Goal: Task Accomplishment & Management: Complete application form

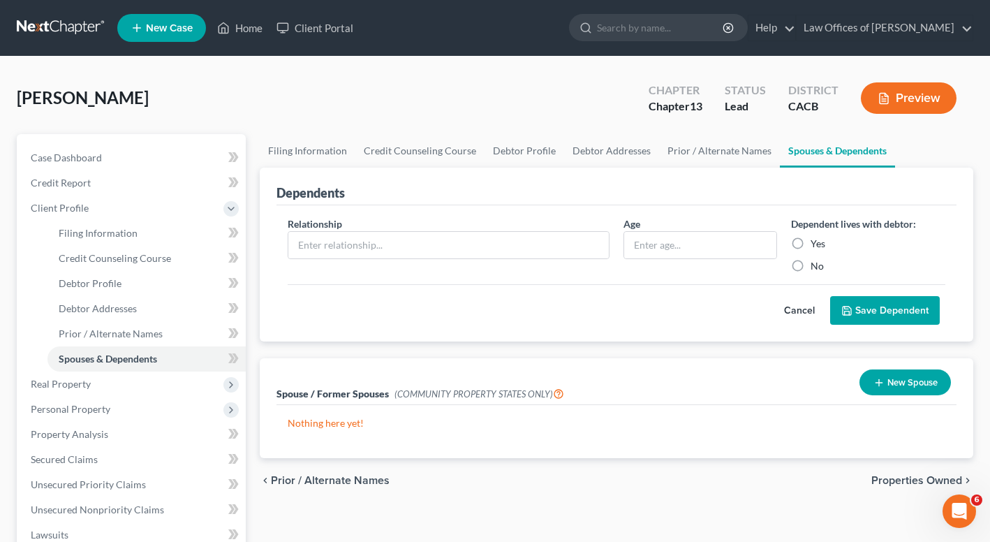
click at [241, 91] on div "[PERSON_NAME] Upgraded Chapter Chapter 13 Status Lead District CACB Preview" at bounding box center [495, 103] width 956 height 61
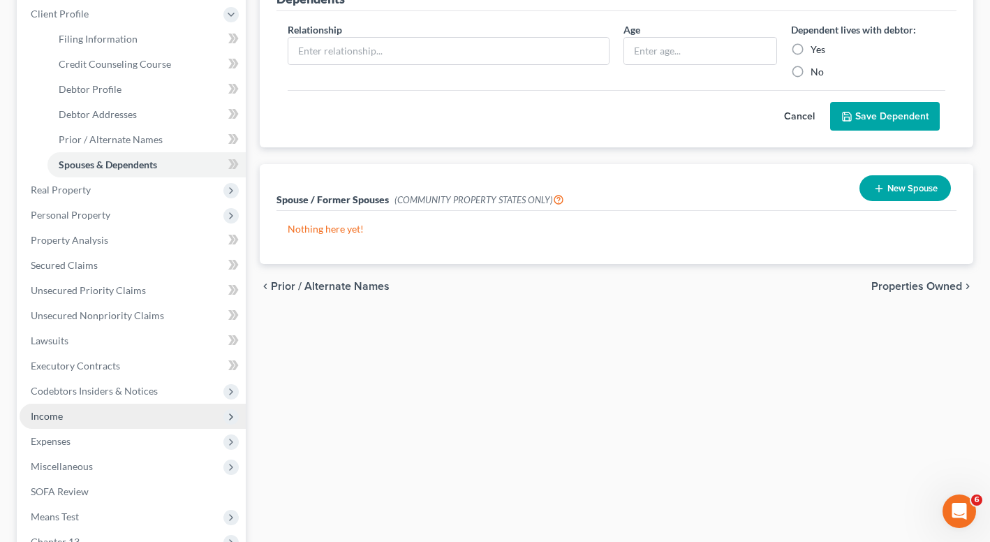
click at [50, 417] on span "Income" at bounding box center [47, 416] width 32 height 12
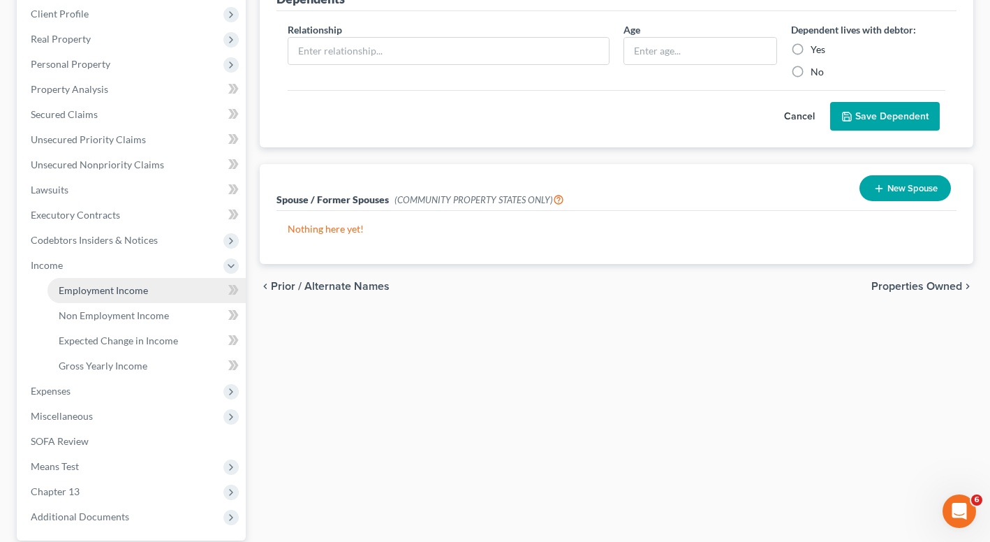
click at [123, 287] on span "Employment Income" at bounding box center [103, 290] width 89 height 12
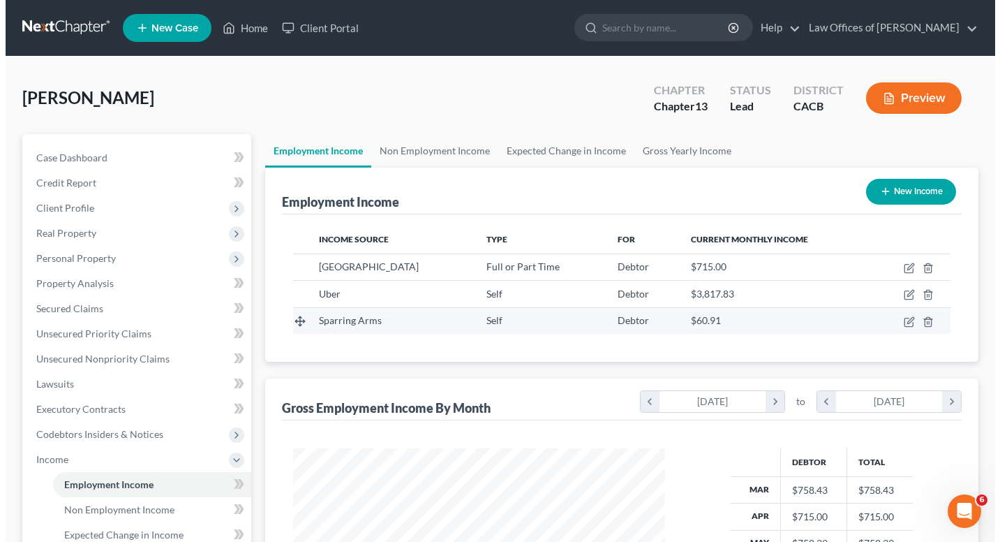
scroll to position [250, 400]
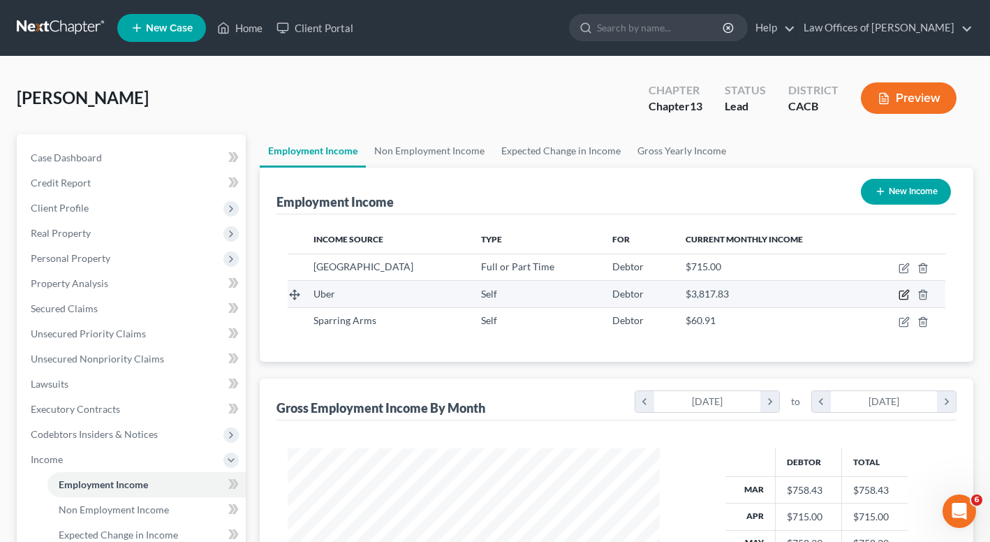
click at [901, 295] on icon "button" at bounding box center [903, 294] width 11 height 11
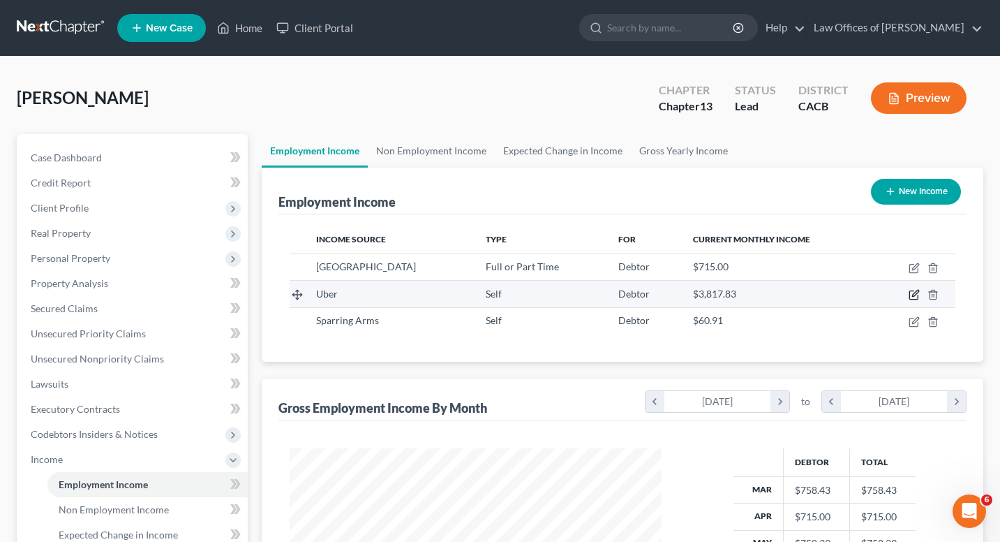
select select "1"
select select "0"
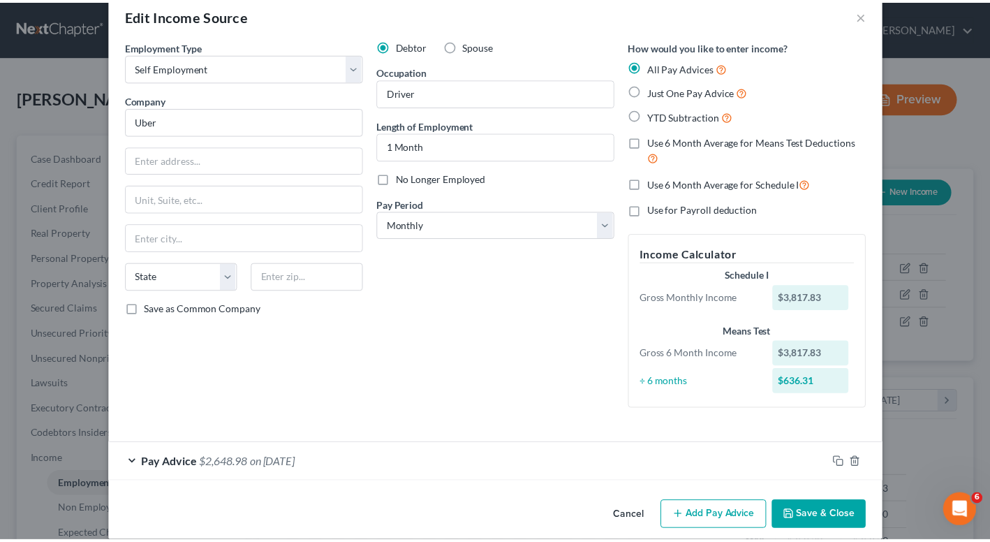
scroll to position [28, 0]
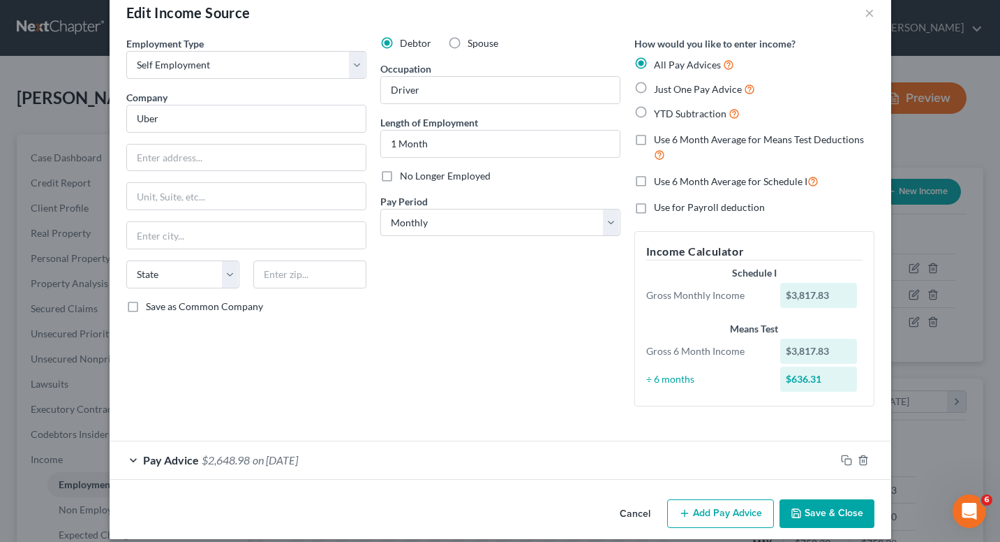
click at [805, 513] on button "Save & Close" at bounding box center [827, 513] width 95 height 29
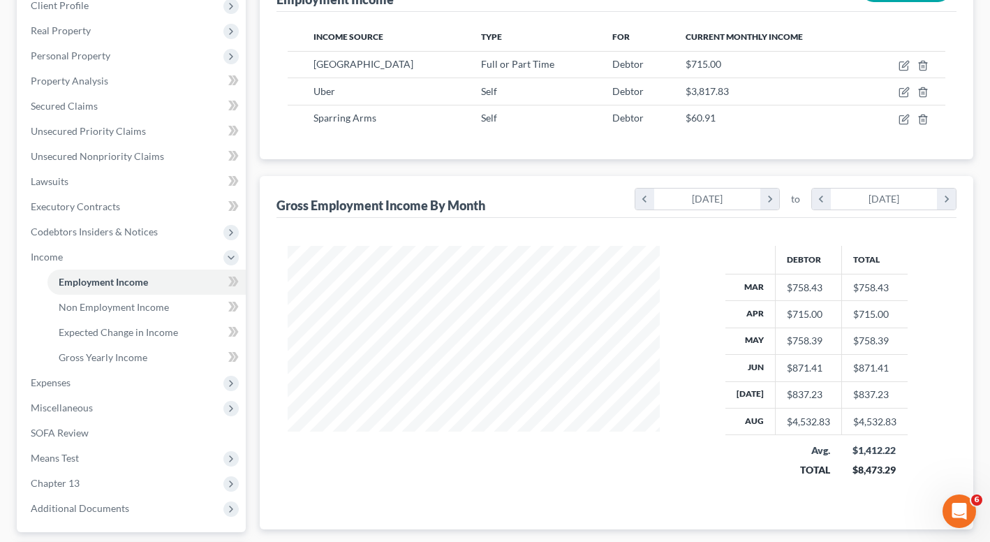
scroll to position [299, 0]
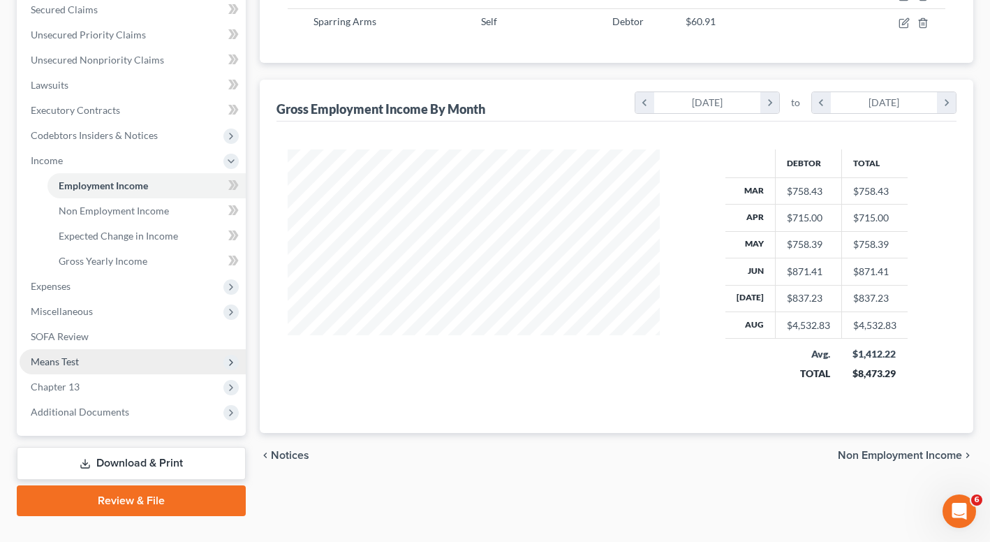
click at [66, 357] on span "Means Test" at bounding box center [55, 361] width 48 height 12
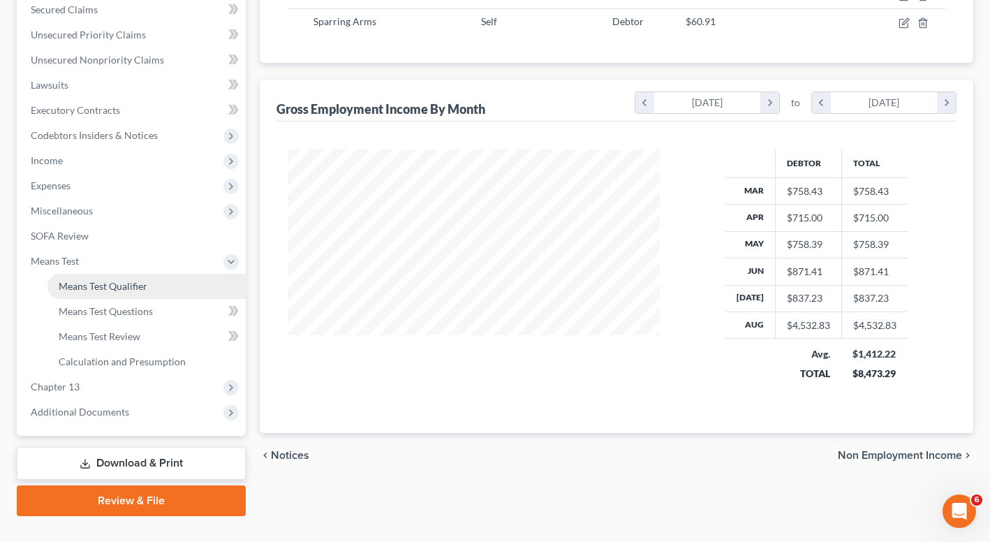
click at [83, 287] on span "Means Test Qualifier" at bounding box center [103, 286] width 89 height 12
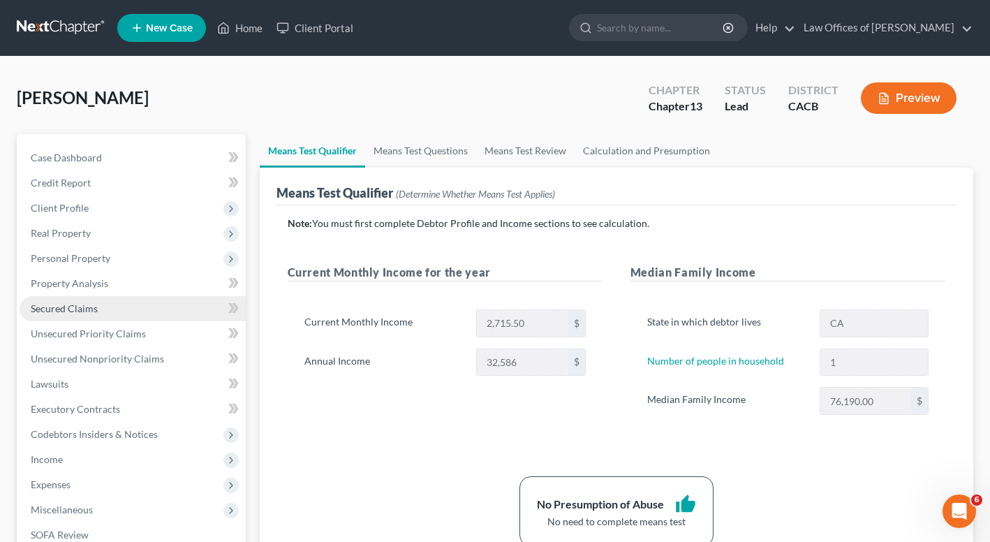
scroll to position [3, 0]
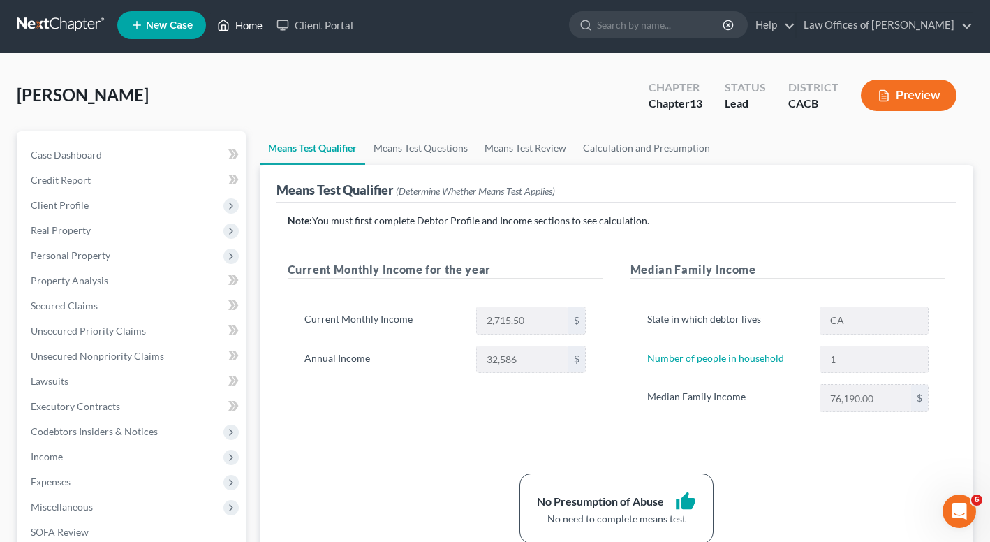
click at [267, 27] on link "Home" at bounding box center [239, 25] width 59 height 25
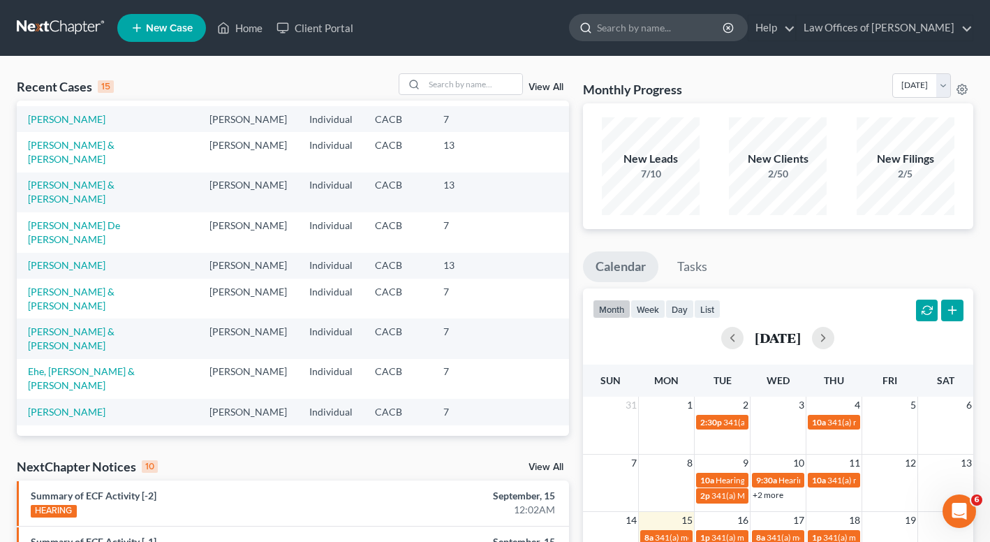
scroll to position [3, 0]
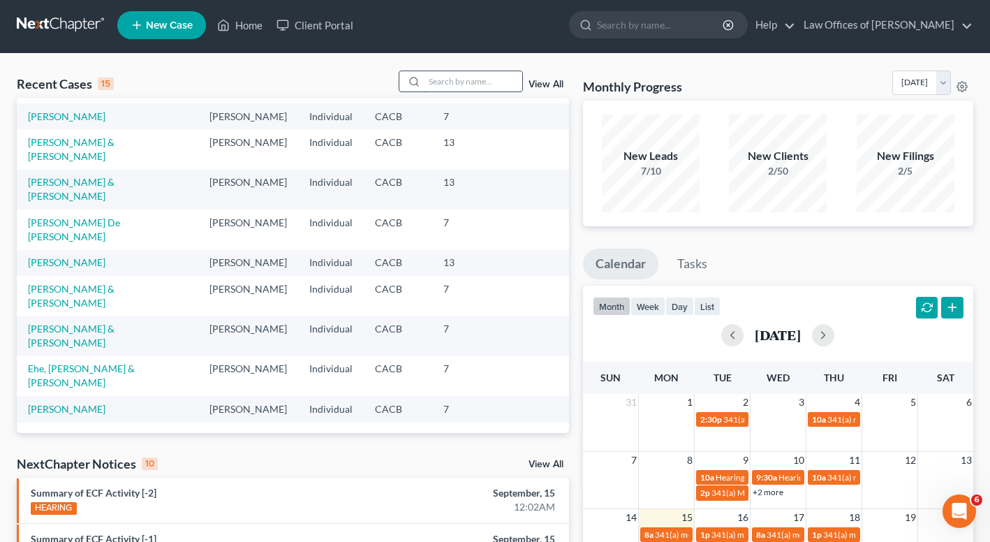
click at [489, 73] on input "search" at bounding box center [473, 81] width 98 height 20
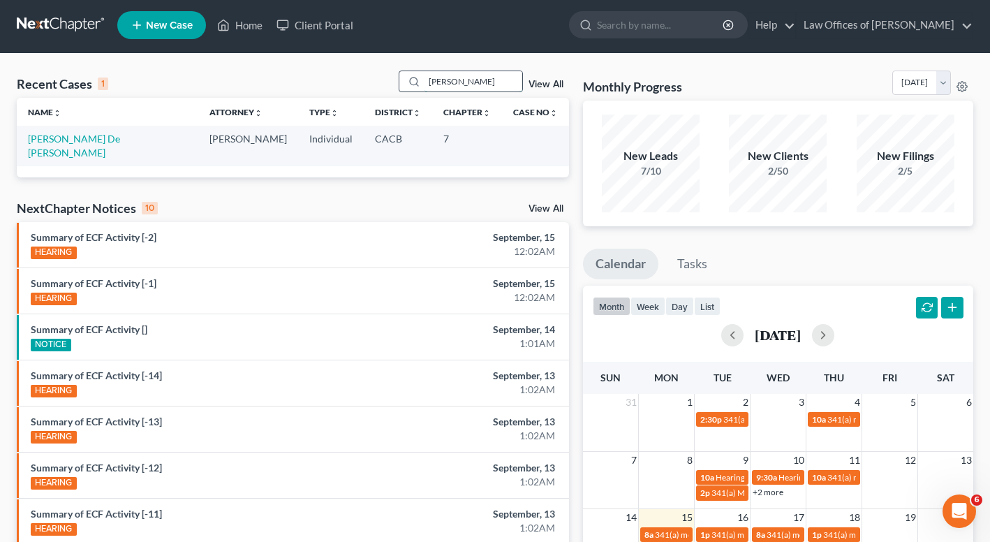
scroll to position [0, 0]
type input "Laura"
drag, startPoint x: 489, startPoint y: 71, endPoint x: 61, endPoint y: 149, distance: 434.2
click at [61, 149] on td "[PERSON_NAME] De [PERSON_NAME]" at bounding box center [107, 146] width 181 height 40
click at [63, 140] on link "[PERSON_NAME] De [PERSON_NAME]" at bounding box center [74, 146] width 92 height 26
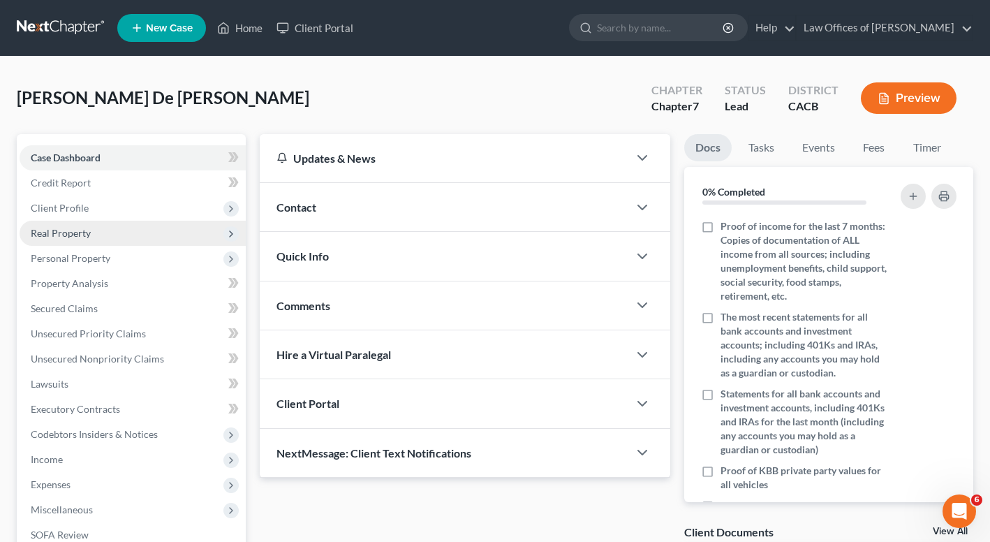
scroll to position [3, 0]
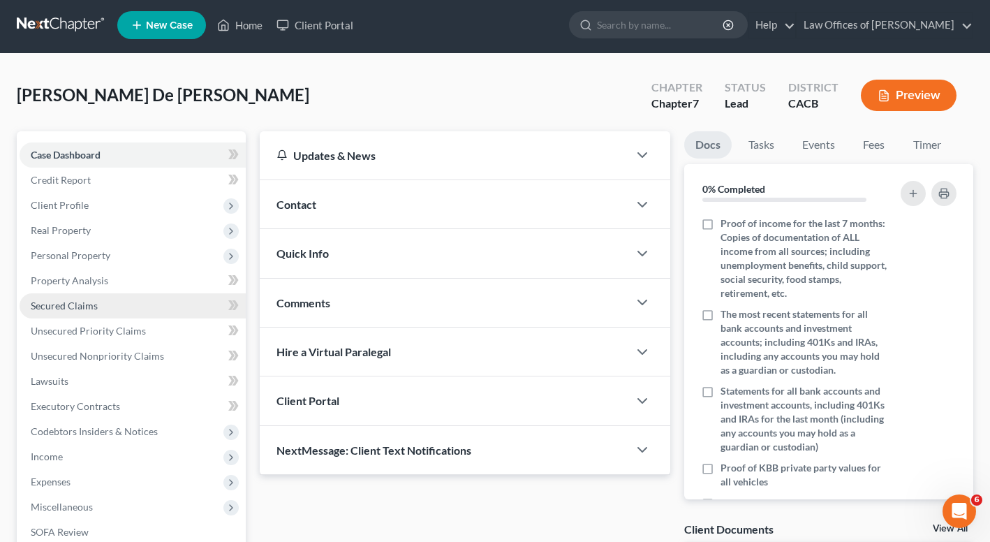
click at [73, 306] on span "Secured Claims" at bounding box center [64, 305] width 67 height 12
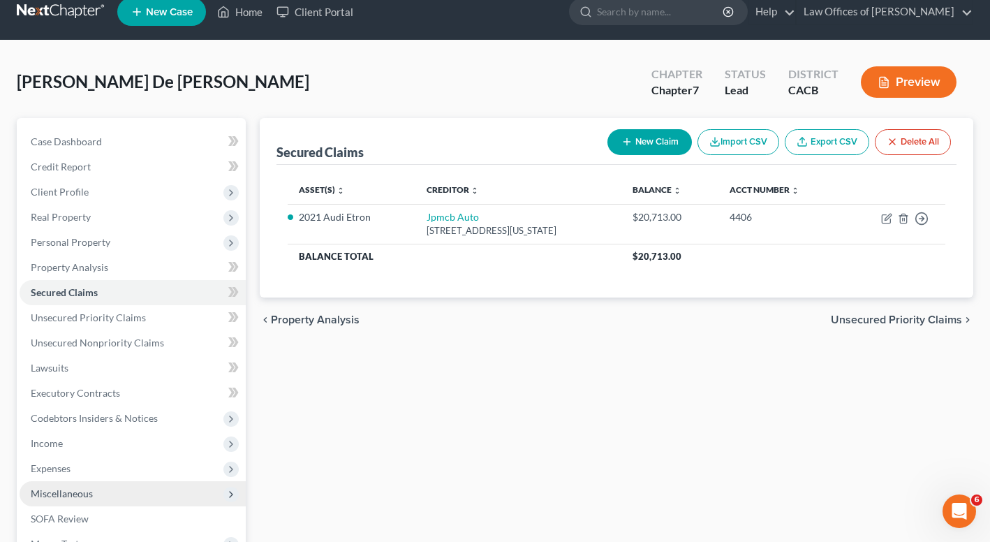
scroll to position [19, 0]
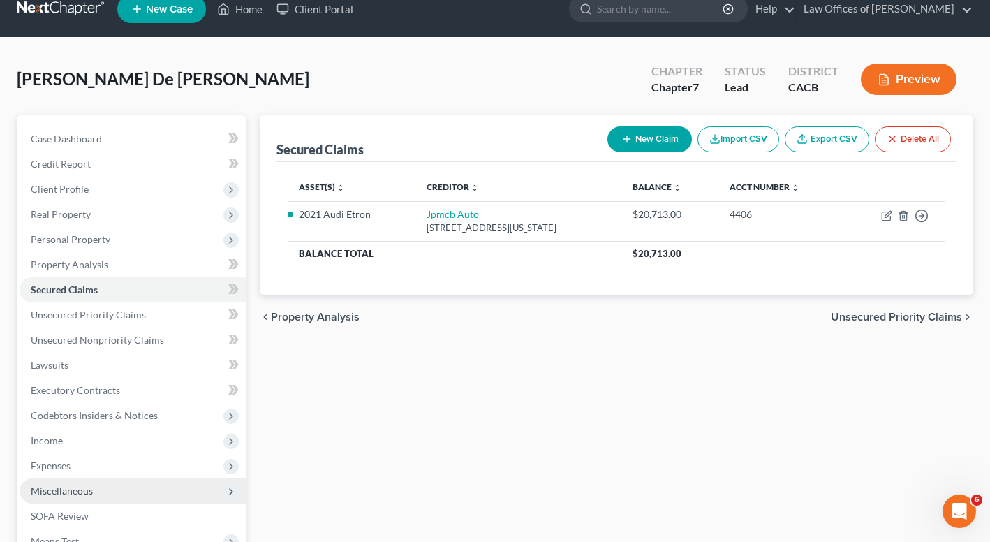
click at [98, 489] on span "Miscellaneous" at bounding box center [133, 490] width 226 height 25
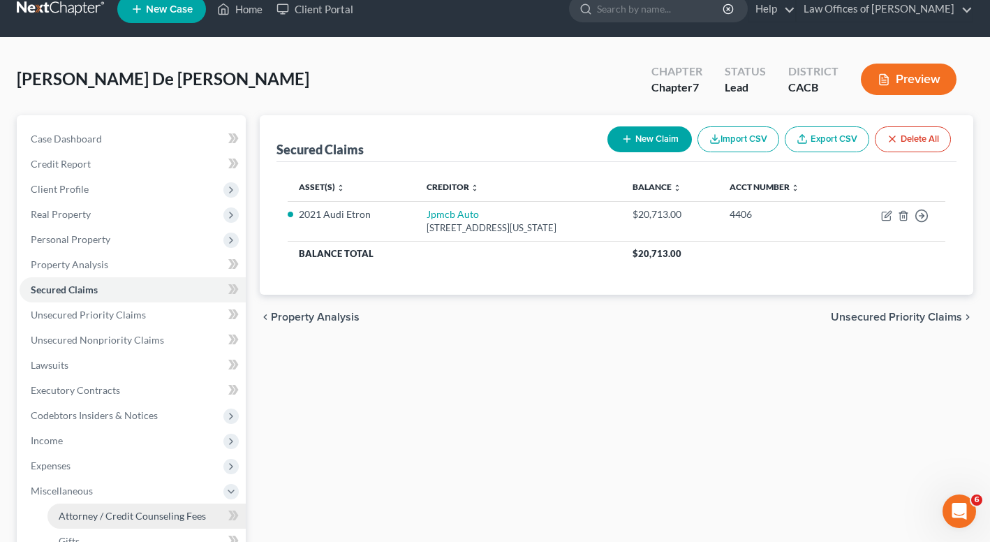
scroll to position [22, 0]
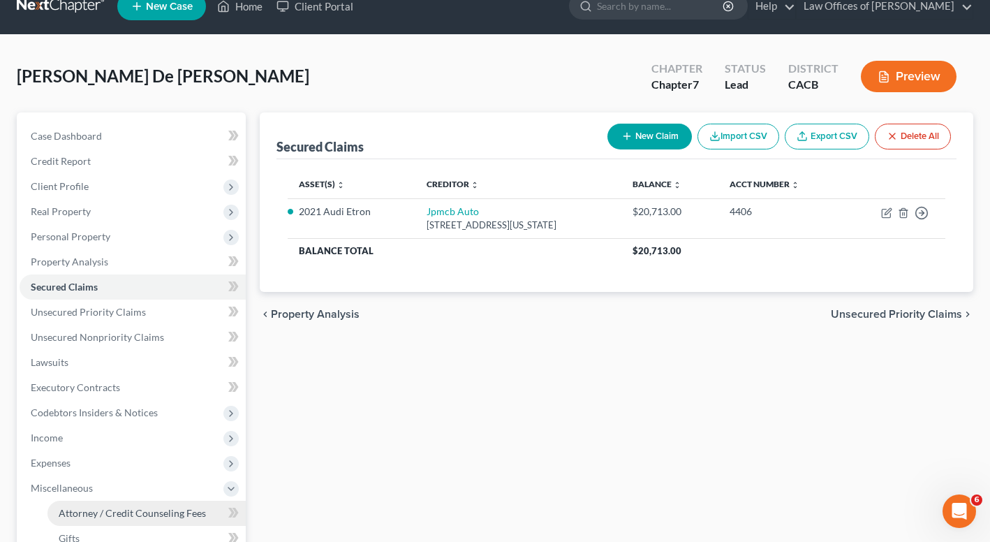
click at [107, 514] on span "Attorney / Credit Counseling Fees" at bounding box center [132, 513] width 147 height 12
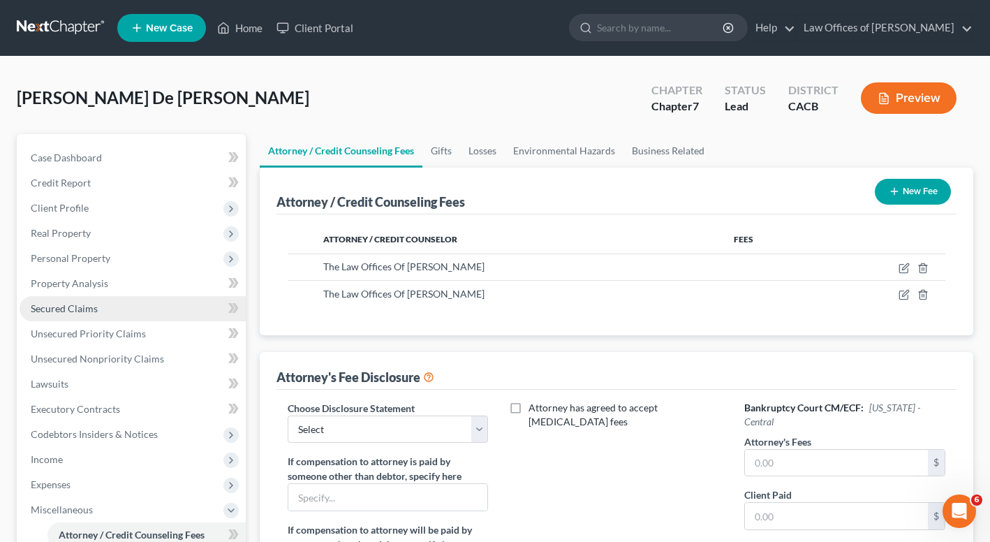
click at [75, 311] on span "Secured Claims" at bounding box center [64, 308] width 67 height 12
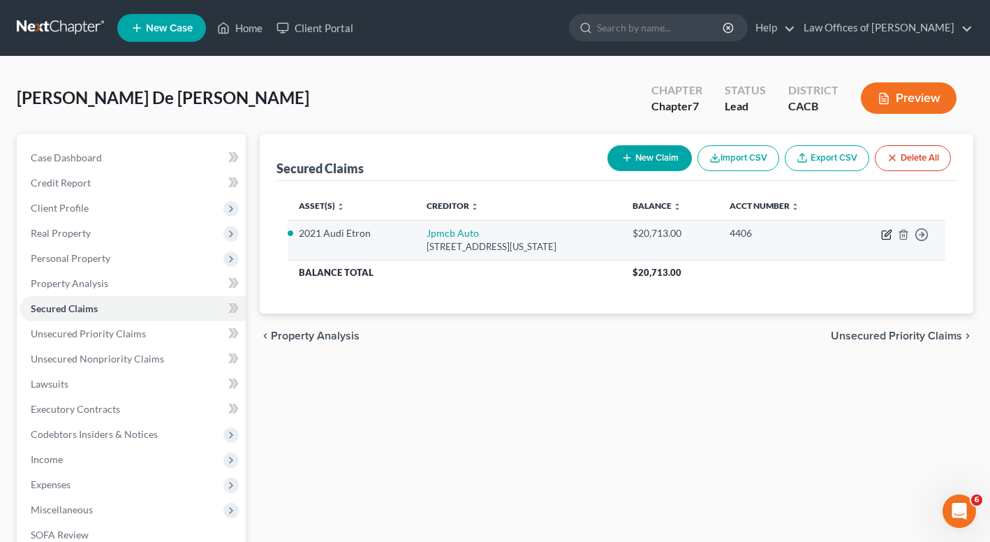
click at [886, 234] on icon "button" at bounding box center [887, 233] width 6 height 6
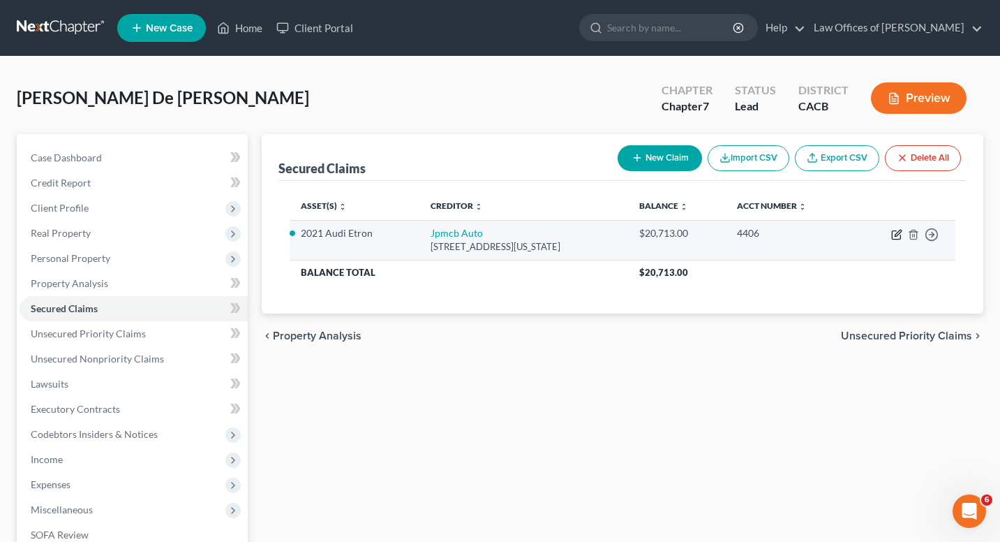
select select "19"
select select "2"
select select "0"
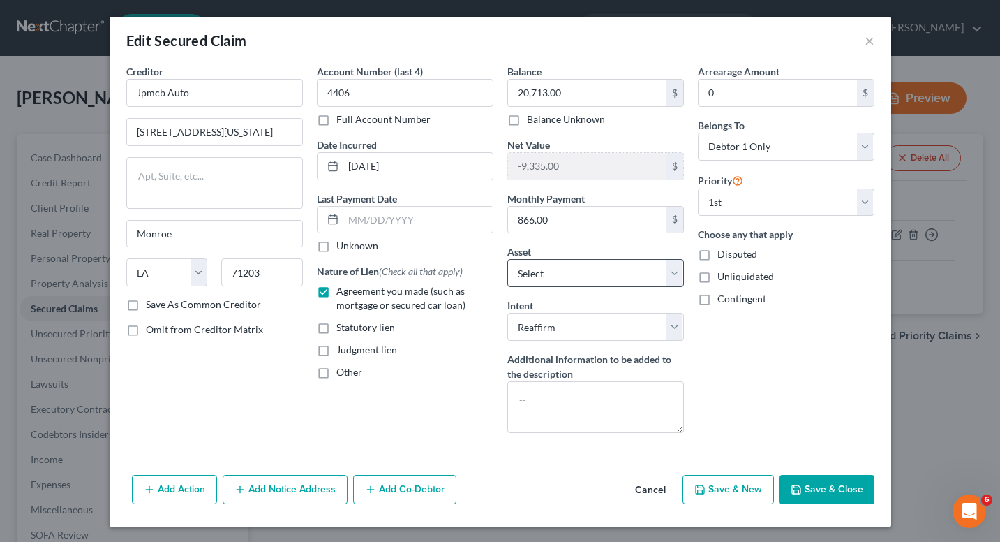
scroll to position [1, 0]
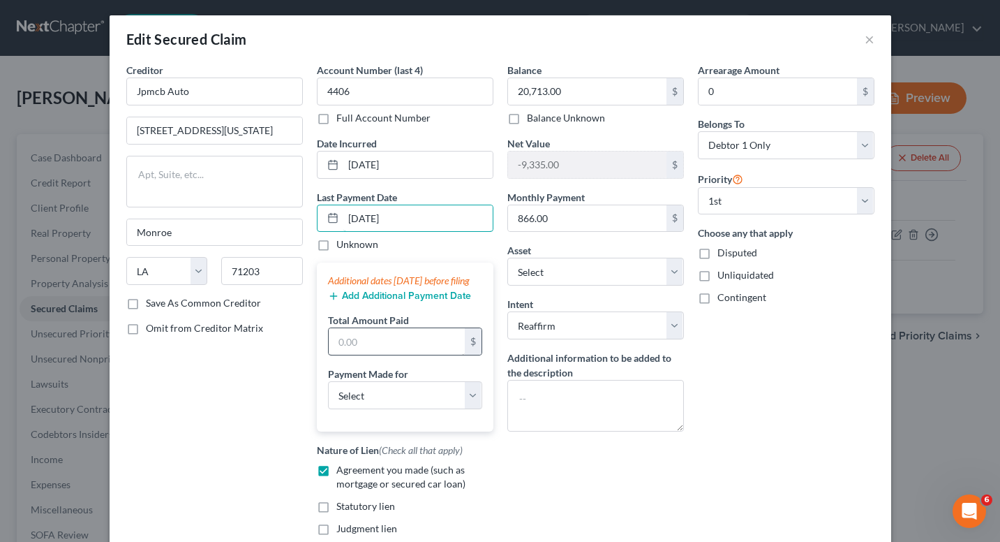
type input "09/15/25"
click at [395, 355] on input "text" at bounding box center [397, 341] width 136 height 27
type input "866"
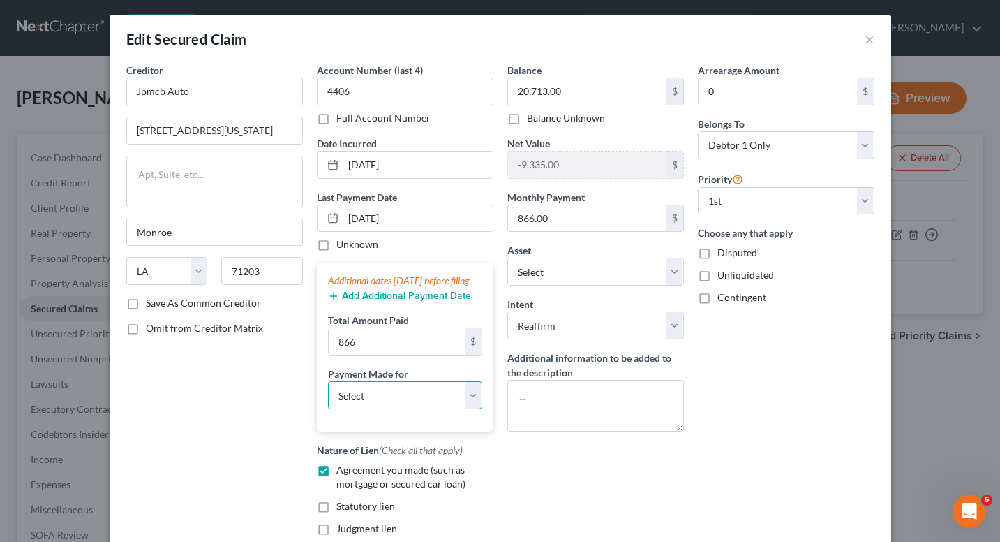
select select "0"
click at [355, 302] on button "Add Additional Payment Date" at bounding box center [399, 295] width 143 height 11
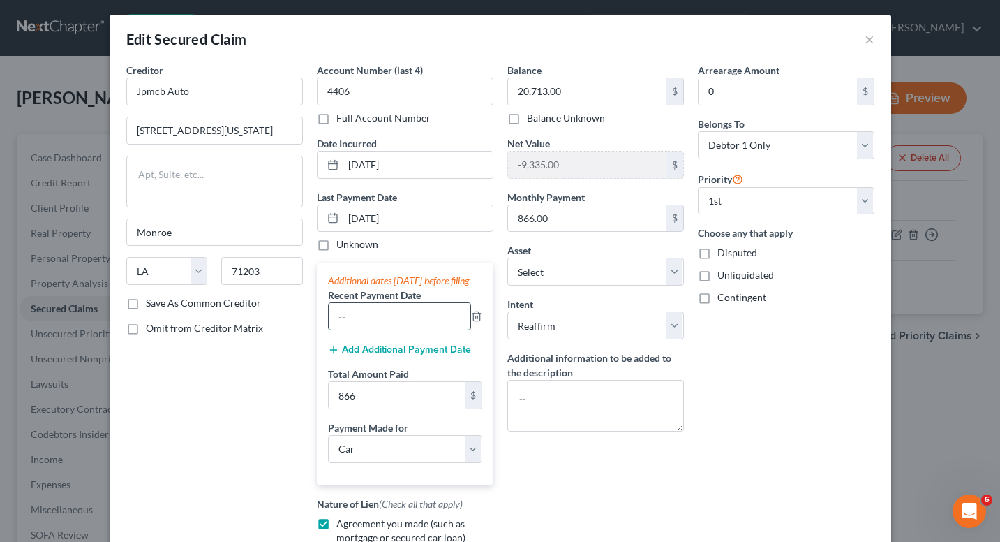
click at [357, 329] on input "text" at bounding box center [400, 316] width 142 height 27
type input "08/15/25"
click at [390, 355] on button "Add Additional Payment Date" at bounding box center [399, 349] width 143 height 11
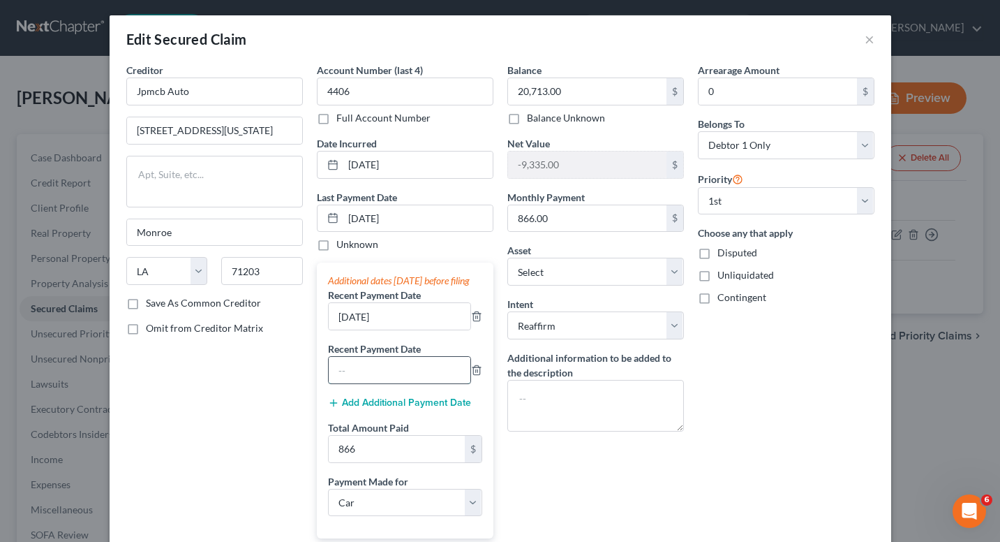
click at [387, 375] on input "text" at bounding box center [400, 370] width 142 height 27
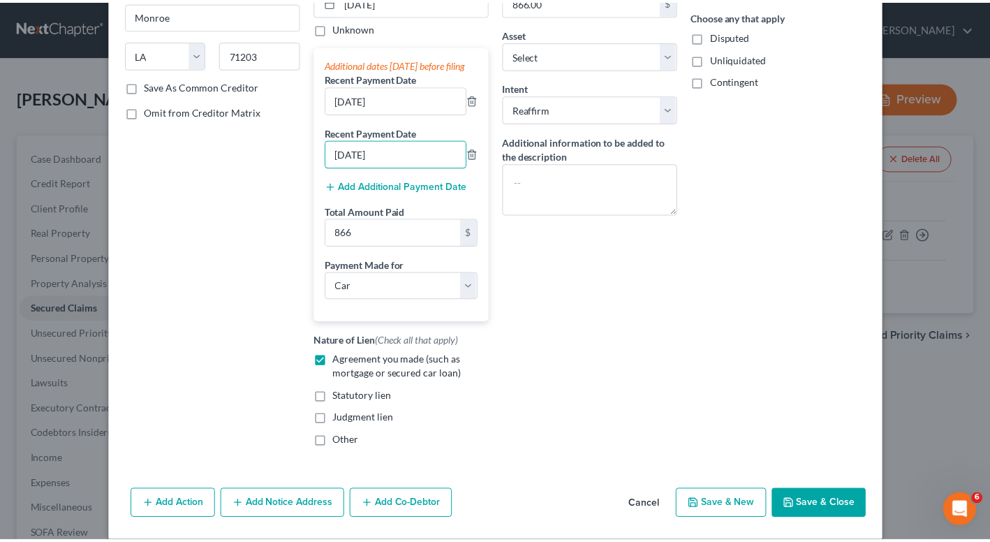
scroll to position [239, 0]
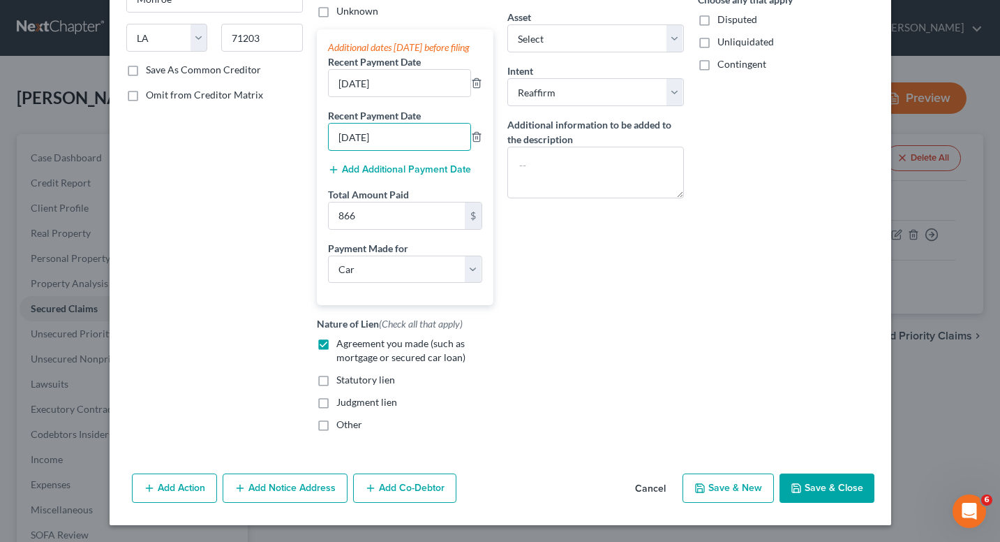
type input "07/15/25"
click at [839, 493] on button "Save & Close" at bounding box center [827, 487] width 95 height 29
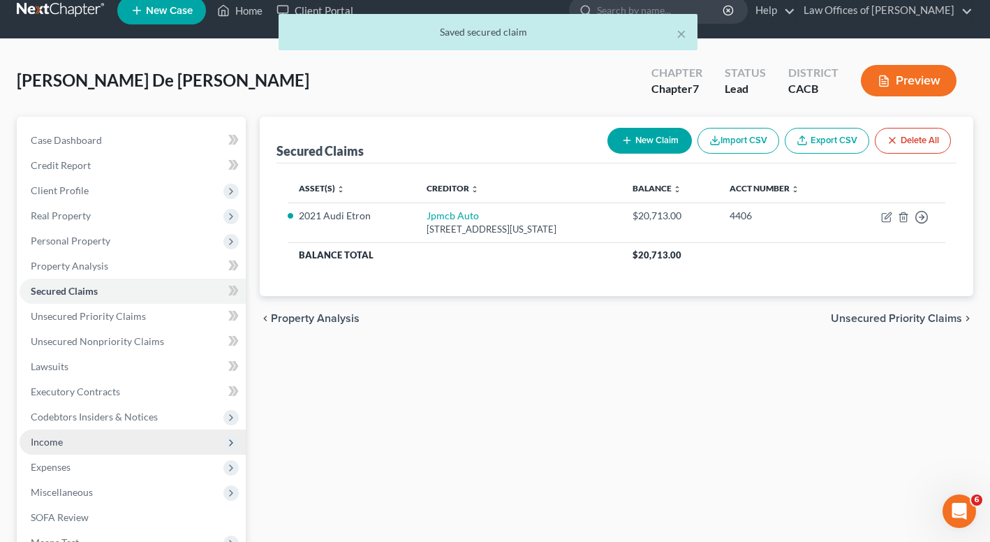
scroll to position [116, 0]
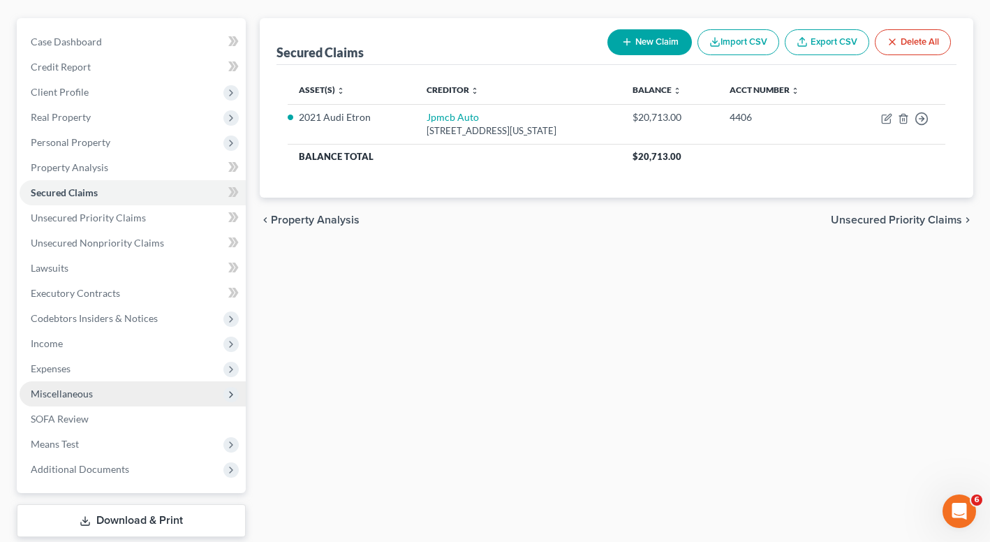
click at [49, 395] on span "Miscellaneous" at bounding box center [62, 393] width 62 height 12
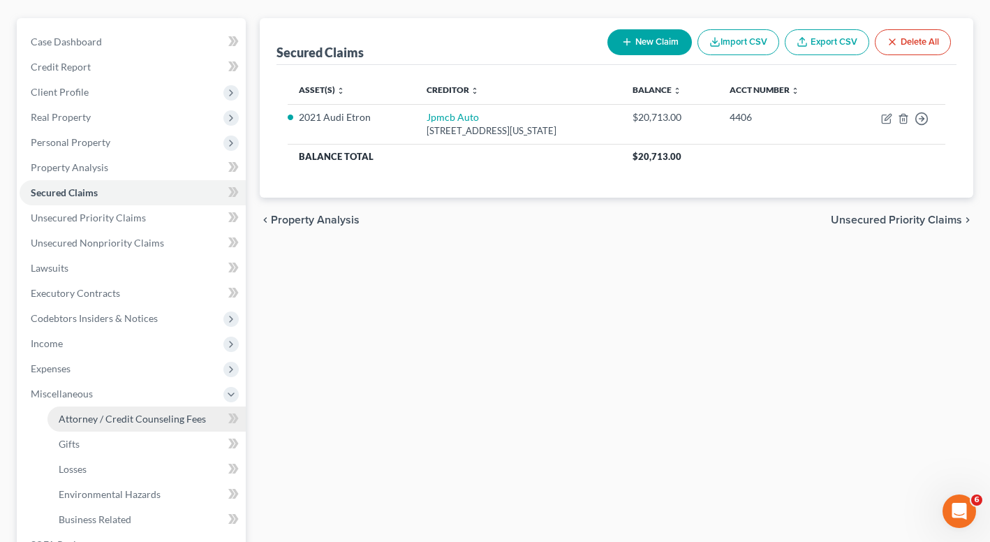
click at [119, 421] on span "Attorney / Credit Counseling Fees" at bounding box center [132, 418] width 147 height 12
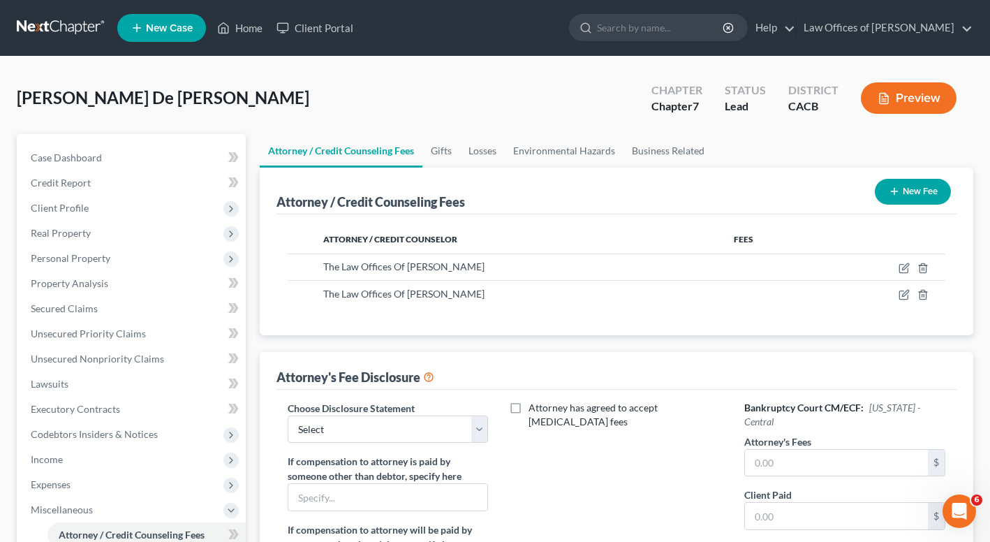
scroll to position [63, 0]
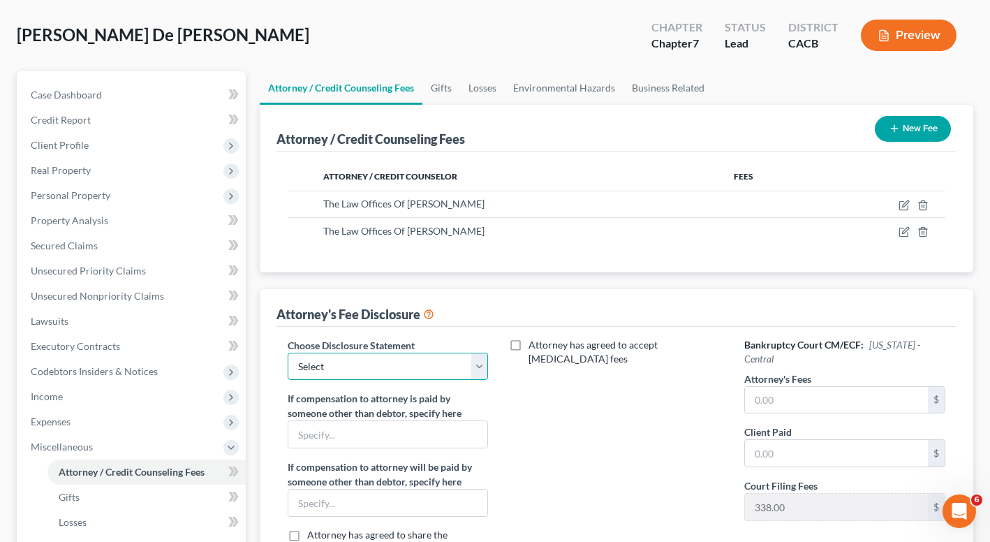
select select "0"
click at [801, 392] on input "text" at bounding box center [836, 400] width 183 height 27
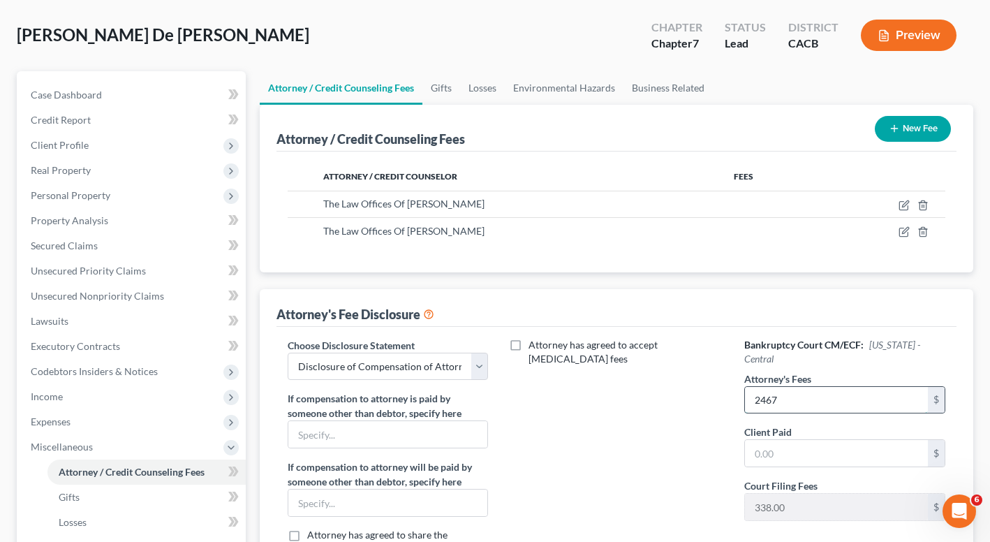
type input "2,467"
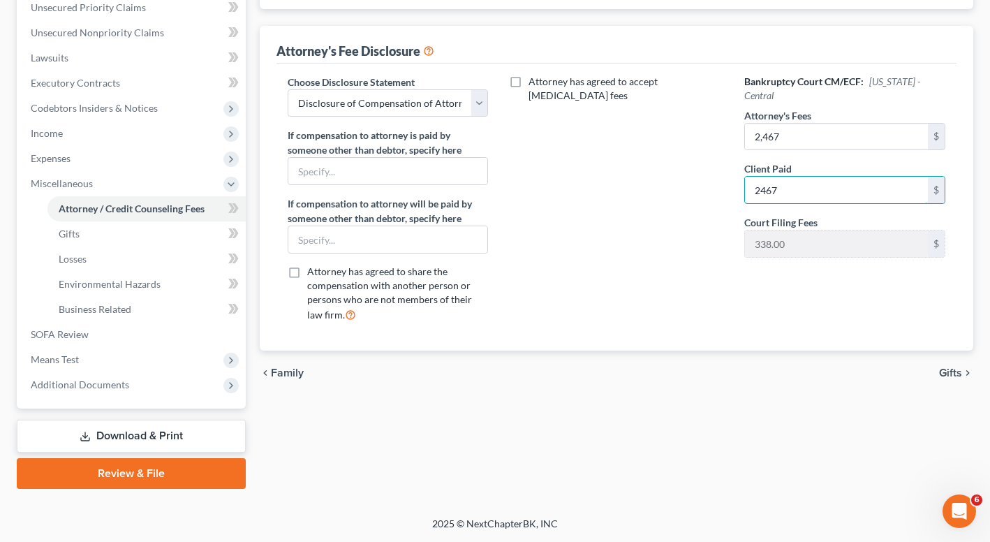
type input "2,467"
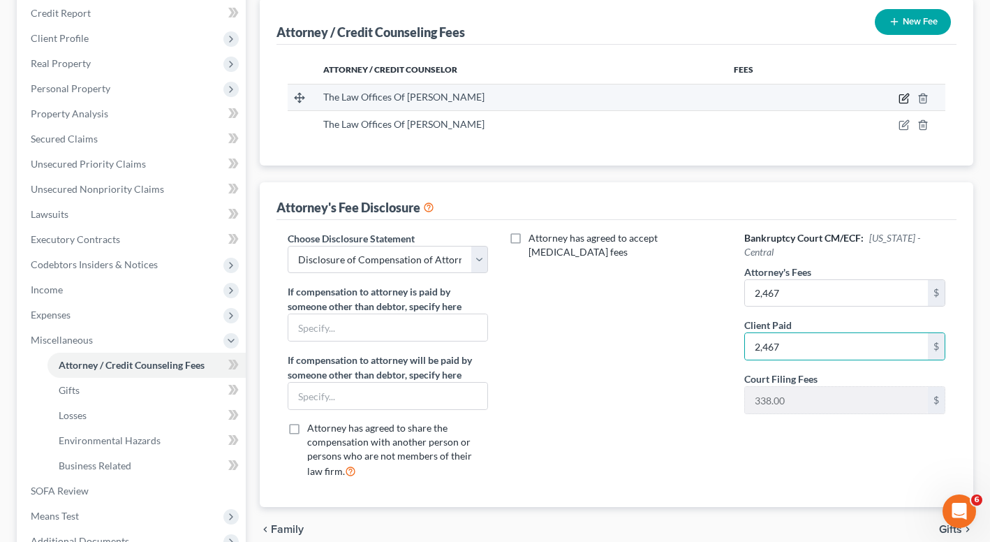
click at [904, 98] on icon "button" at bounding box center [903, 98] width 11 height 11
select select "4"
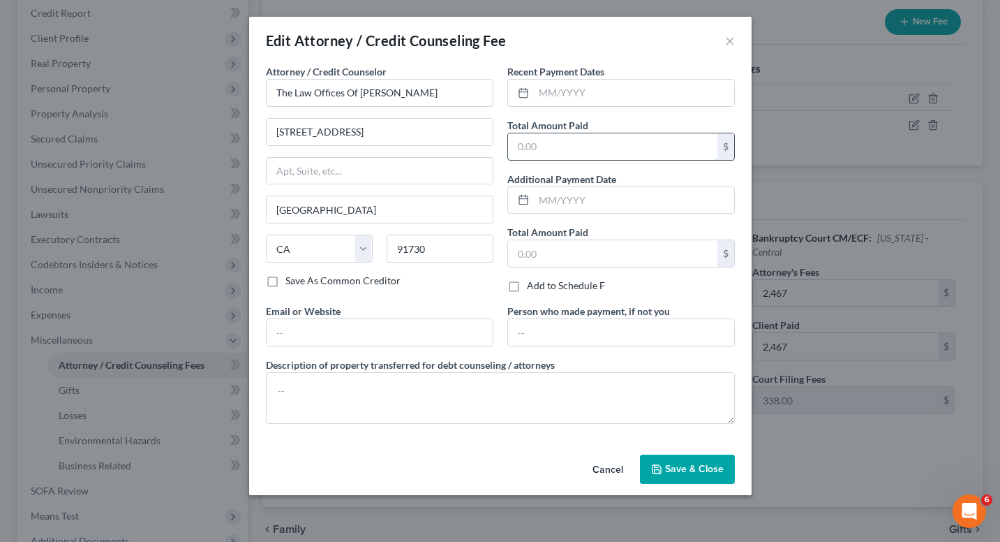
click at [574, 147] on input "text" at bounding box center [612, 146] width 209 height 27
type input "2,467"
paste input "terrencefantauzzi@hotmail.com"
type input "terrencefantauzzi@hotmail.com"
click at [699, 472] on span "Save & Close" at bounding box center [694, 469] width 59 height 12
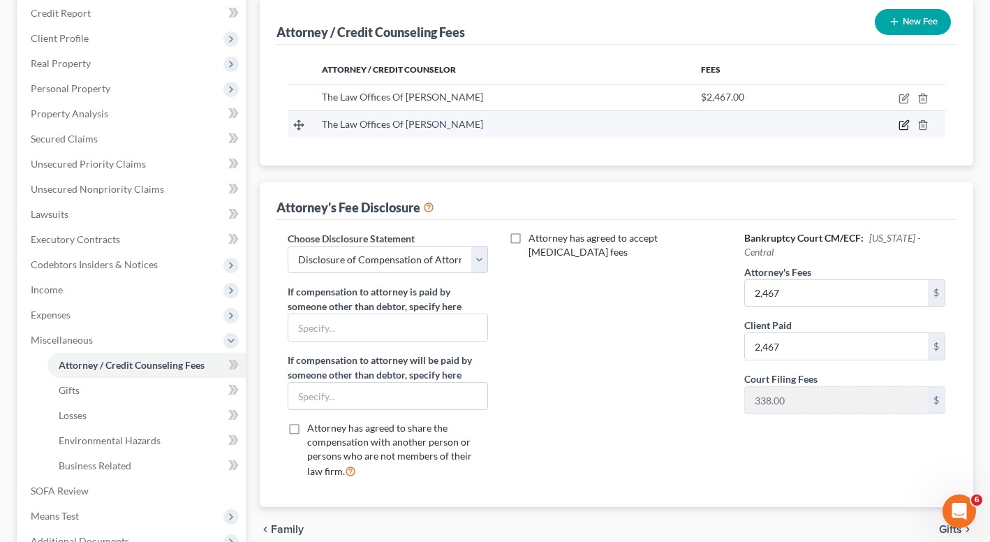
click at [907, 128] on icon "button" at bounding box center [903, 124] width 11 height 11
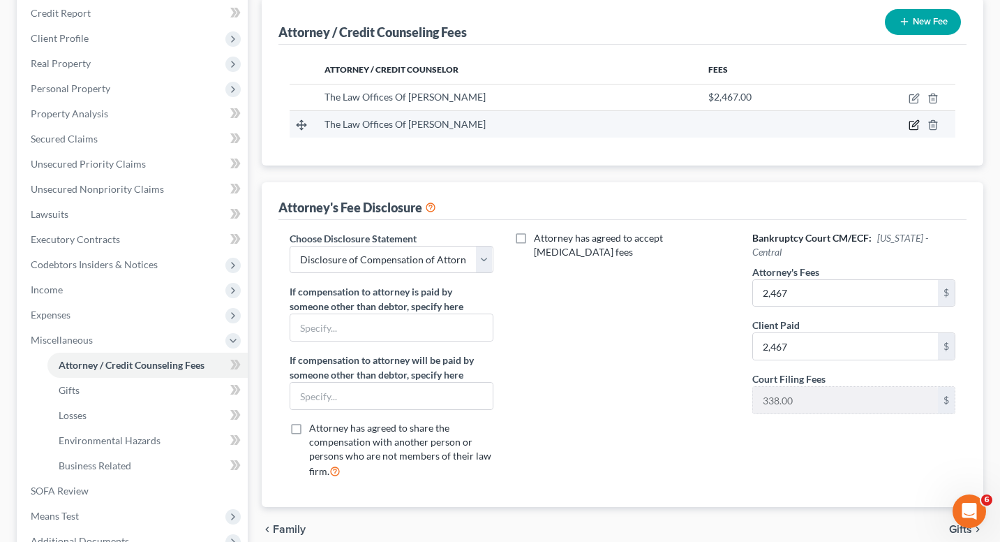
select select "4"
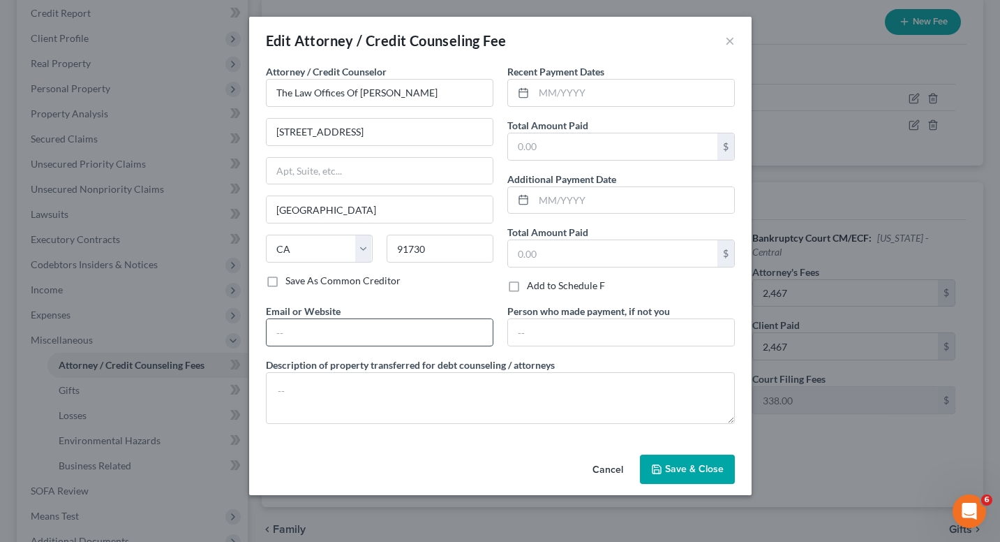
paste input "terrencefantauzzi@hotmail.com"
type input "terrencefantauzzi@hotmail.com"
click at [600, 140] on input "text" at bounding box center [612, 146] width 209 height 27
type input "433"
click at [598, 78] on label "Recent Payment Dates" at bounding box center [555, 71] width 97 height 15
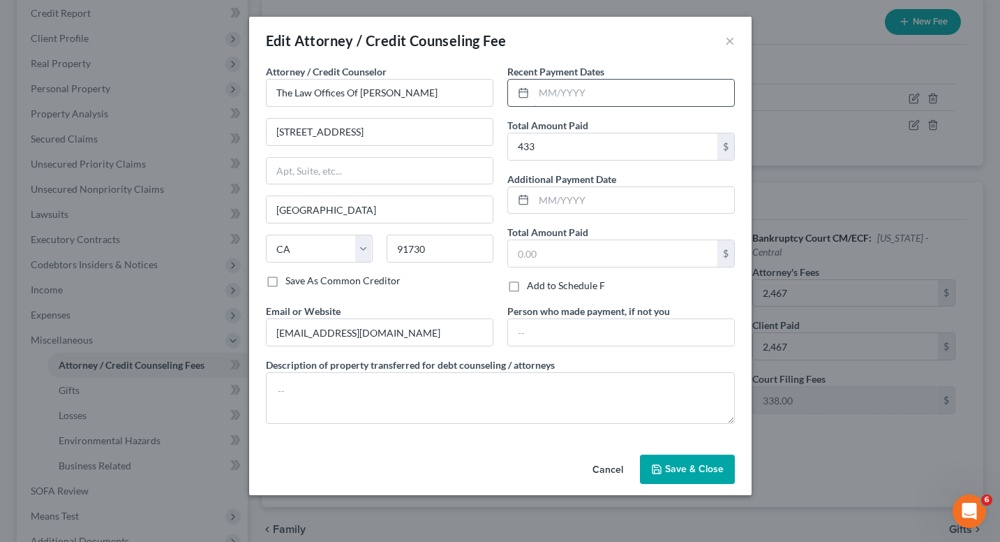
click at [597, 96] on input "text" at bounding box center [634, 93] width 200 height 27
type input "9/12/25"
click at [699, 463] on span "Save & Close" at bounding box center [694, 469] width 59 height 12
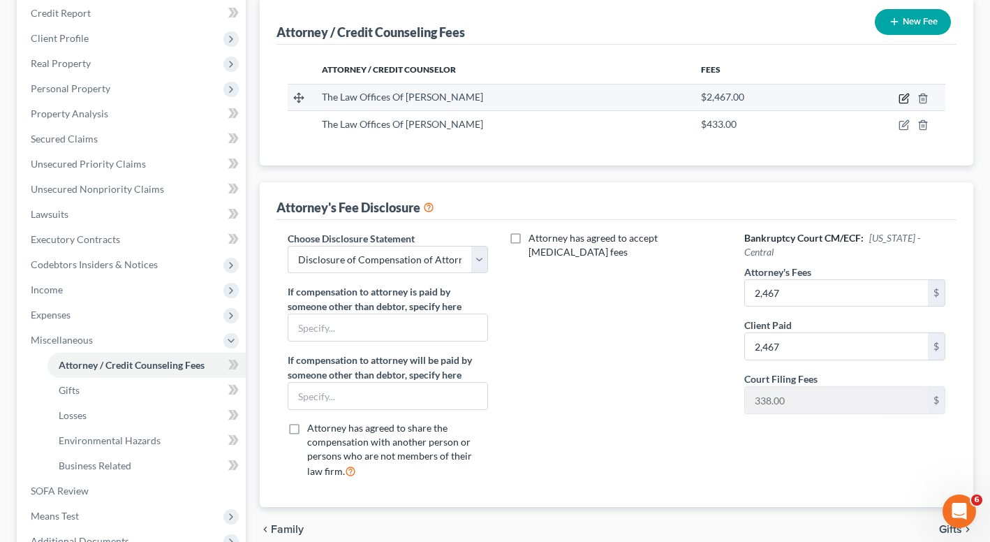
click at [901, 95] on icon "button" at bounding box center [903, 99] width 8 height 8
select select "4"
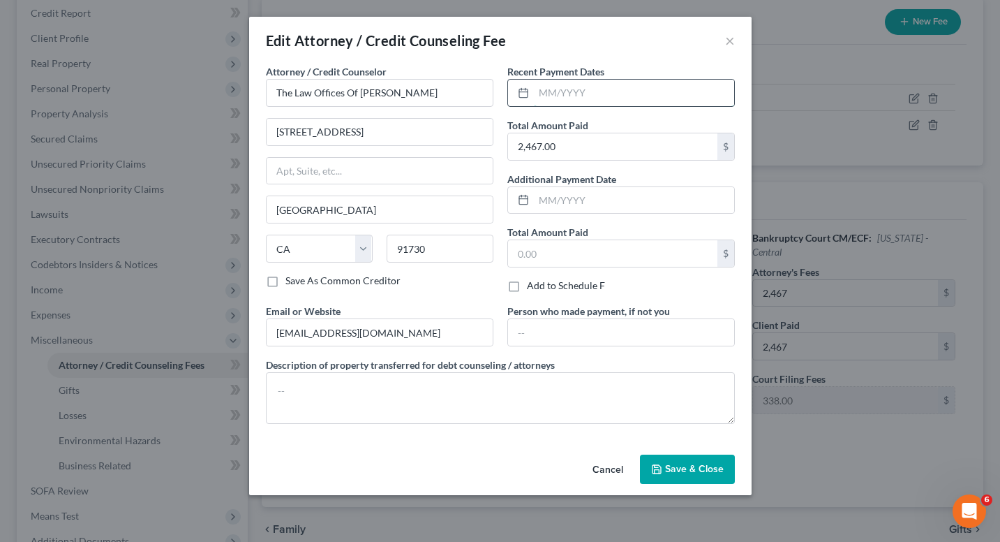
click at [561, 87] on input "text" at bounding box center [634, 93] width 200 height 27
type input "9/12/25"
click at [696, 454] on div "Cancel Save & Close" at bounding box center [500, 472] width 503 height 46
click at [701, 467] on span "Save & Close" at bounding box center [694, 469] width 59 height 12
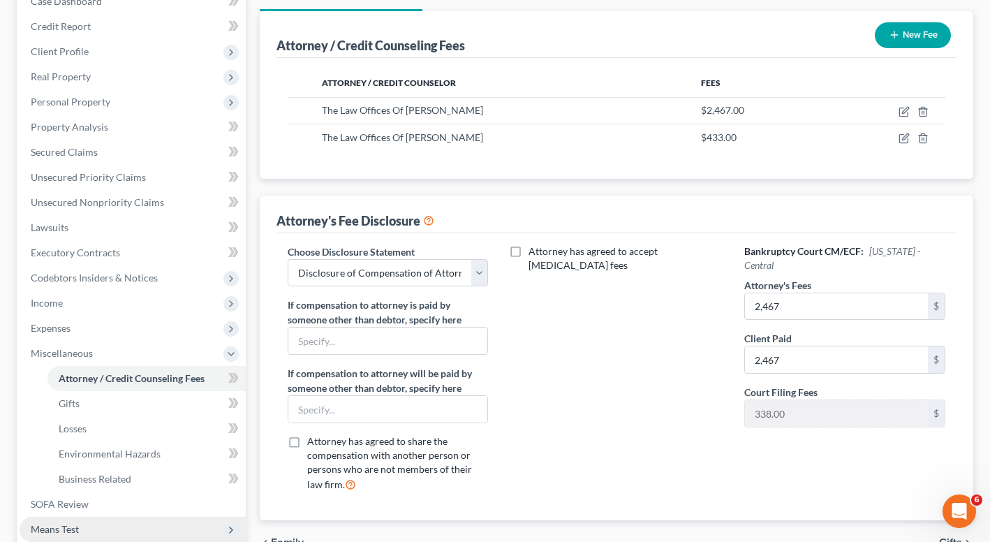
scroll to position [276, 0]
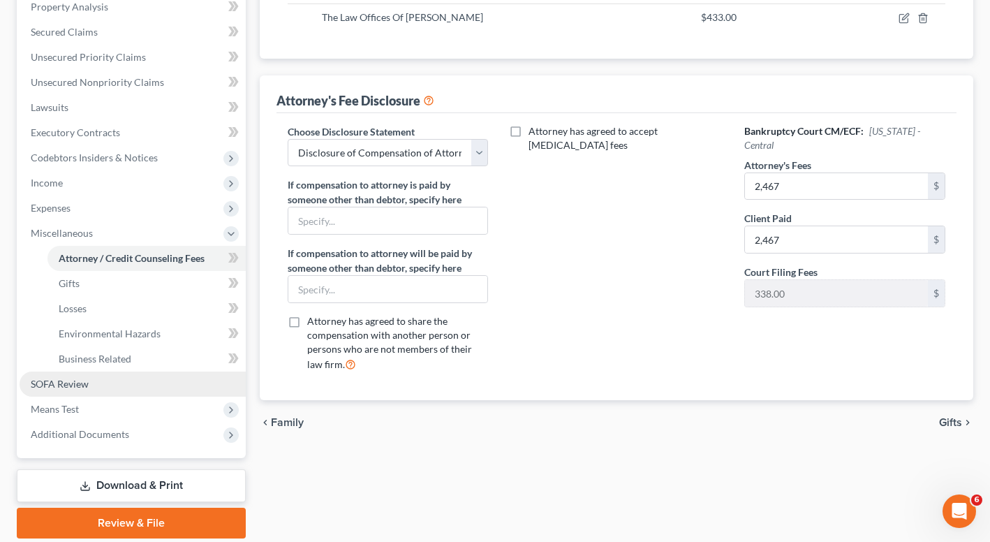
click at [107, 392] on link "SOFA Review" at bounding box center [133, 383] width 226 height 25
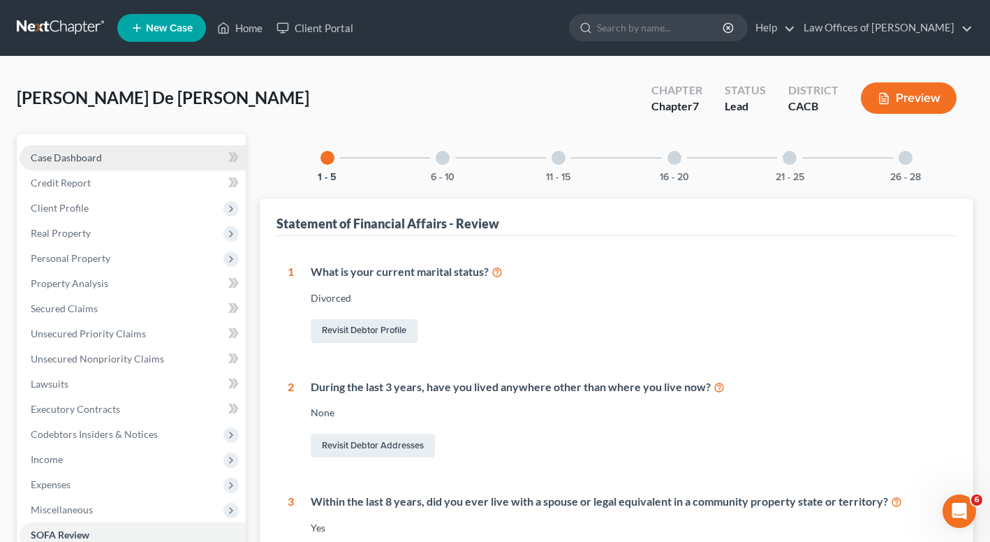
click at [61, 151] on span "Case Dashboard" at bounding box center [66, 157] width 71 height 12
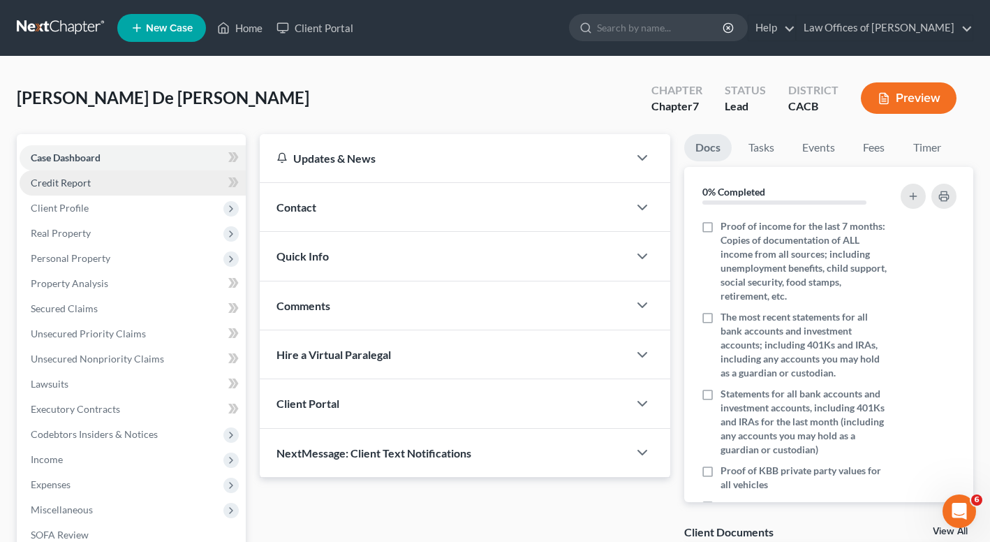
click at [62, 186] on span "Credit Report" at bounding box center [61, 183] width 60 height 12
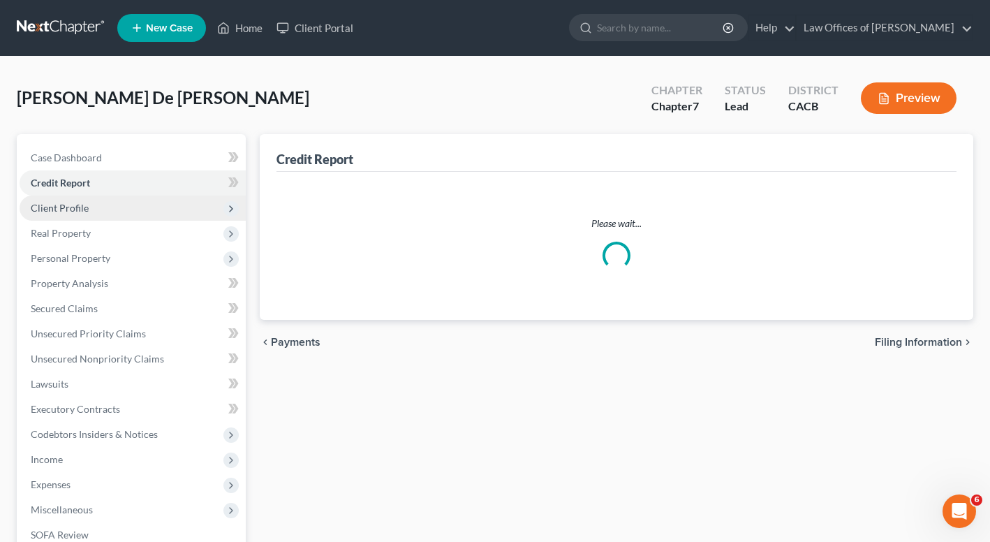
click at [70, 205] on span "Client Profile" at bounding box center [60, 208] width 58 height 12
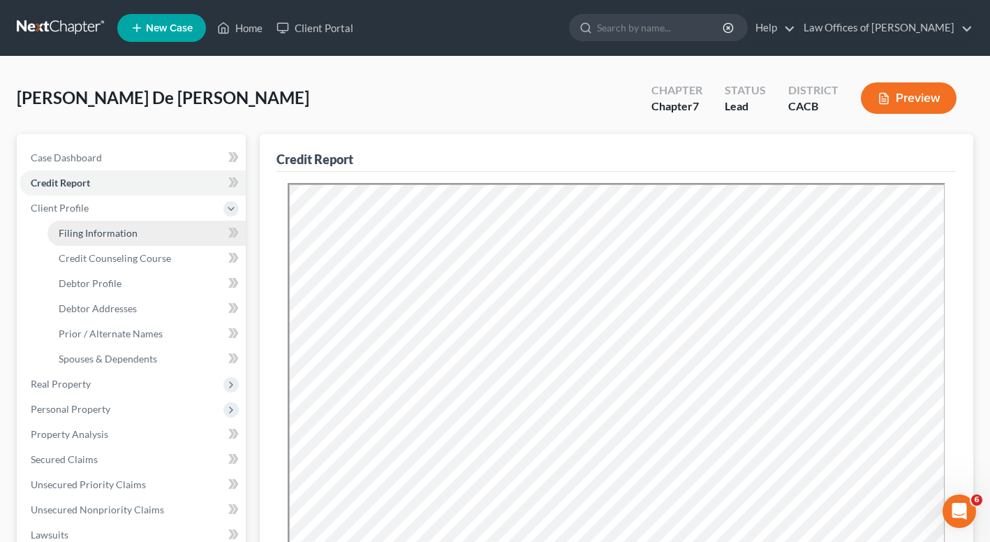
click at [65, 230] on span "Filing Information" at bounding box center [98, 233] width 79 height 12
select select "1"
select select "0"
select select "7"
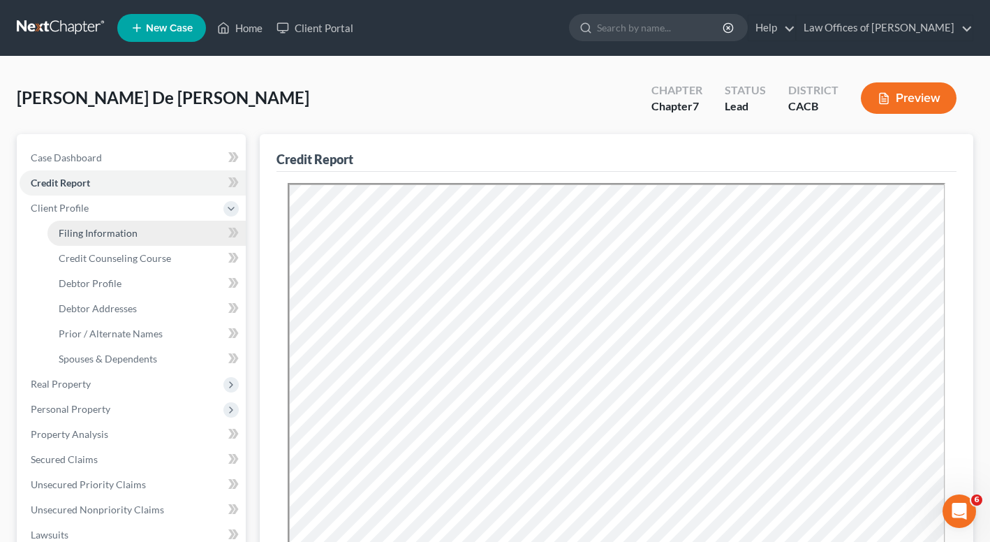
select select "0"
select select "4"
select select "0"
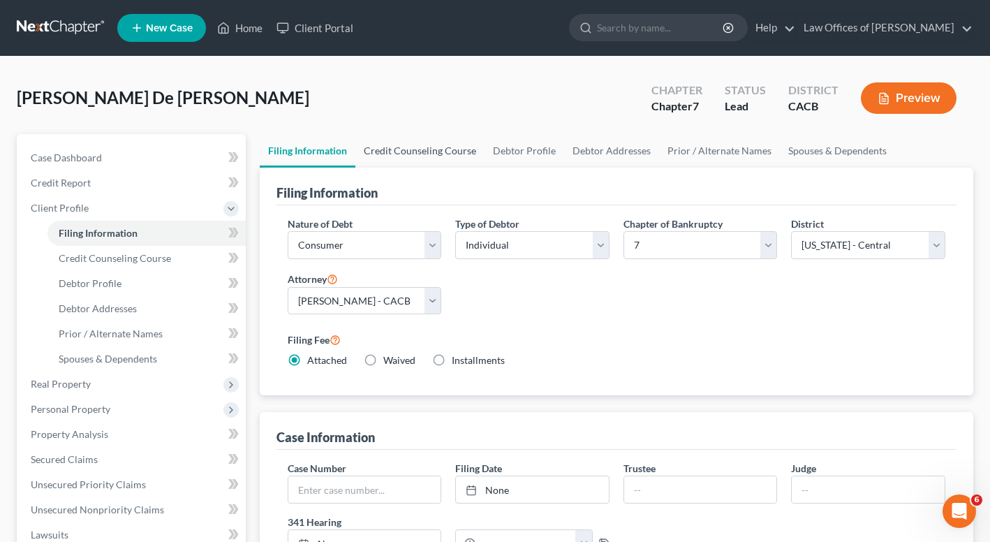
click at [442, 153] on link "Credit Counseling Course" at bounding box center [419, 151] width 129 height 34
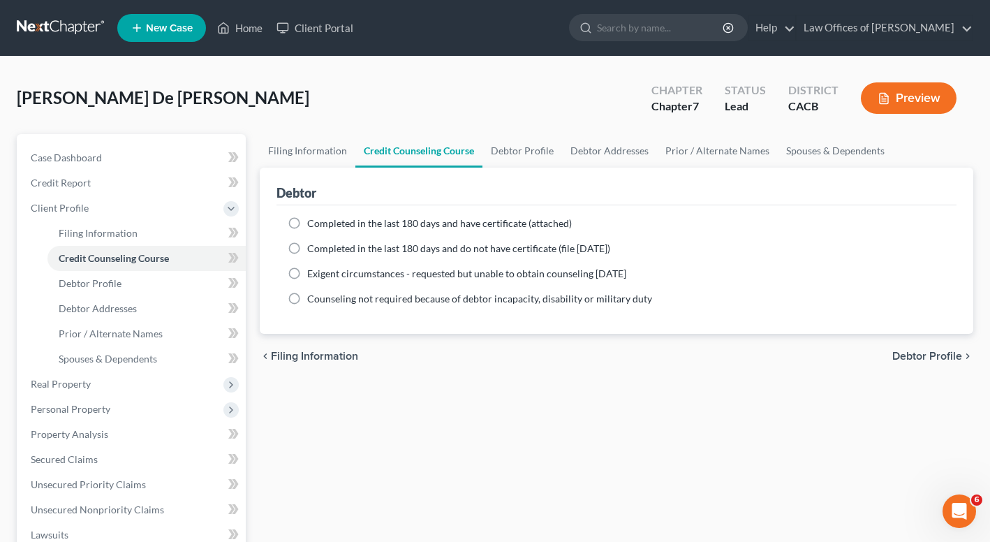
click at [431, 248] on span "Completed in the last 180 days and do not have certificate (file within 14 days)" at bounding box center [458, 248] width 303 height 12
click at [322, 248] on input "Completed in the last 180 days and do not have certificate (file within 14 days)" at bounding box center [317, 245] width 9 height 9
radio input "true"
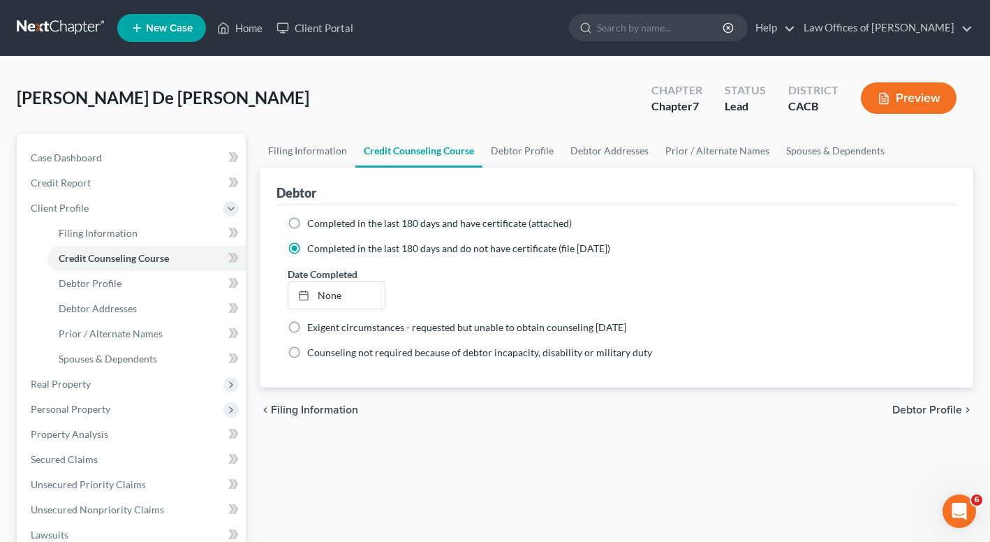
click at [335, 309] on ng-include "Completed in the last 180 days and have certificate (attached) Date Completed N…" at bounding box center [617, 287] width 658 height 143
click at [328, 300] on link "None" at bounding box center [336, 295] width 96 height 27
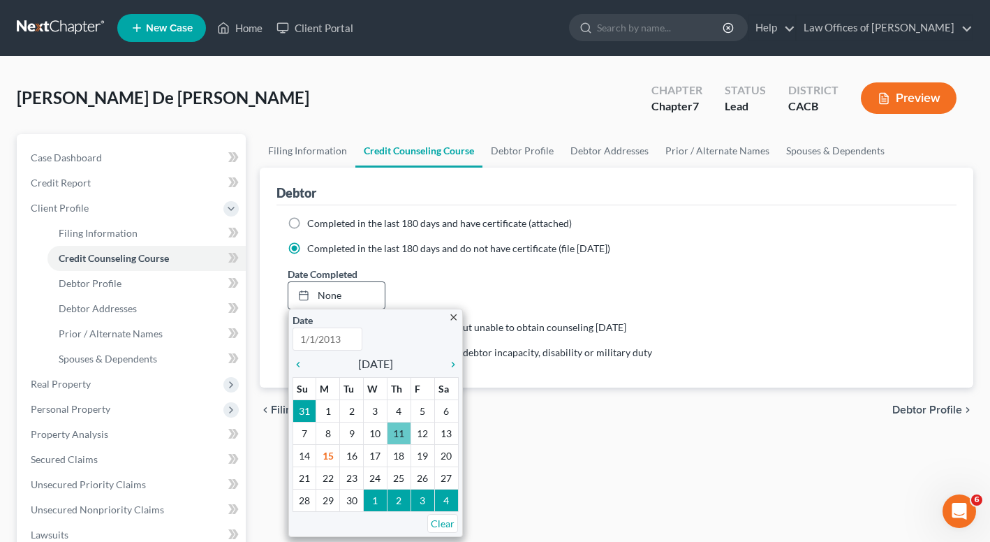
scroll to position [33, 0]
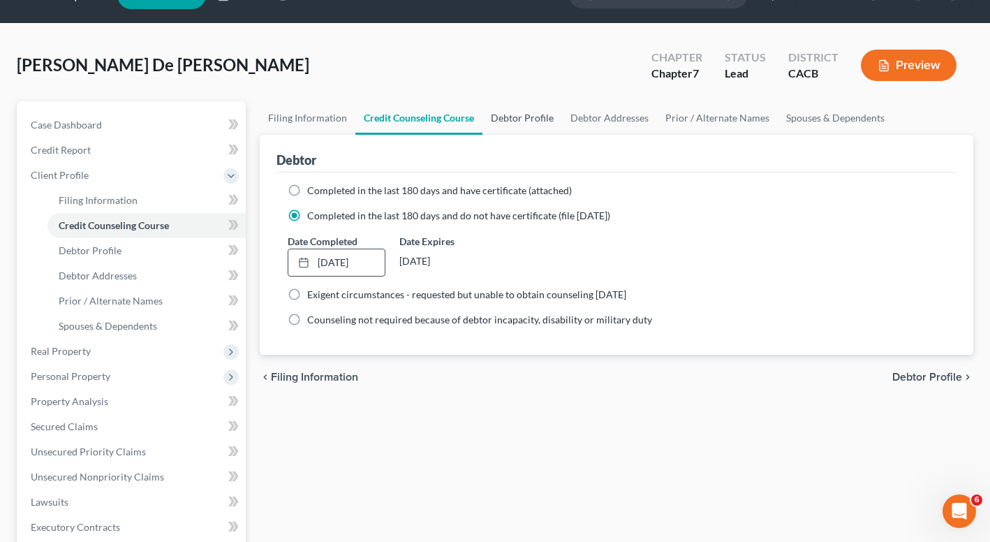
click at [523, 119] on link "Debtor Profile" at bounding box center [522, 118] width 80 height 34
select select "3"
select select "1"
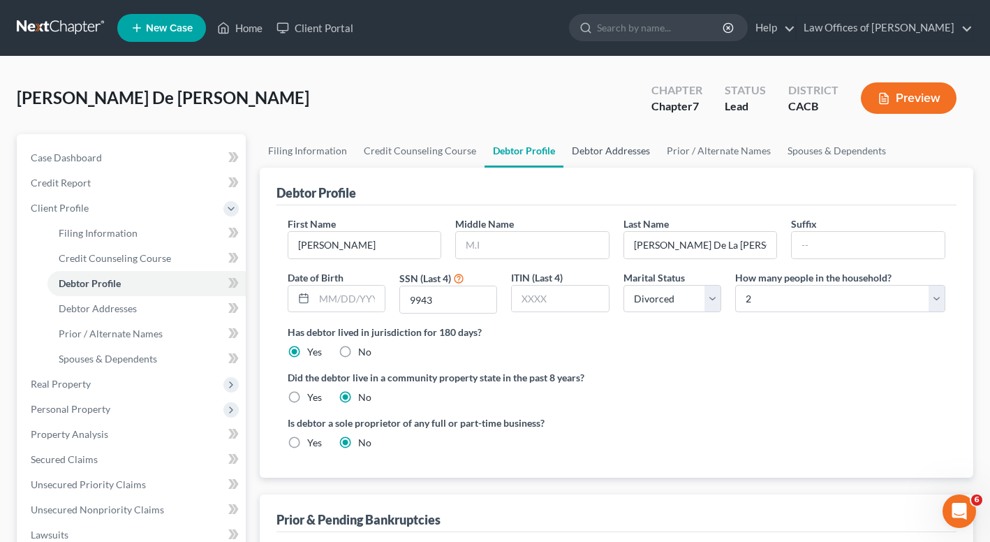
click at [600, 151] on link "Debtor Addresses" at bounding box center [610, 151] width 95 height 34
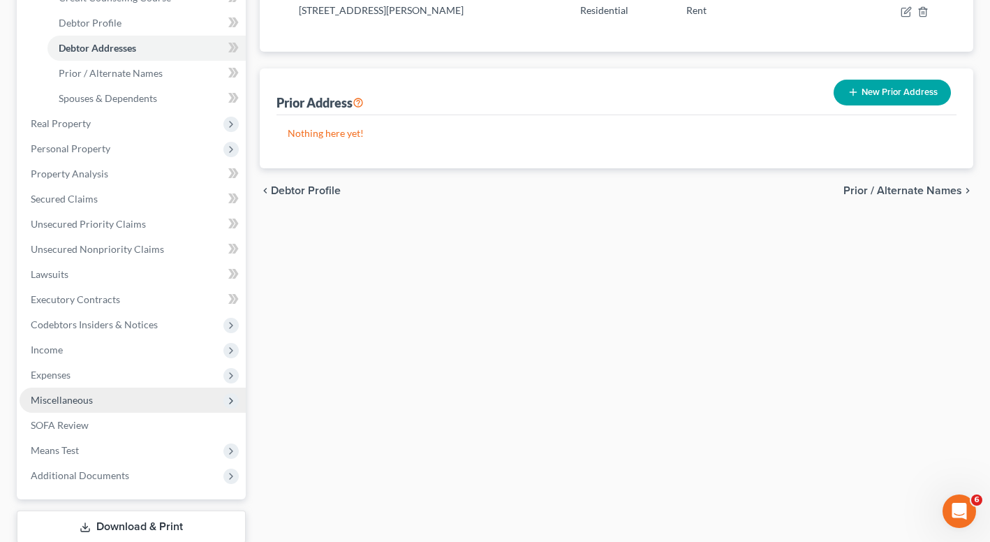
scroll to position [287, 0]
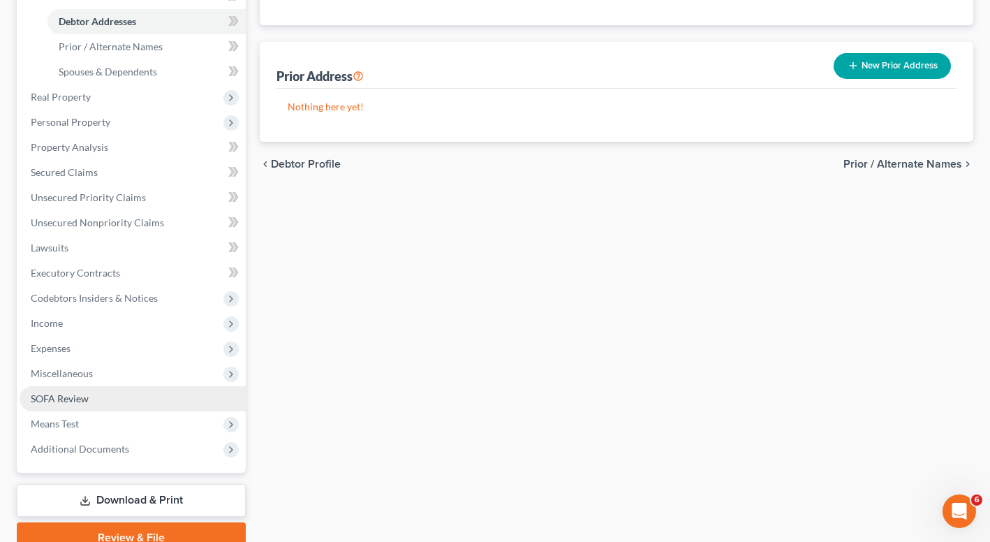
click at [77, 392] on span "SOFA Review" at bounding box center [60, 398] width 58 height 12
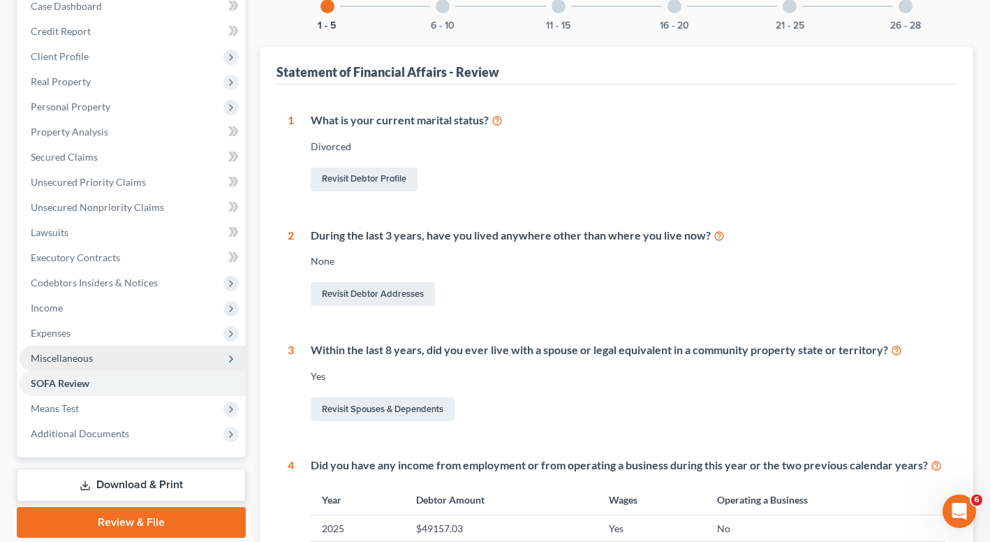
scroll to position [154, 0]
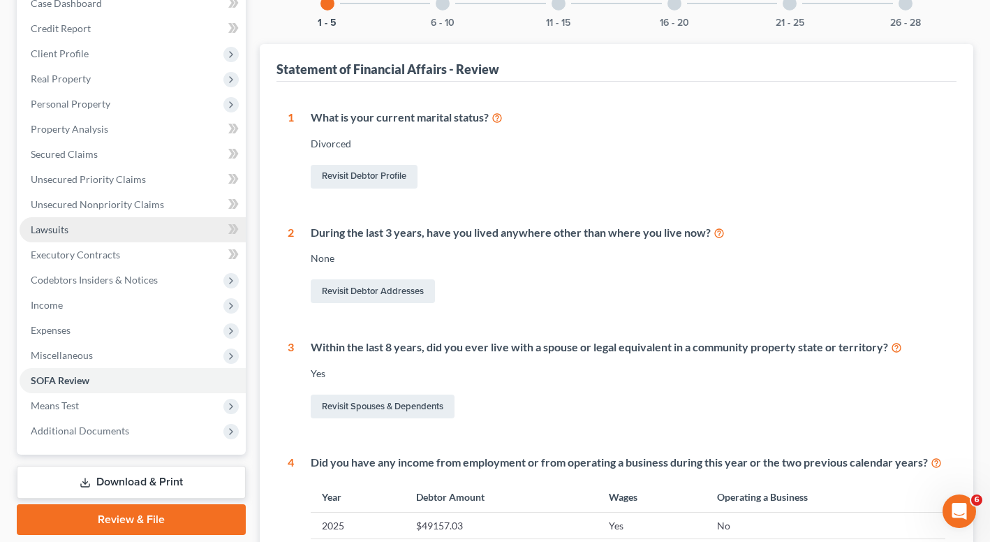
click at [50, 235] on link "Lawsuits" at bounding box center [133, 229] width 226 height 25
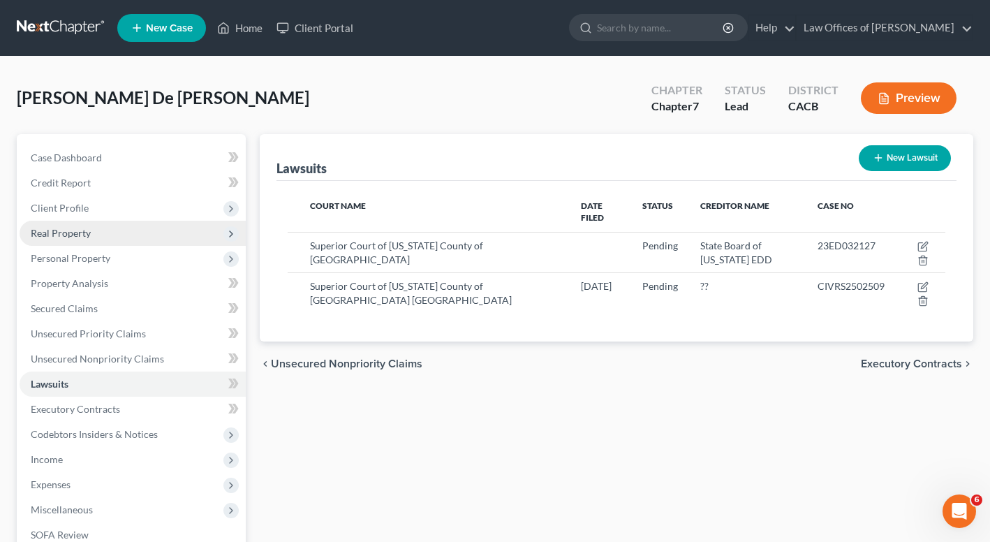
click at [66, 244] on span "Real Property" at bounding box center [133, 233] width 226 height 25
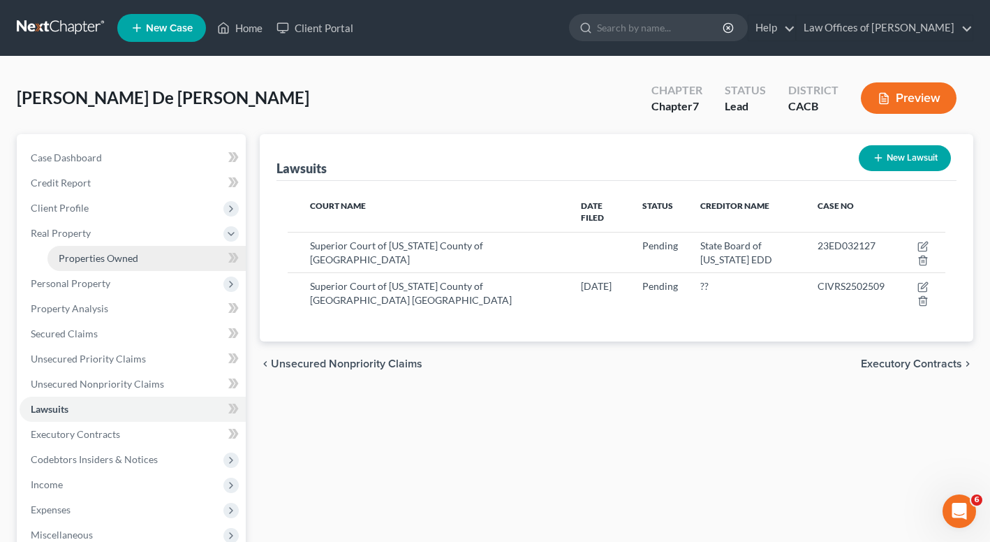
click at [77, 255] on span "Properties Owned" at bounding box center [99, 258] width 80 height 12
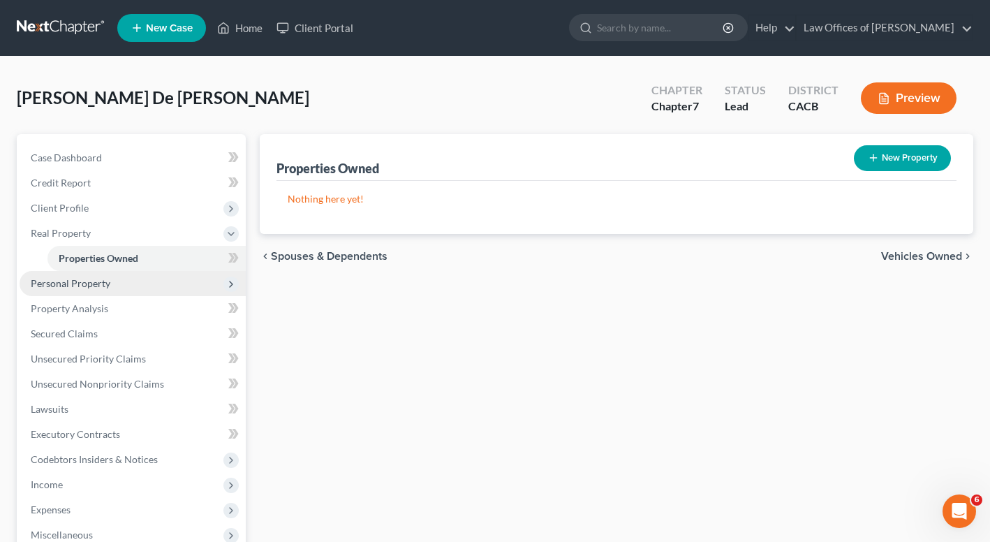
click at [84, 284] on span "Personal Property" at bounding box center [71, 283] width 80 height 12
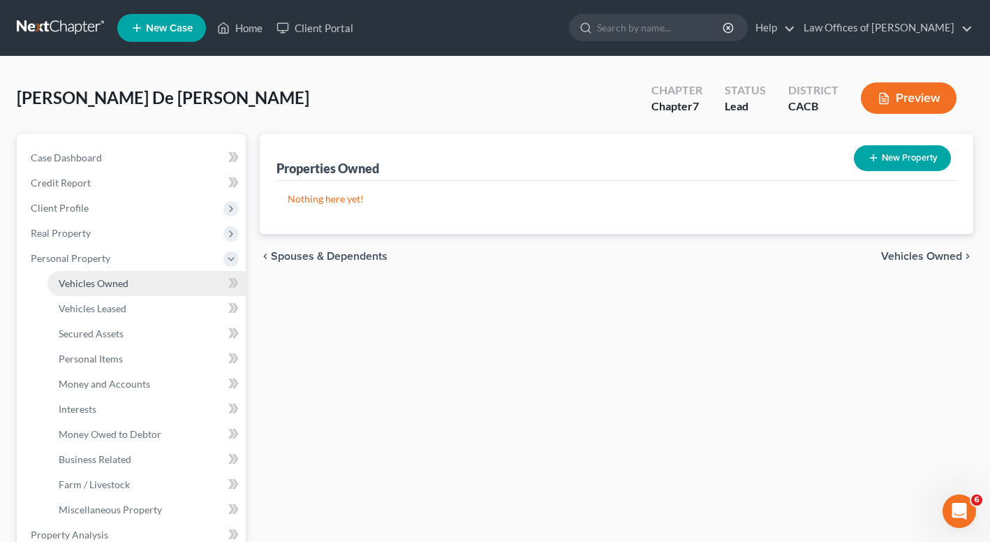
click at [84, 288] on span "Vehicles Owned" at bounding box center [94, 283] width 70 height 12
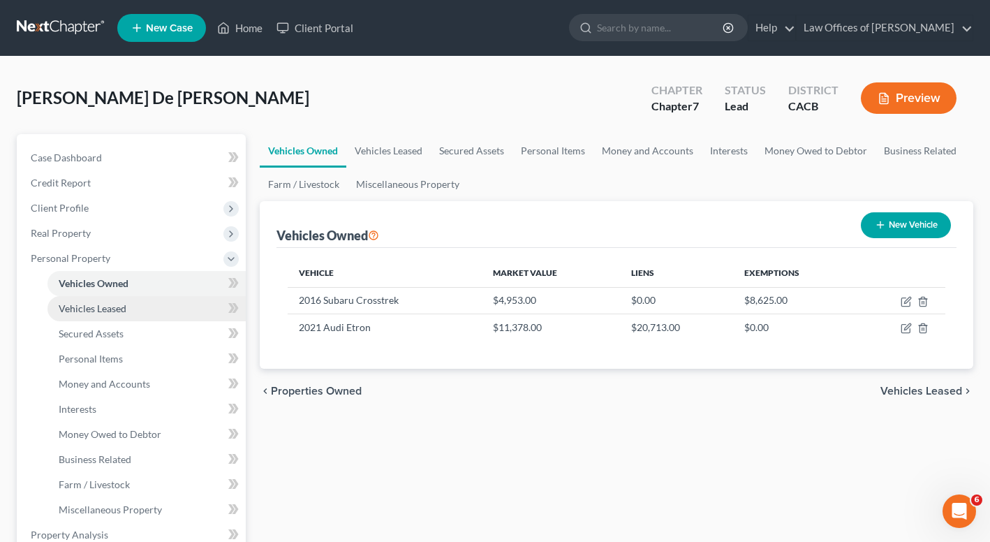
click at [89, 315] on link "Vehicles Leased" at bounding box center [146, 308] width 198 height 25
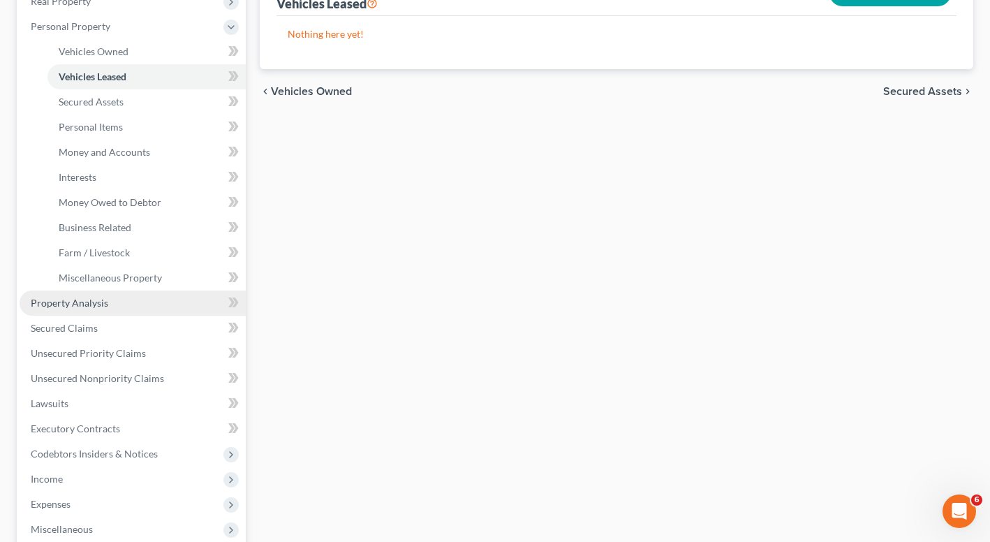
click at [84, 303] on span "Property Analysis" at bounding box center [69, 303] width 77 height 12
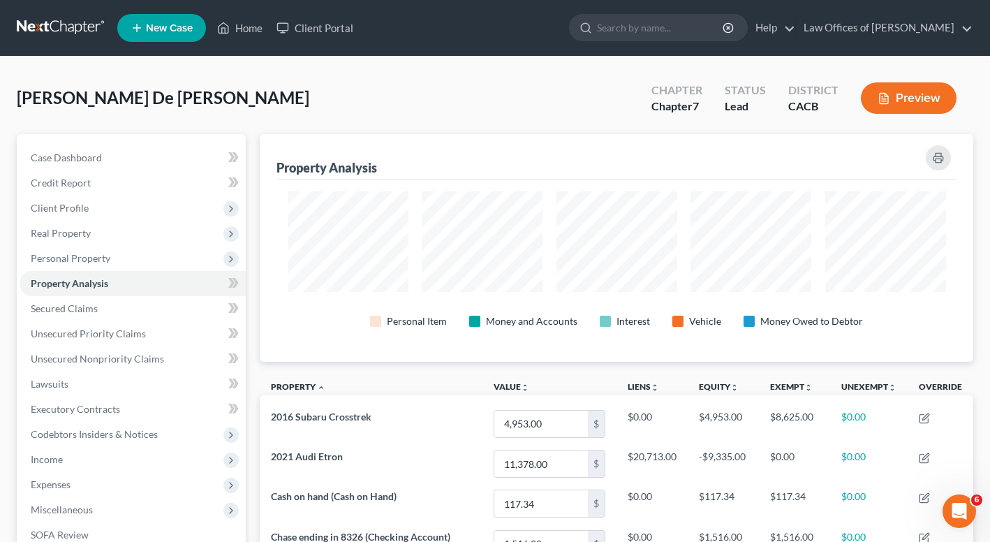
scroll to position [3, 0]
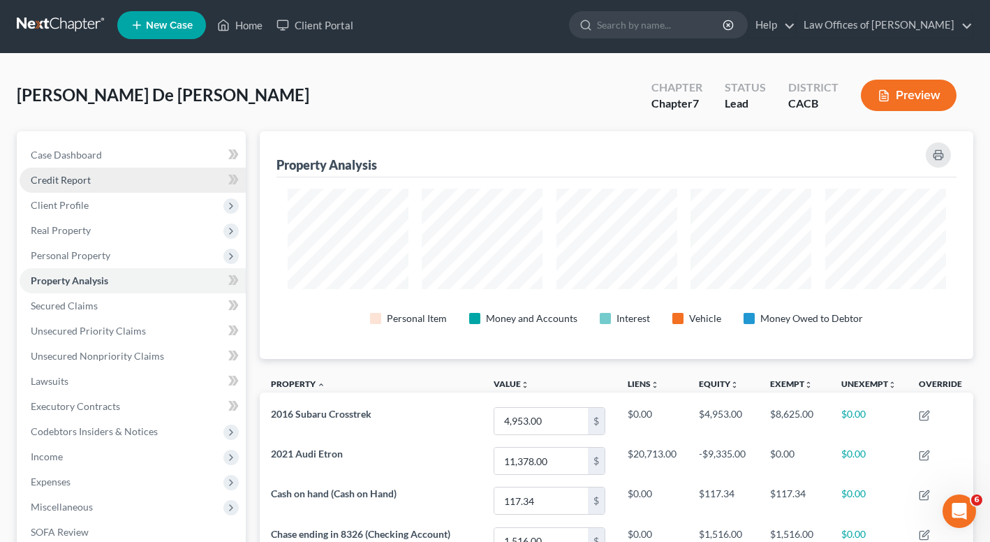
click at [57, 177] on span "Credit Report" at bounding box center [61, 180] width 60 height 12
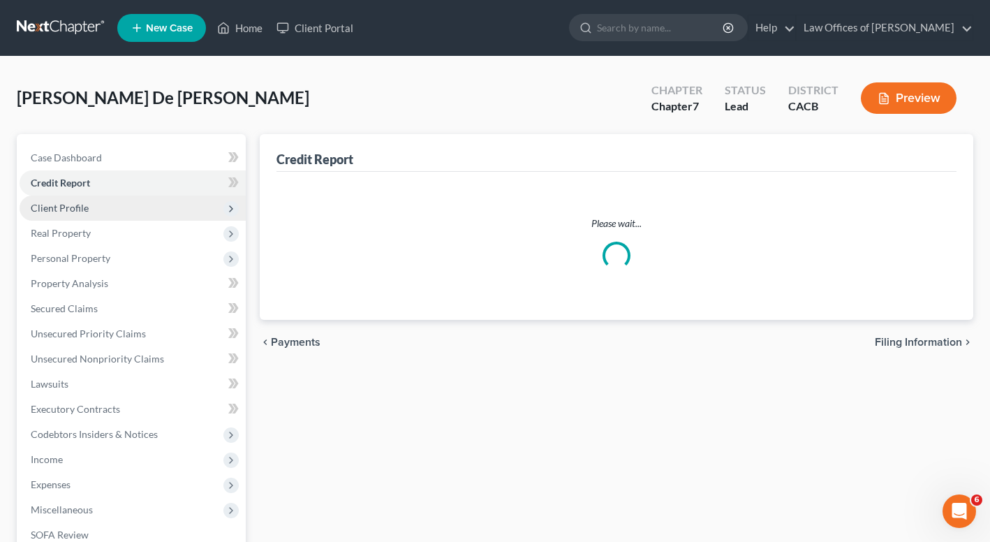
click at [63, 205] on span "Client Profile" at bounding box center [60, 208] width 58 height 12
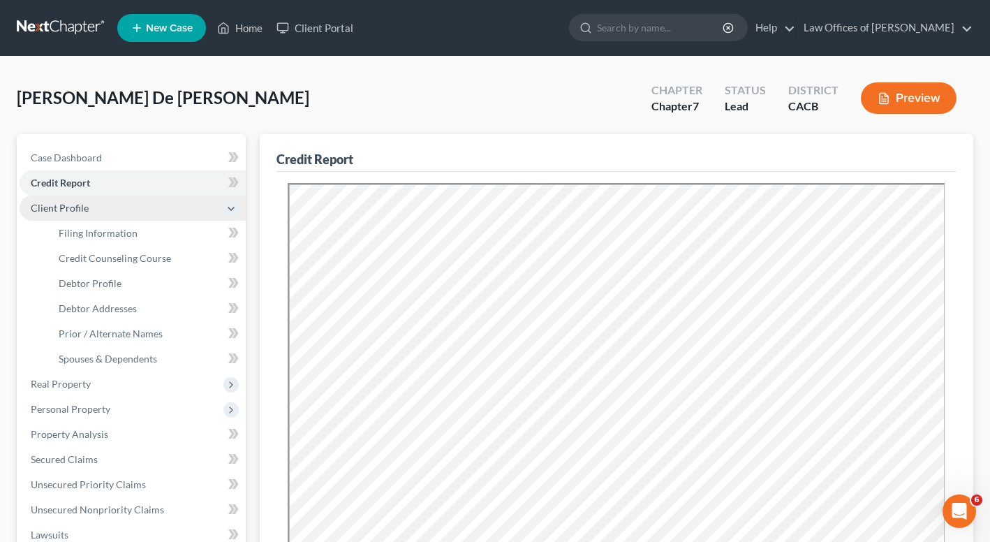
click at [65, 205] on span "Client Profile" at bounding box center [60, 208] width 58 height 12
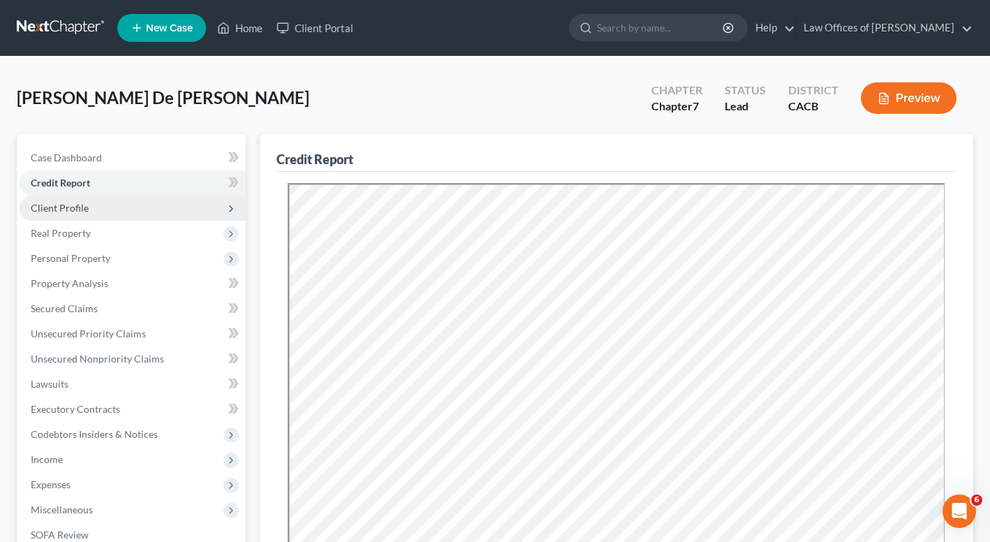
click at [66, 209] on span "Client Profile" at bounding box center [60, 208] width 58 height 12
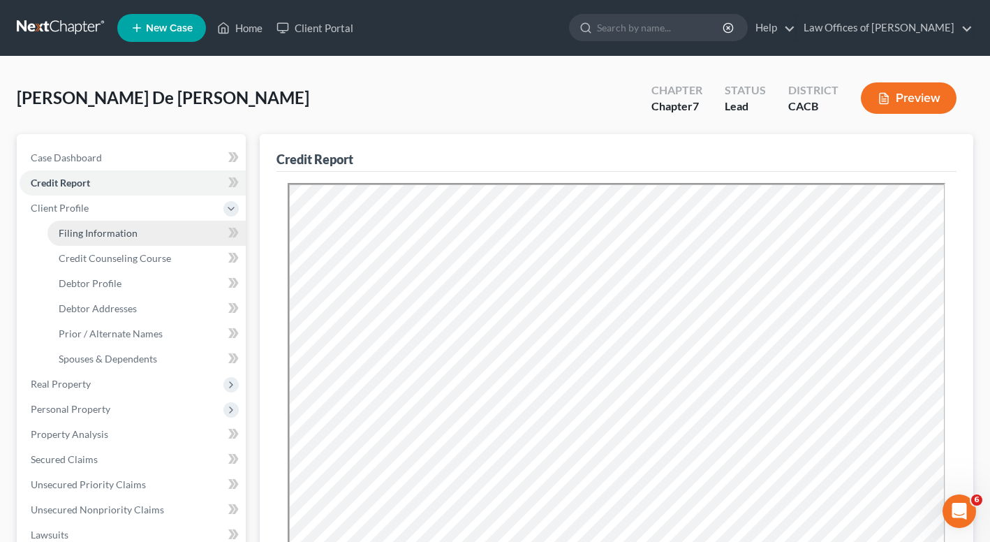
click at [88, 229] on span "Filing Information" at bounding box center [98, 233] width 79 height 12
select select "1"
select select "0"
select select "7"
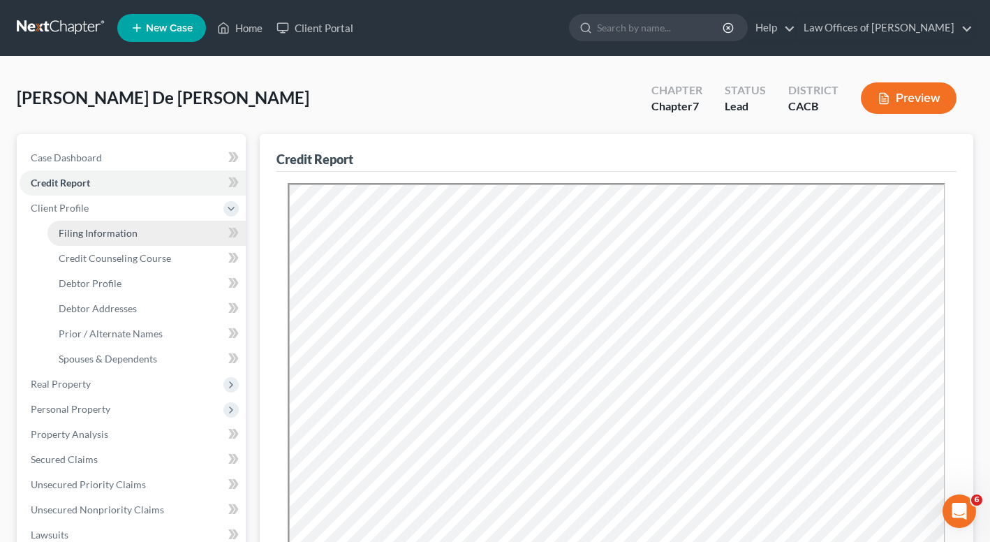
select select "0"
select select "4"
select select "0"
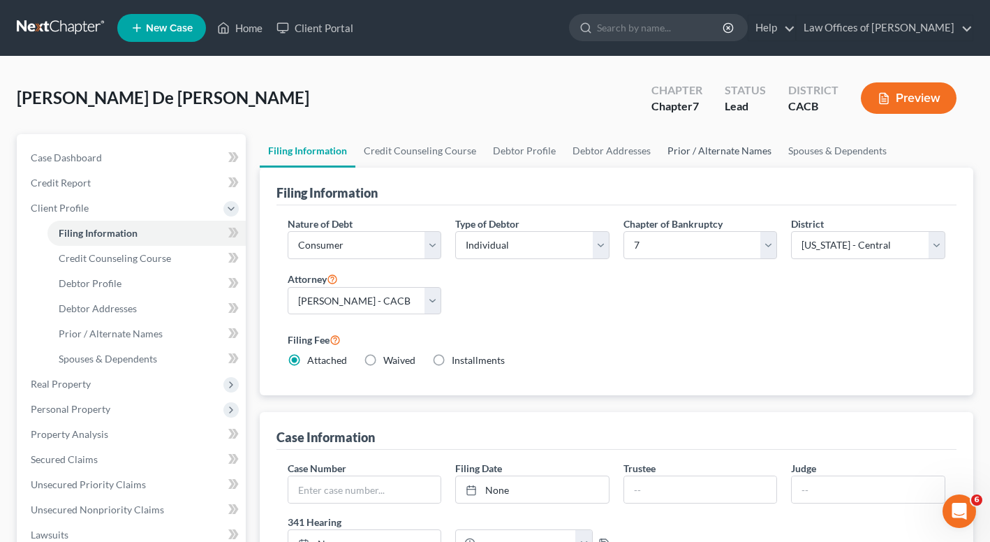
click at [736, 153] on link "Prior / Alternate Names" at bounding box center [719, 151] width 121 height 34
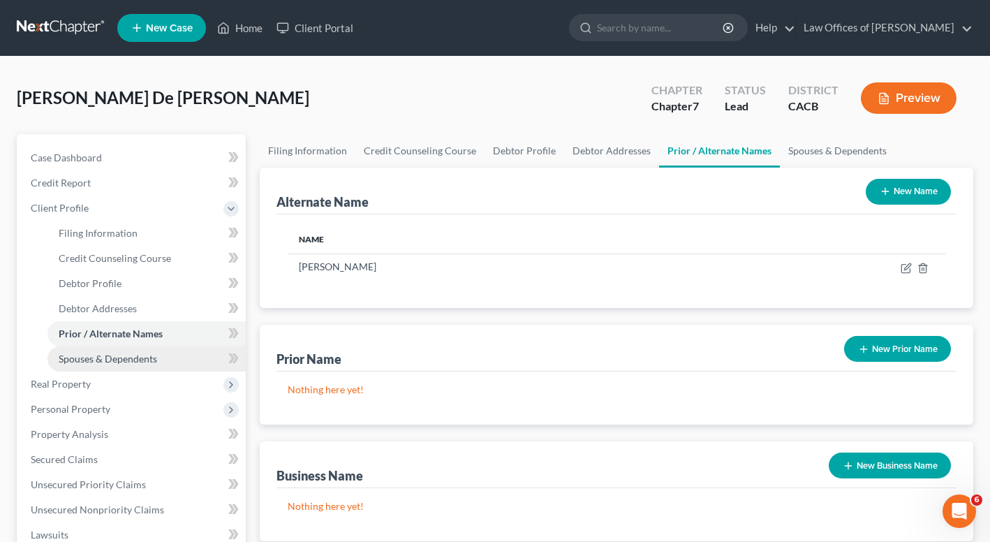
click at [105, 356] on span "Spouses & Dependents" at bounding box center [108, 358] width 98 height 12
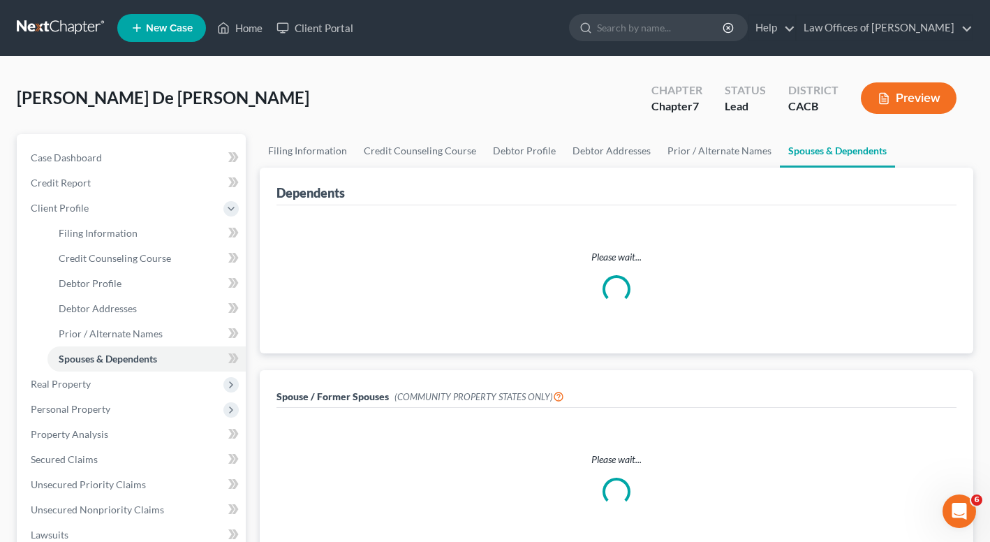
scroll to position [102, 0]
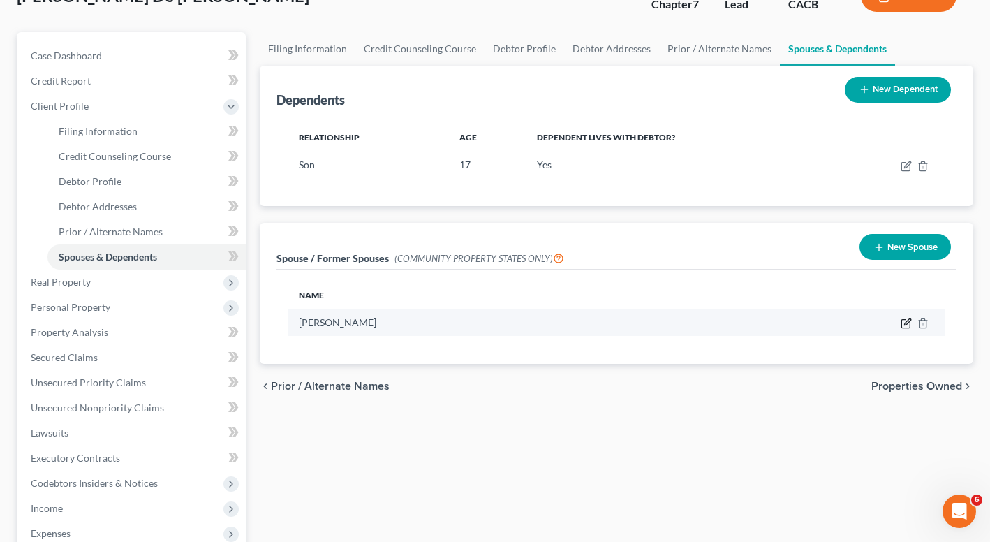
click at [903, 326] on icon "button" at bounding box center [905, 323] width 11 height 11
select select "1"
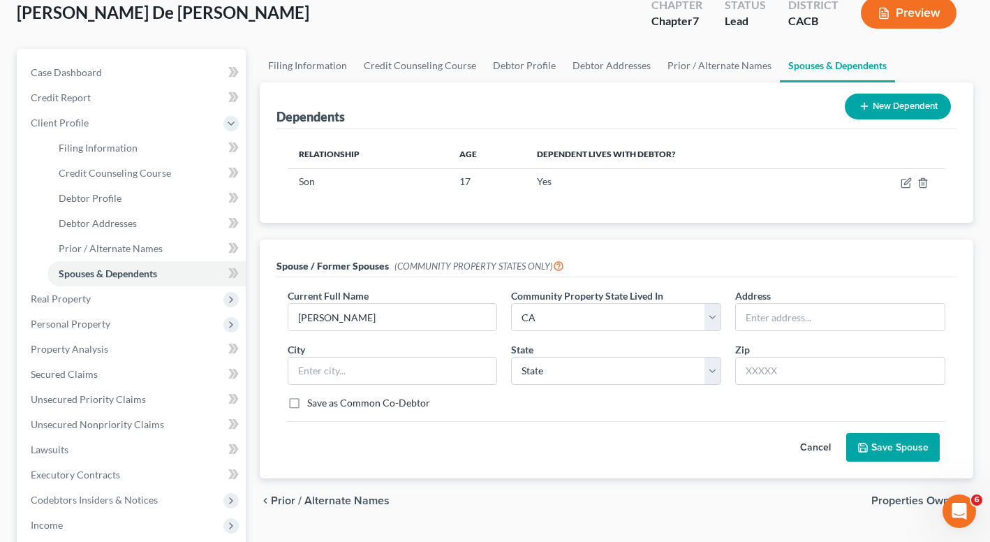
scroll to position [351, 0]
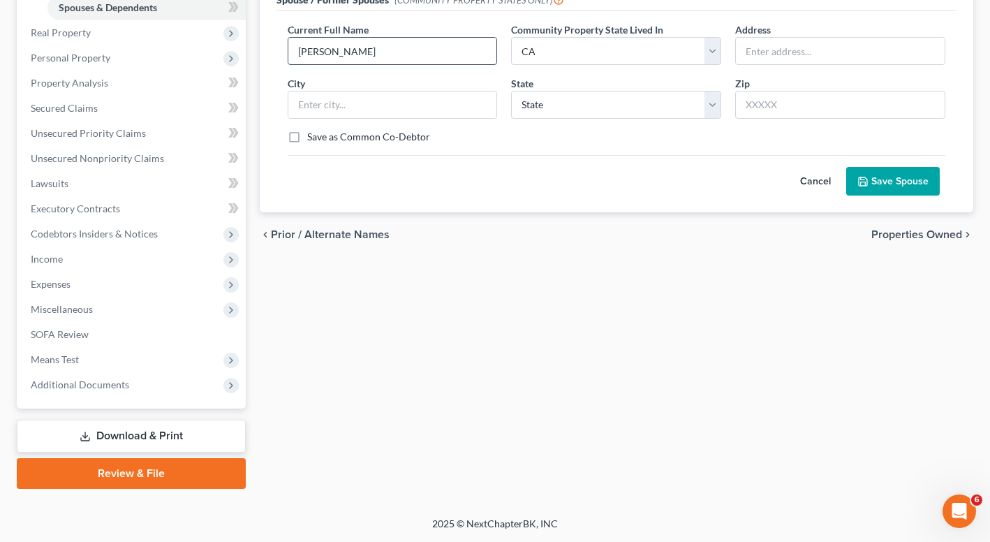
click at [394, 52] on input "Steve Ochoa Perez" at bounding box center [392, 51] width 209 height 27
type input "W"
type input "Alejandro Garcia Beltran"
click at [655, 120] on div "Current Full Name * Alejandro Garcia Beltran Community Property State Lived In …" at bounding box center [617, 88] width 672 height 133
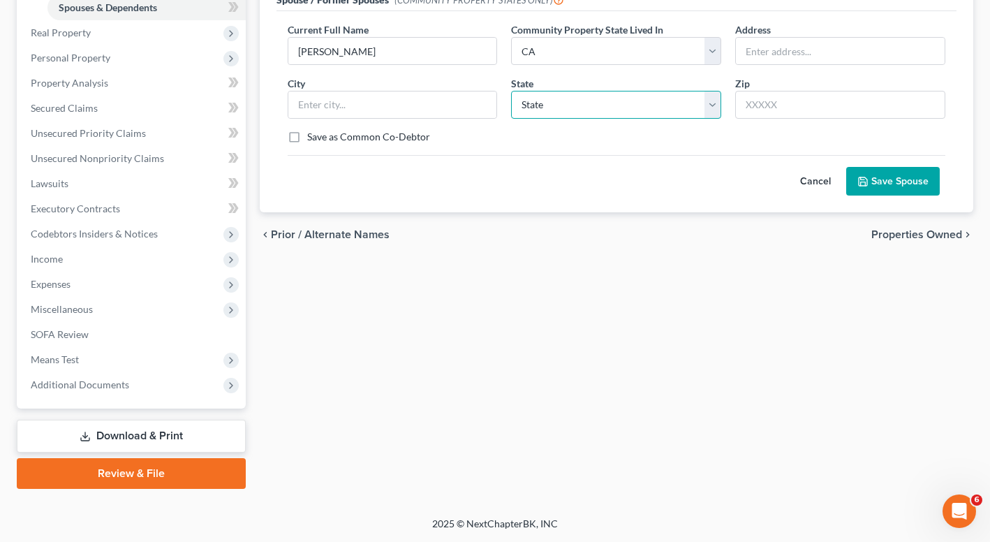
select select "4"
click at [890, 182] on button "Save Spouse" at bounding box center [893, 181] width 94 height 29
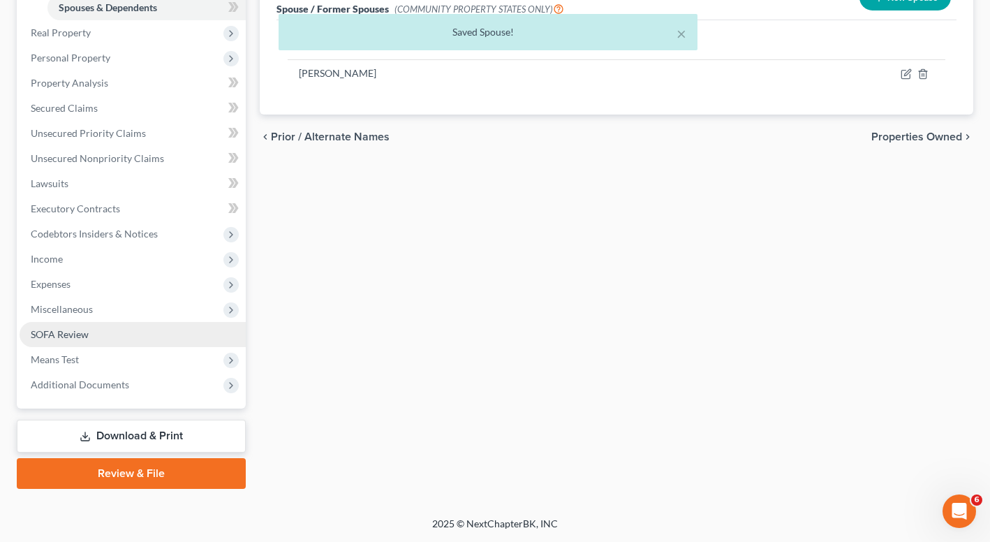
click at [57, 328] on span "SOFA Review" at bounding box center [60, 334] width 58 height 12
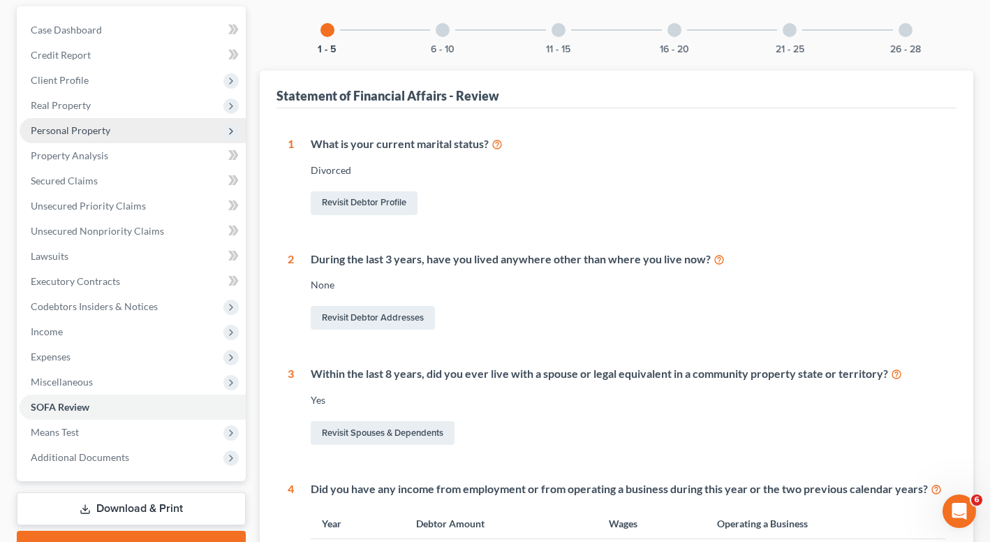
scroll to position [101, 0]
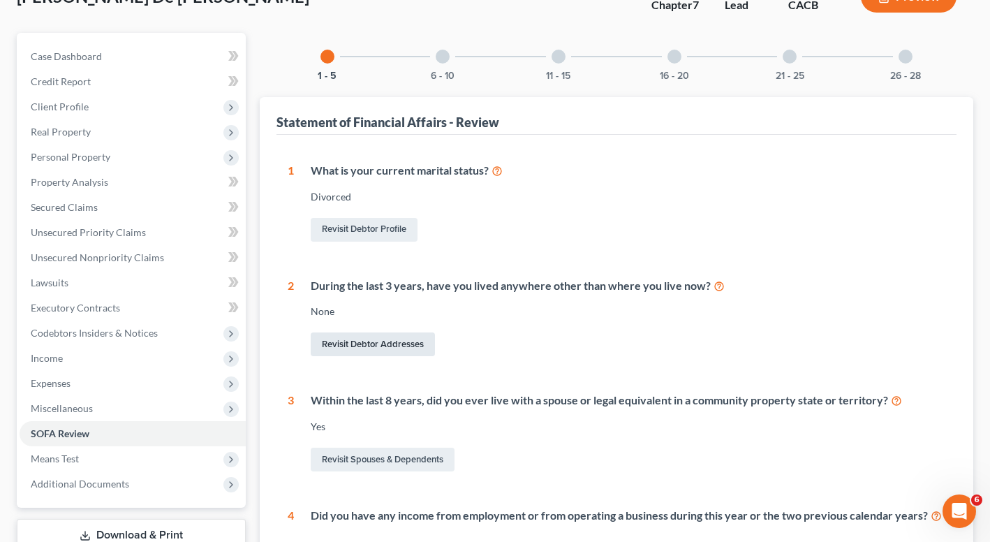
click at [334, 345] on link "Revisit Debtor Addresses" at bounding box center [373, 344] width 124 height 24
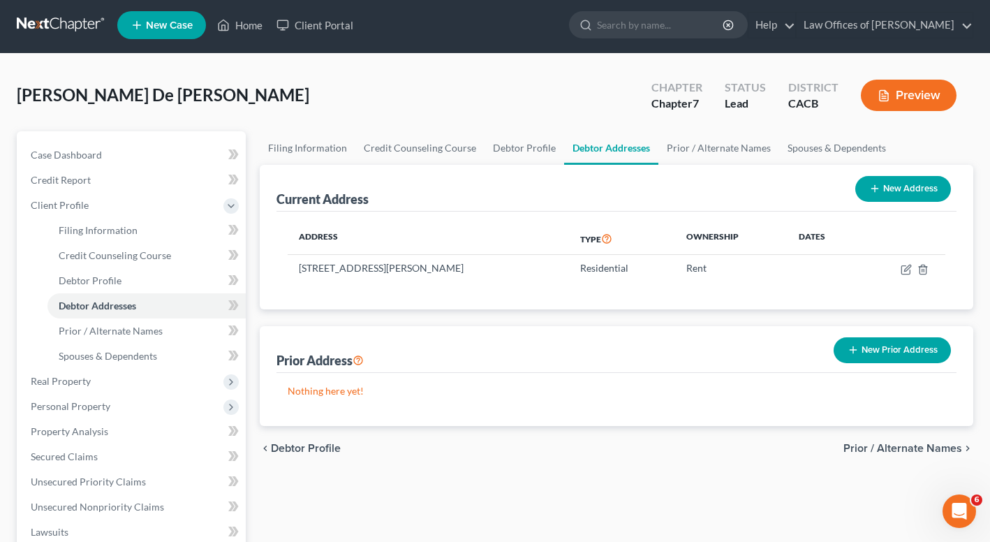
scroll to position [37, 0]
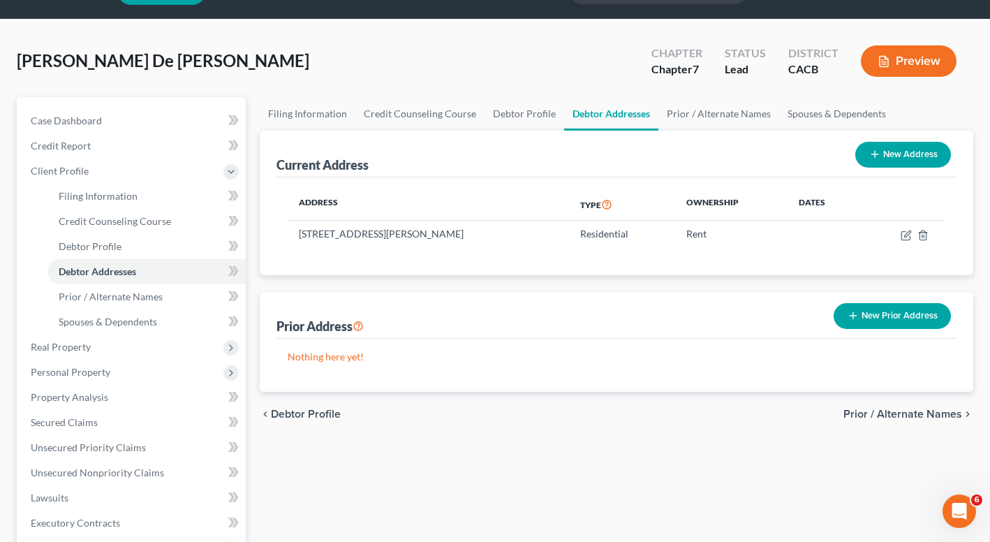
click at [849, 308] on button "New Prior Address" at bounding box center [891, 316] width 117 height 26
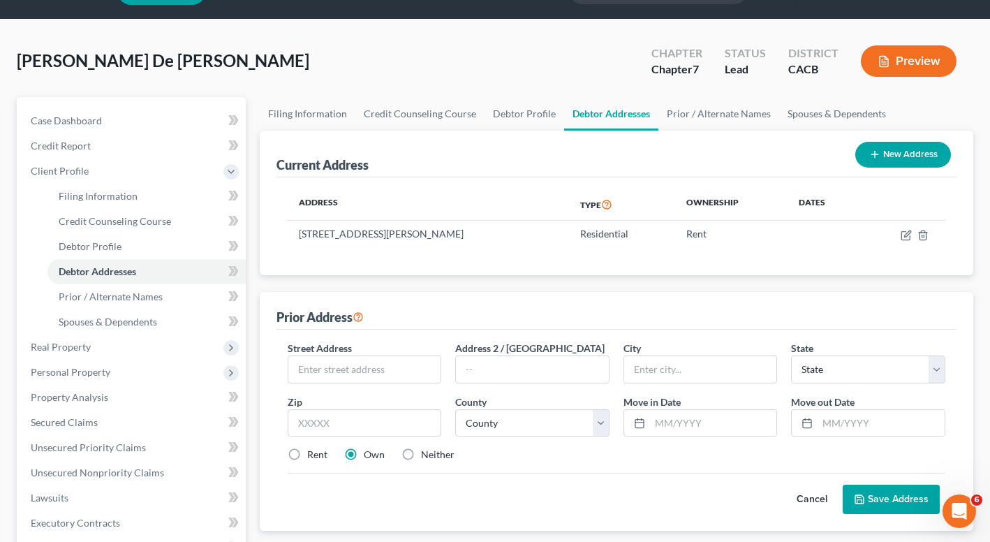
scroll to position [351, 0]
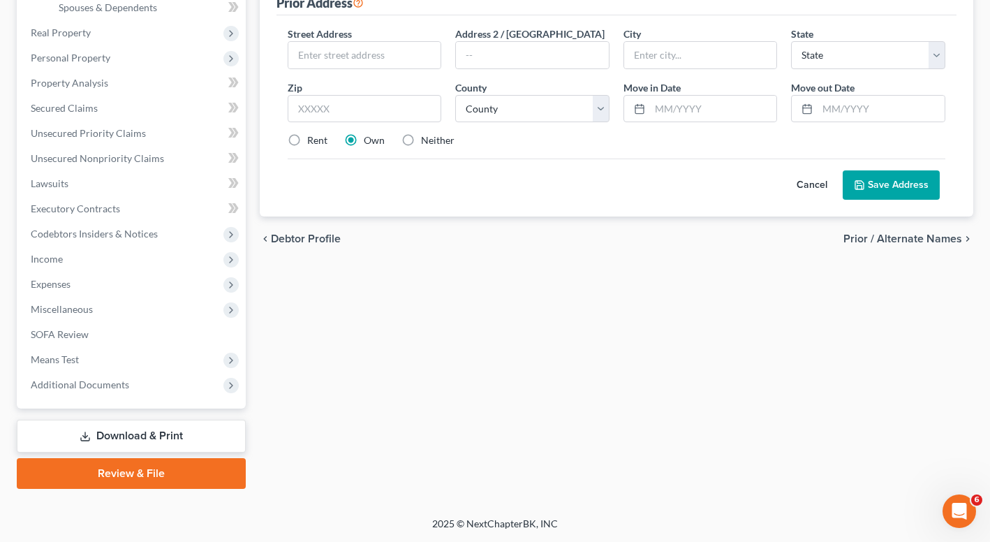
click at [358, 15] on div "Street Address * Address 2 / PO Box City * State * State AL AK AR AZ CA CO CT D…" at bounding box center [616, 115] width 681 height 201
paste input "16262 Yorba Linda lane, Fontana, CA 9233"
drag, startPoint x: 329, startPoint y: 55, endPoint x: 452, endPoint y: 55, distance: 122.1
click at [452, 55] on div "Street Address * 16262 Yorba Linda lane, Fontana, CA 9233 Address 2 / PO Box Ci…" at bounding box center [617, 93] width 672 height 133
type input "16262 Yorba Linda lane"
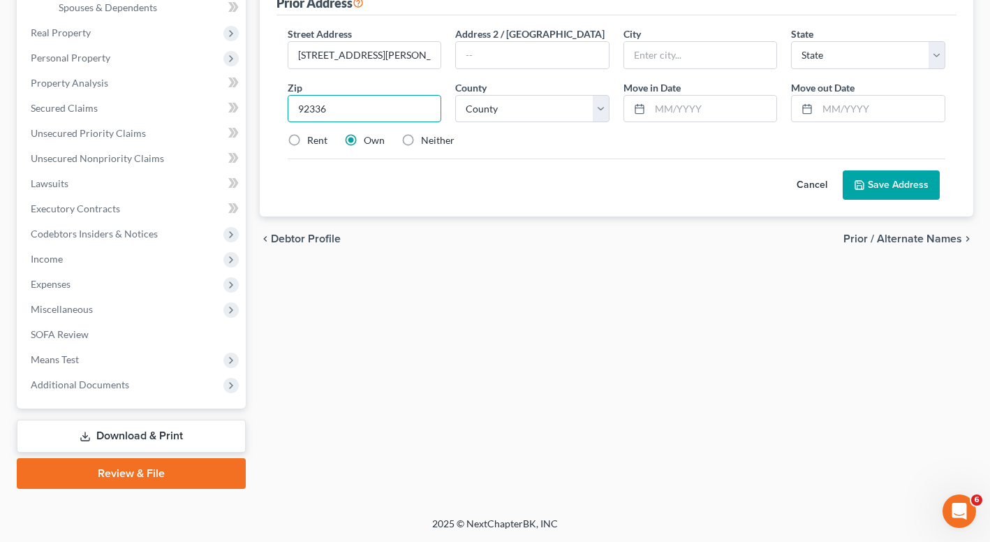
type input "92336"
type input "Fontana"
select select "4"
select select "35"
click at [681, 111] on input "text" at bounding box center [713, 109] width 127 height 27
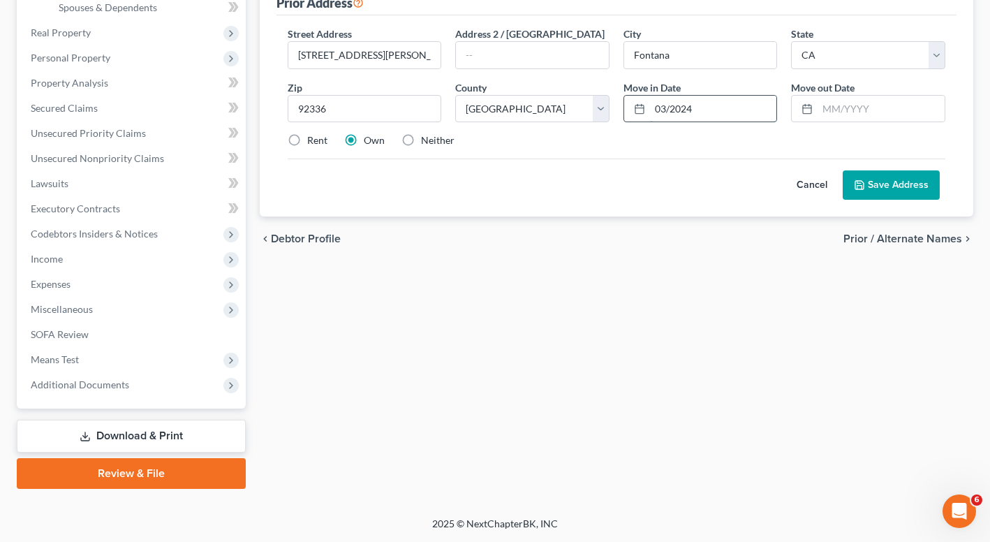
type input "03/2024"
type input "03/2025"
click at [309, 137] on label "Rent" at bounding box center [317, 140] width 20 height 14
click at [313, 137] on input "Rent" at bounding box center [317, 137] width 9 height 9
radio input "true"
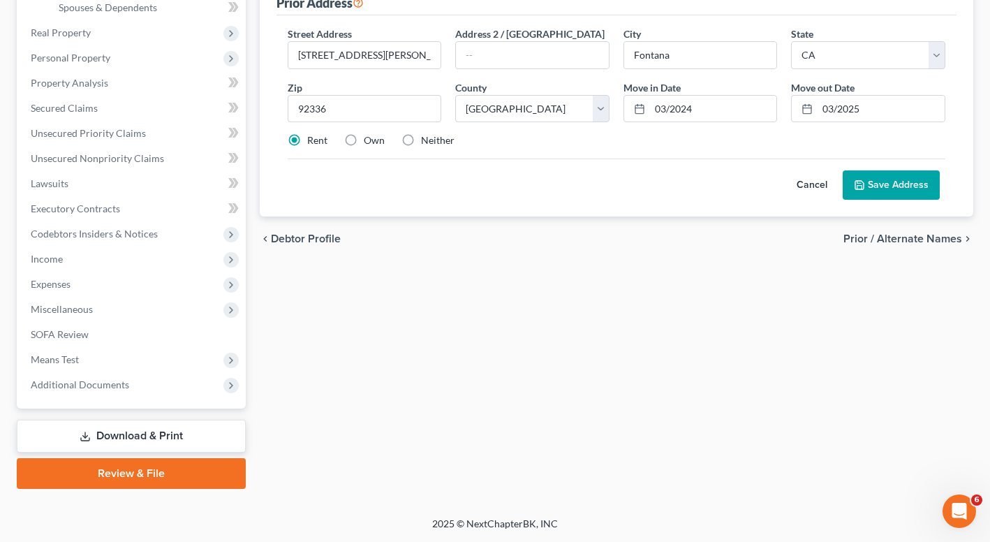
click at [853, 177] on button "Save Address" at bounding box center [890, 184] width 97 height 29
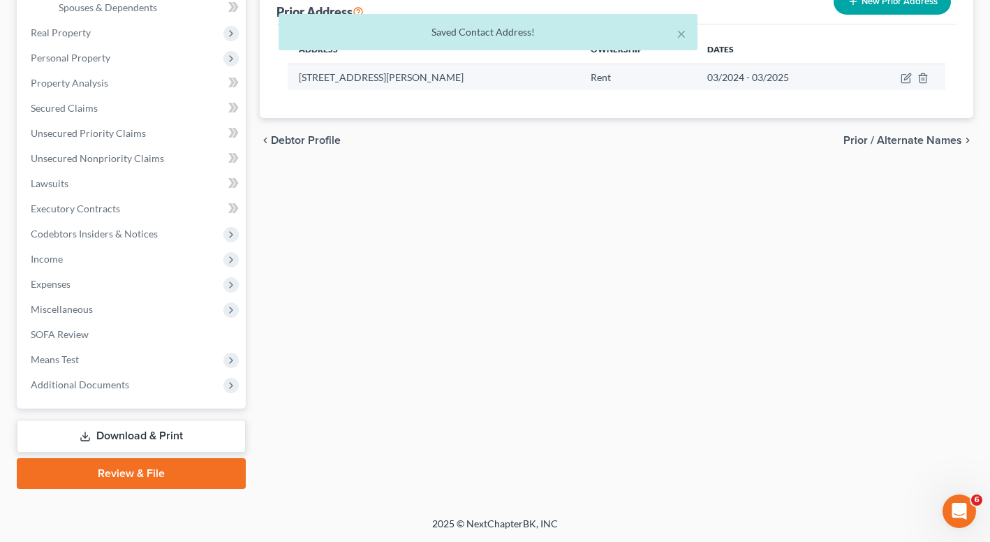
click at [907, 86] on td at bounding box center [901, 77] width 87 height 27
click at [907, 82] on icon "button" at bounding box center [905, 78] width 11 height 11
select select "4"
select select "35"
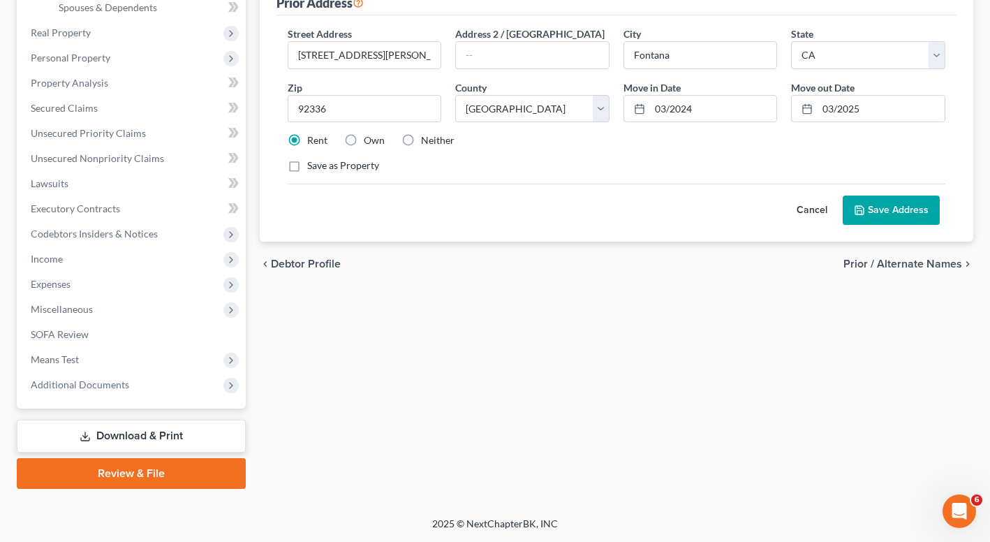
click at [983, 155] on div "Lara De La Cruz, Laura Upgraded Chapter Chapter 7 Status Lead District CACB Pre…" at bounding box center [495, 110] width 990 height 811
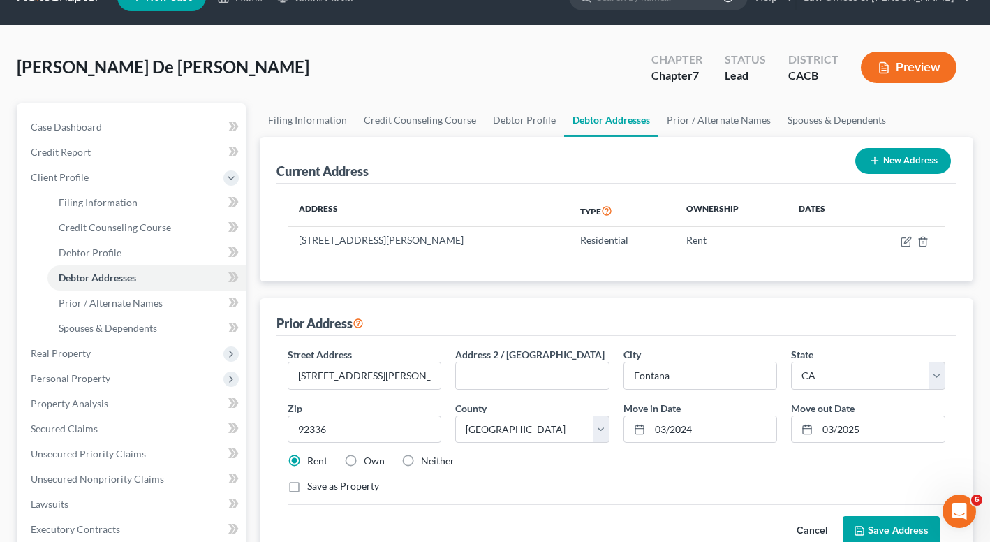
scroll to position [272, 0]
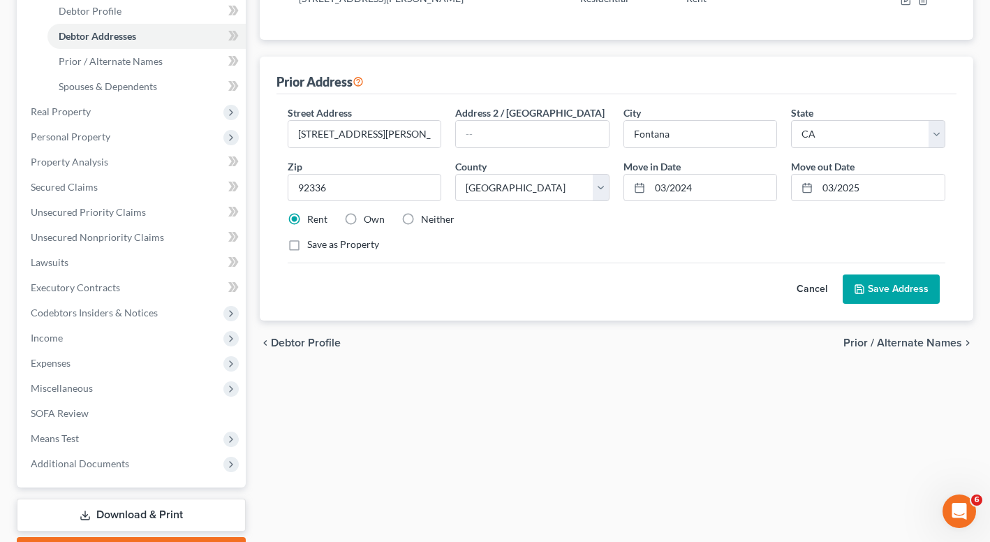
click at [864, 293] on icon at bounding box center [859, 288] width 11 height 11
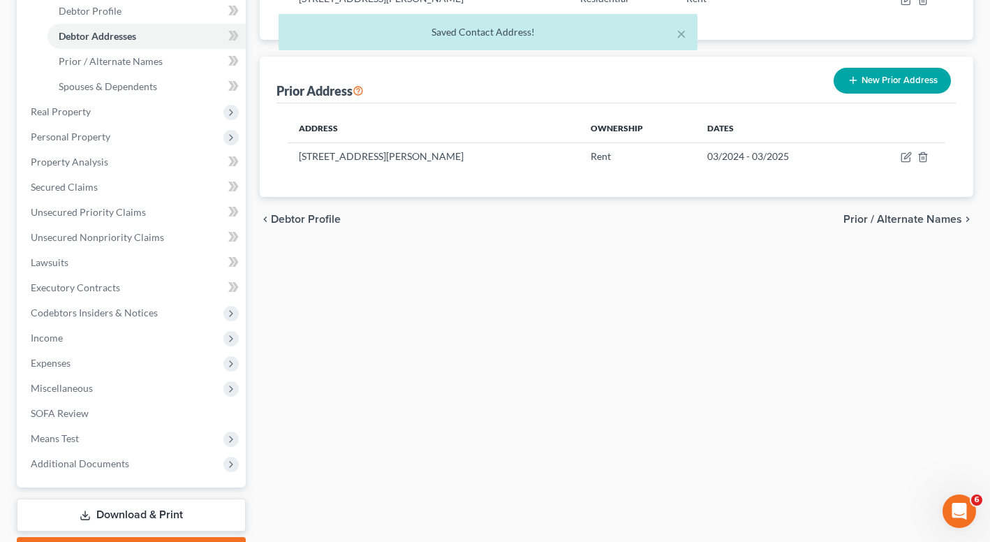
click at [875, 84] on button "New Prior Address" at bounding box center [891, 81] width 117 height 26
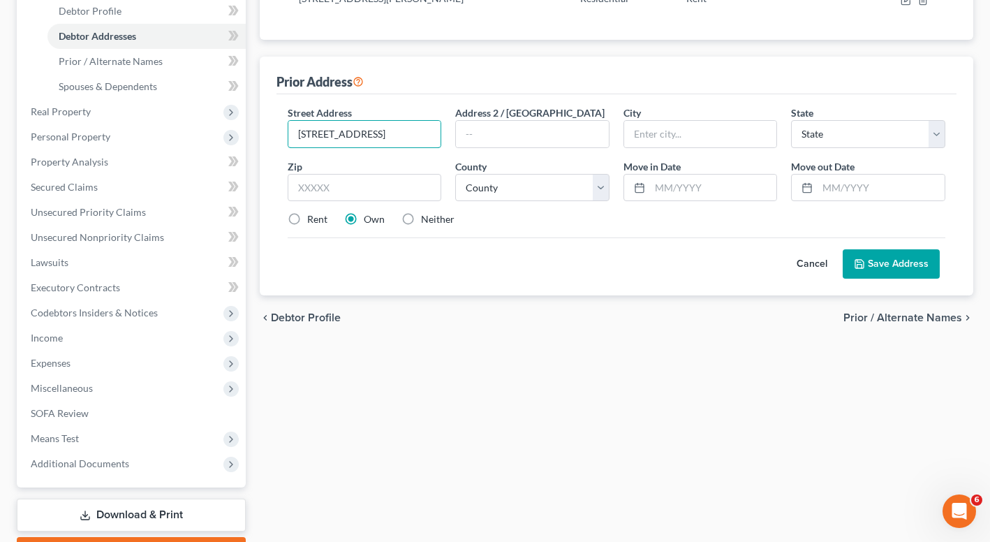
type input "7161 East Ave"
type input "#106"
type input "91739"
click at [307, 222] on label "Rent" at bounding box center [317, 219] width 20 height 14
click at [313, 221] on input "Rent" at bounding box center [317, 216] width 9 height 9
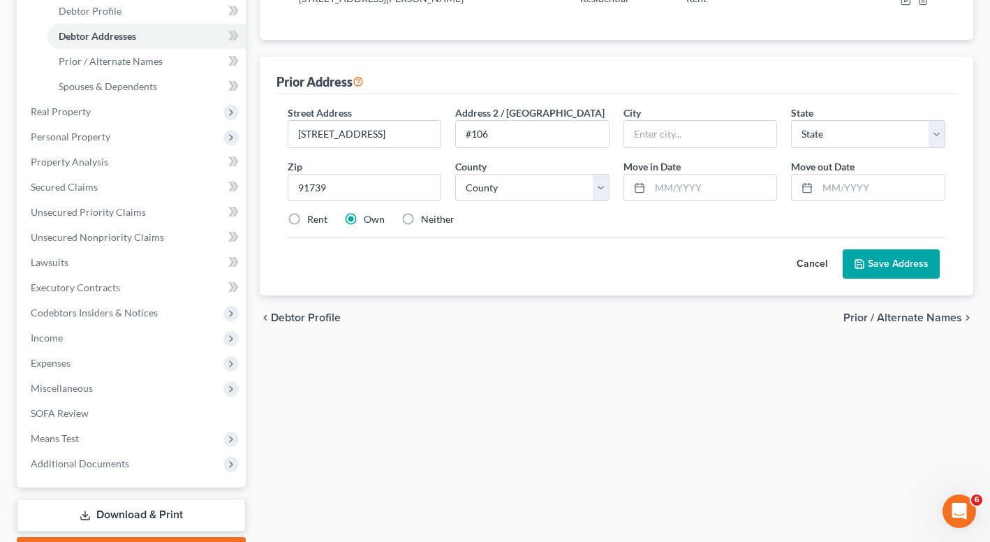
radio input "true"
type input "Rancho Cucamonga"
select select "4"
select select "35"
click at [719, 195] on input "text" at bounding box center [713, 187] width 127 height 27
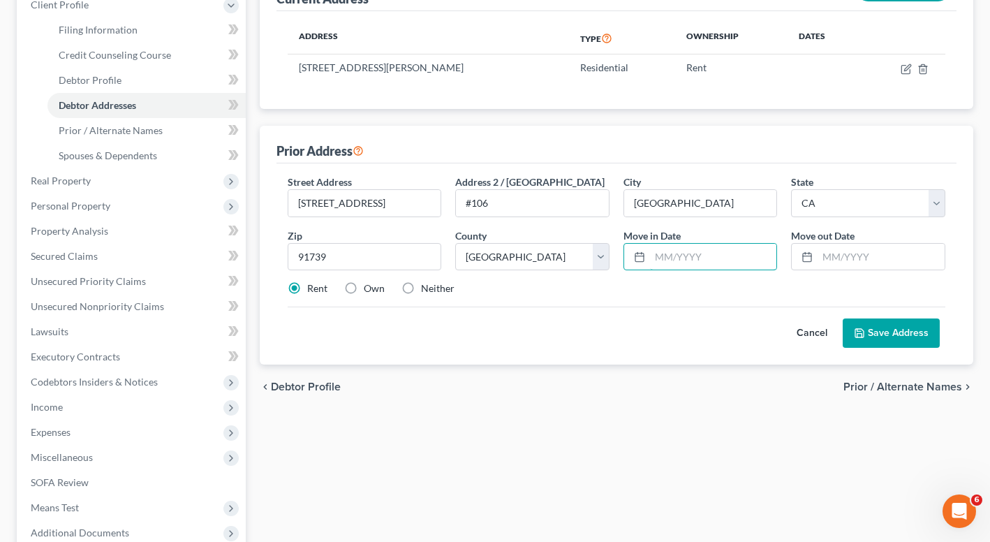
scroll to position [200, 0]
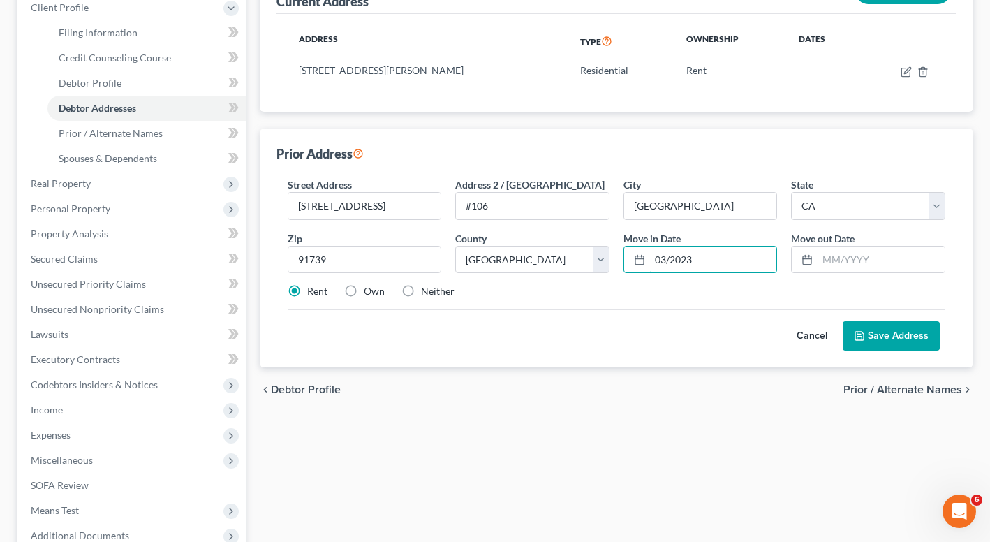
type input "03/2023"
type input "03/2024"
click at [886, 348] on button "Save Address" at bounding box center [890, 335] width 97 height 29
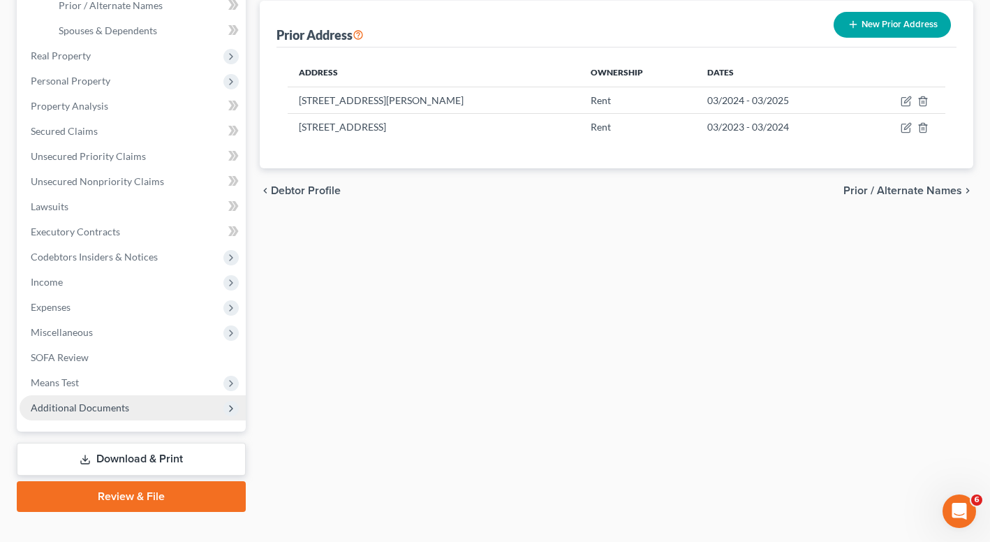
scroll to position [351, 0]
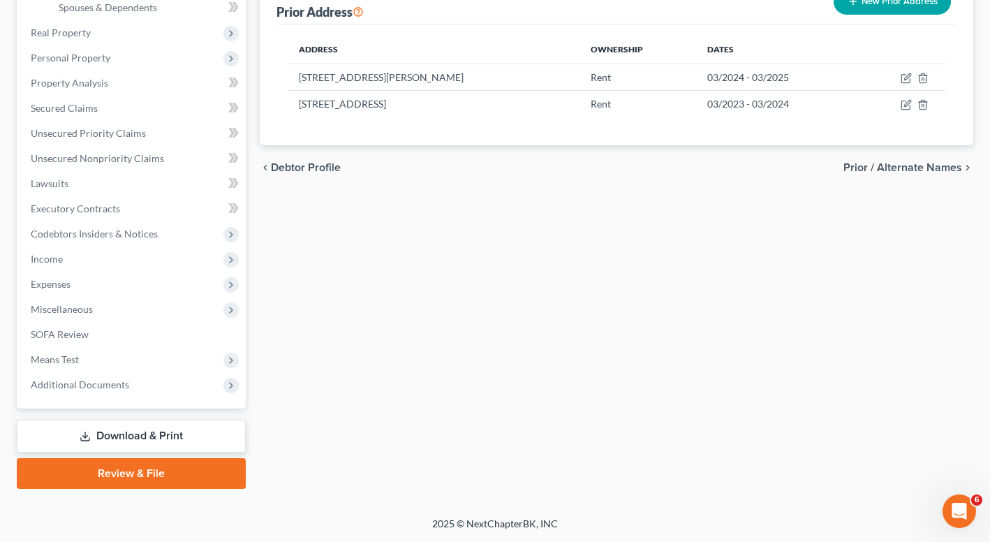
click at [113, 440] on link "Download & Print" at bounding box center [131, 435] width 229 height 33
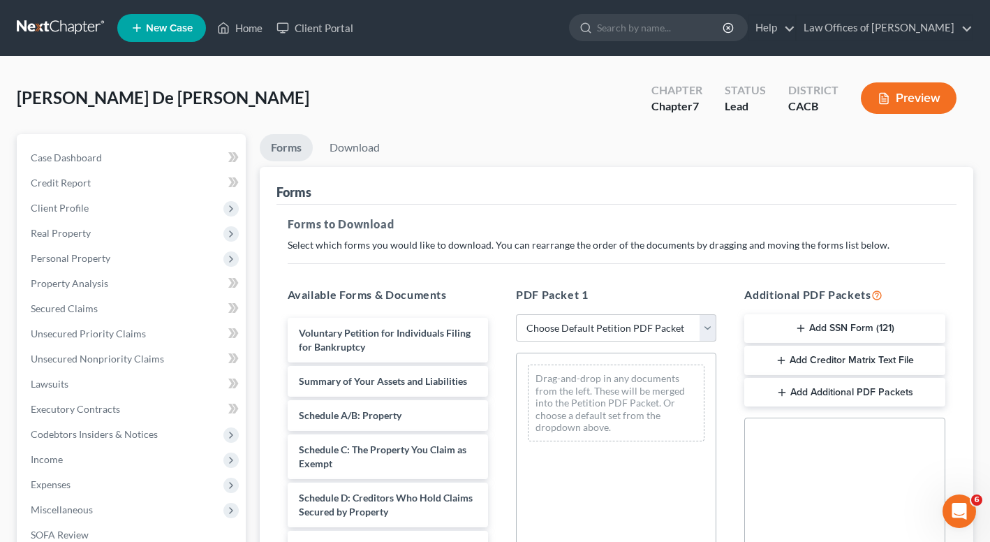
scroll to position [138, 0]
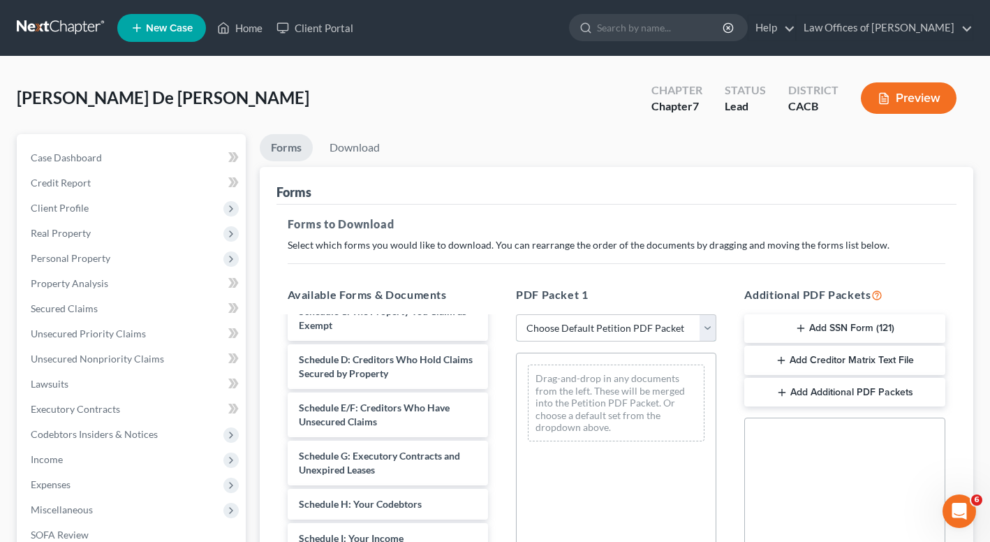
select select "0"
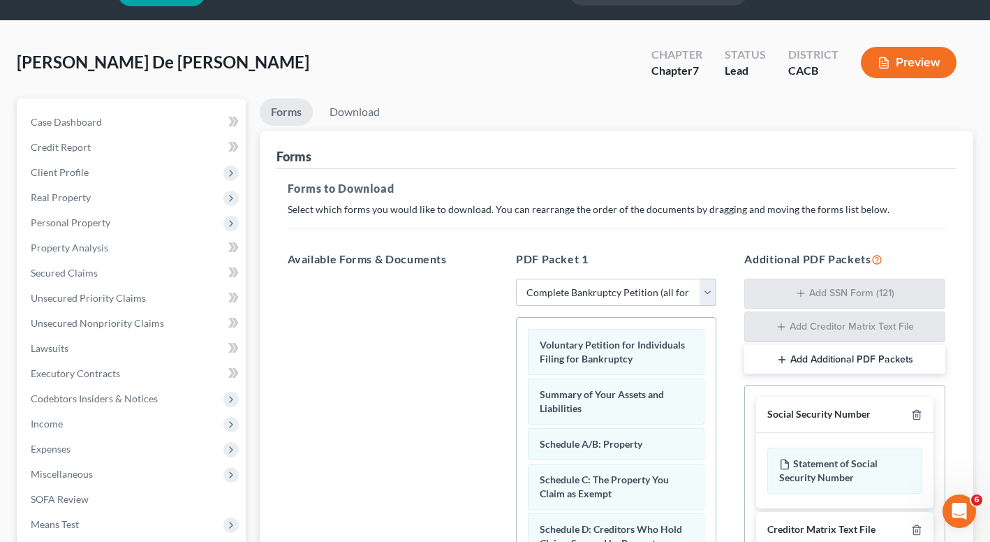
scroll to position [302, 0]
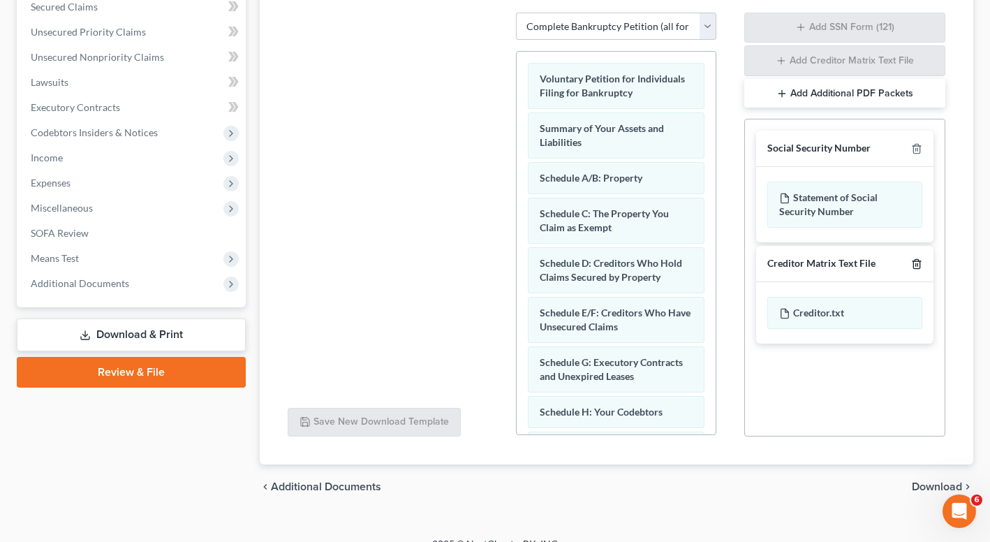
click at [915, 267] on icon "button" at bounding box center [916, 263] width 11 height 11
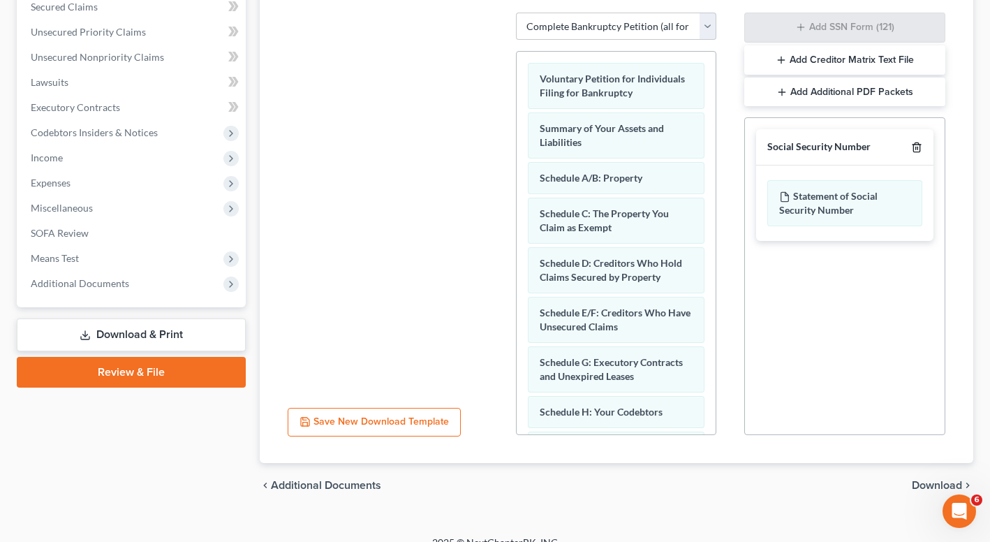
click at [918, 144] on icon "button" at bounding box center [916, 147] width 6 height 9
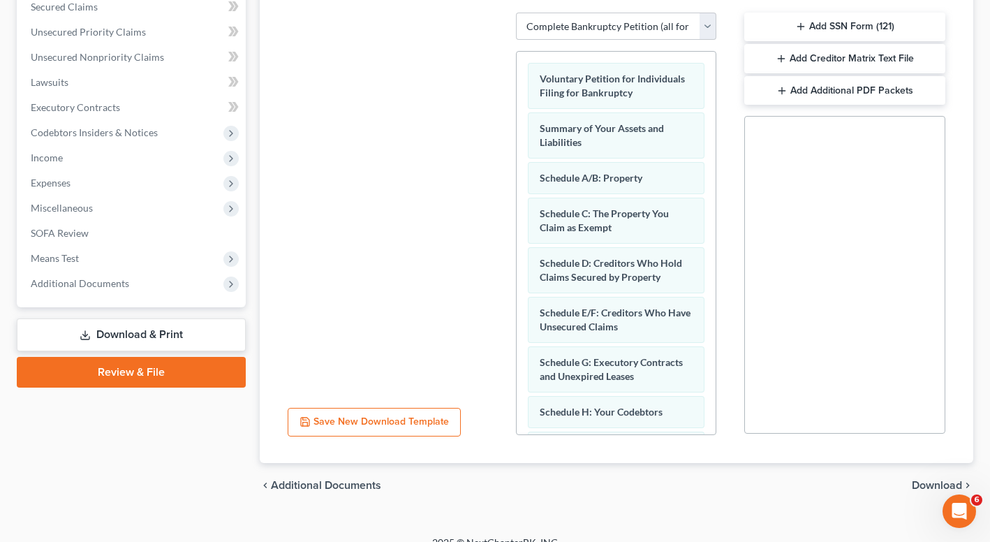
scroll to position [320, 0]
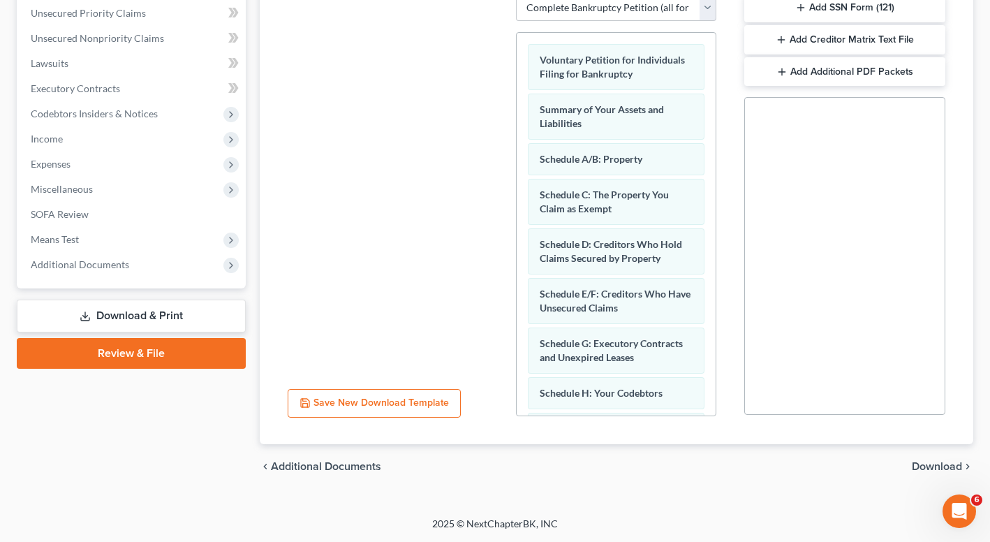
click at [930, 466] on span "Download" at bounding box center [937, 466] width 50 height 11
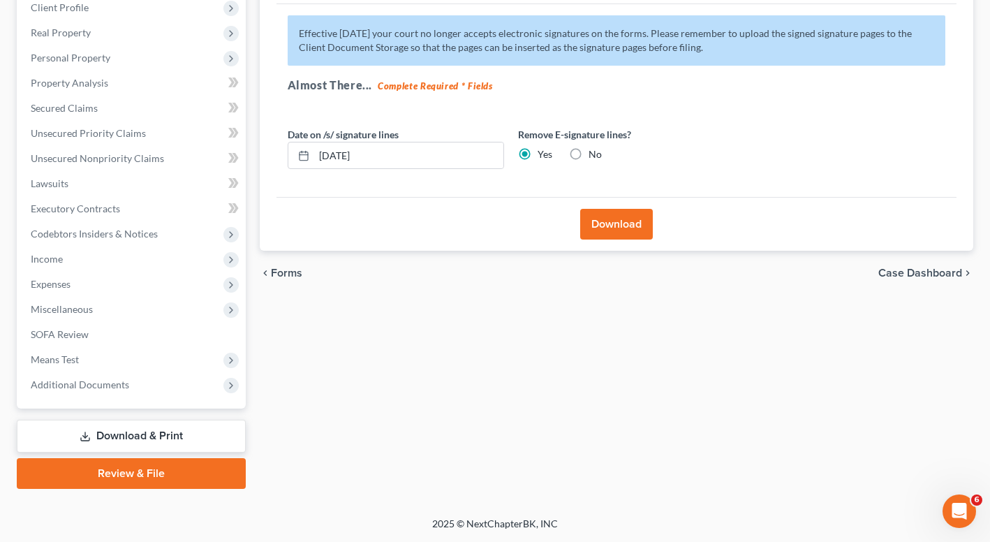
scroll to position [200, 0]
click at [588, 152] on label "No" at bounding box center [594, 154] width 13 height 14
click at [594, 152] on input "No" at bounding box center [598, 151] width 9 height 9
radio input "true"
radio input "false"
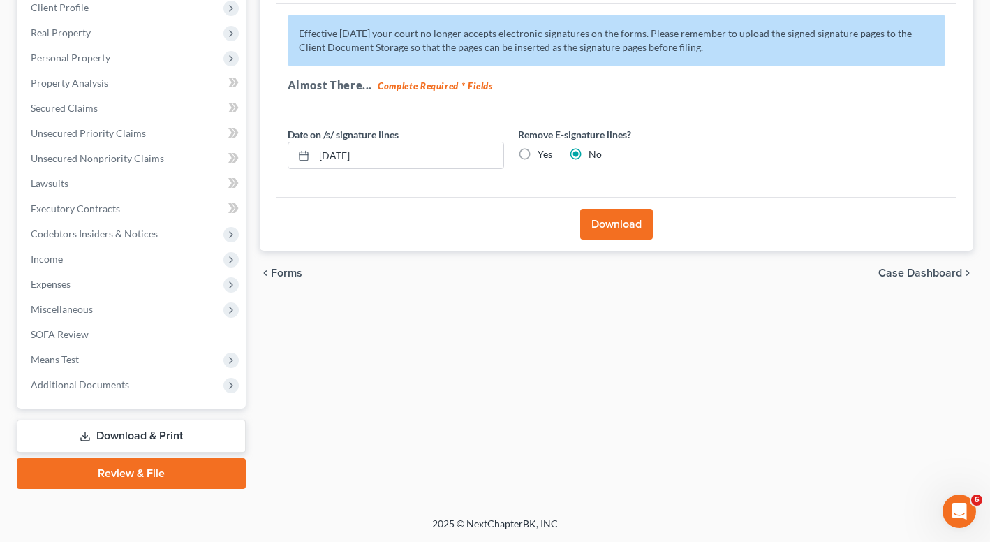
click at [637, 241] on div "Download" at bounding box center [616, 224] width 681 height 54
click at [632, 229] on button "Download" at bounding box center [616, 224] width 73 height 31
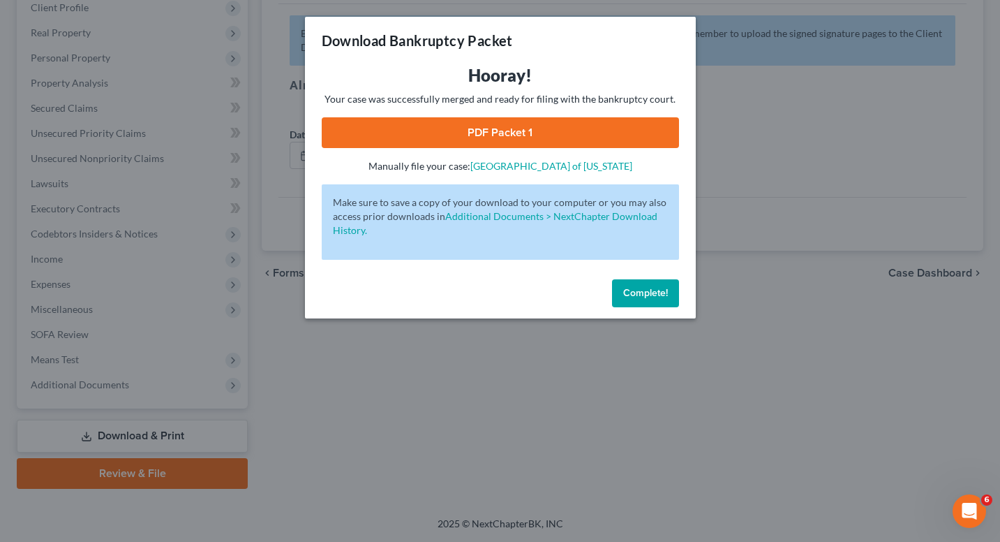
click at [416, 128] on link "PDF Packet 1" at bounding box center [500, 132] width 357 height 31
click at [638, 304] on button "Complete!" at bounding box center [645, 293] width 67 height 28
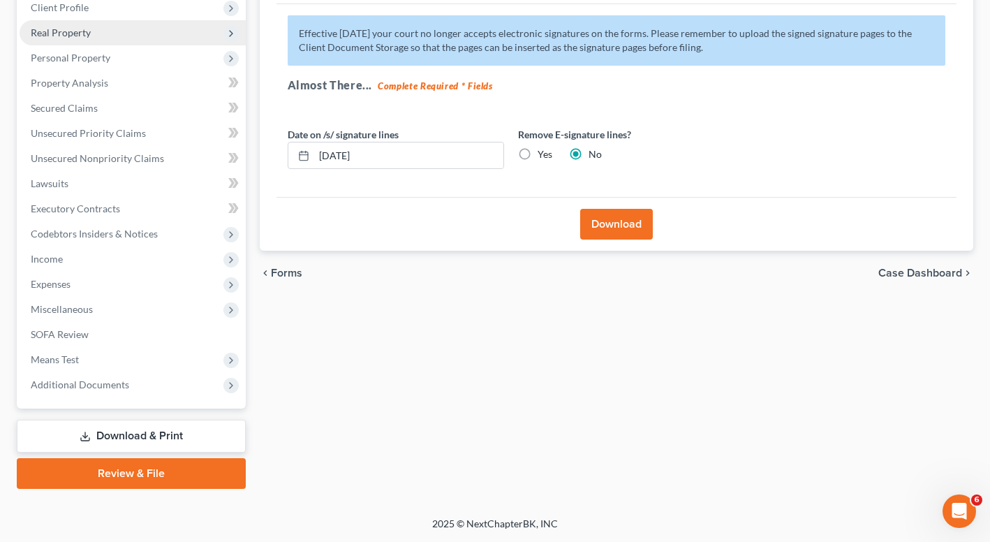
scroll to position [167, 0]
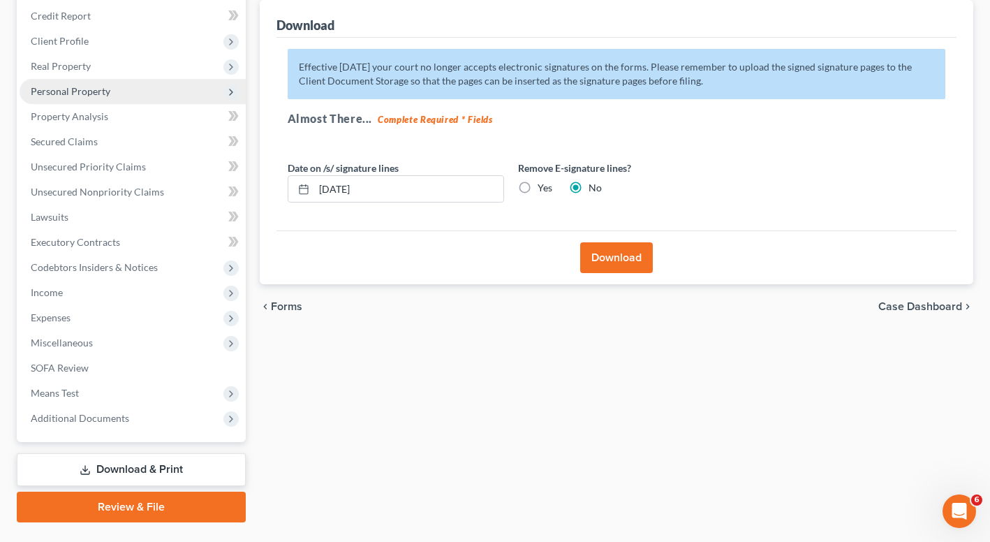
click at [59, 90] on span "Personal Property" at bounding box center [71, 91] width 80 height 12
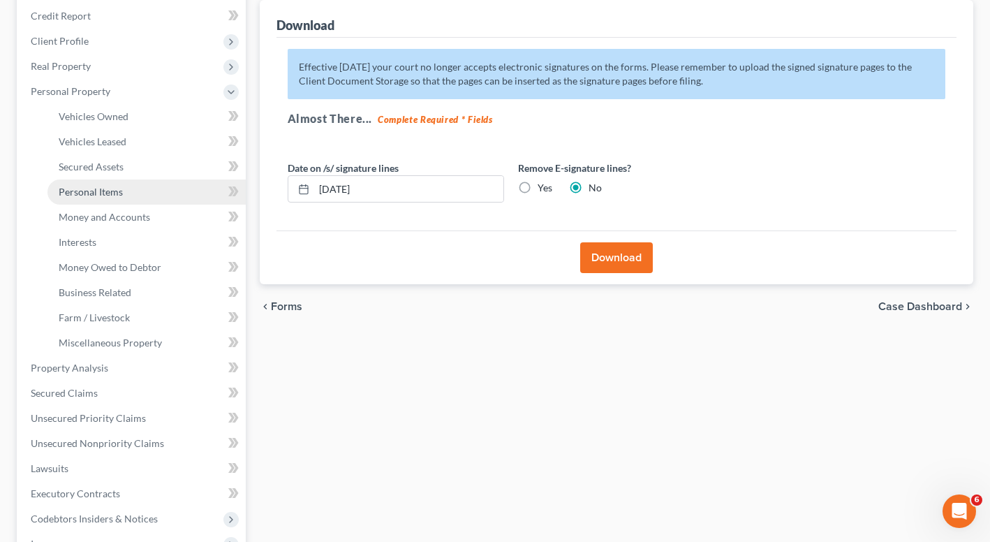
click at [89, 190] on span "Personal Items" at bounding box center [91, 192] width 64 height 12
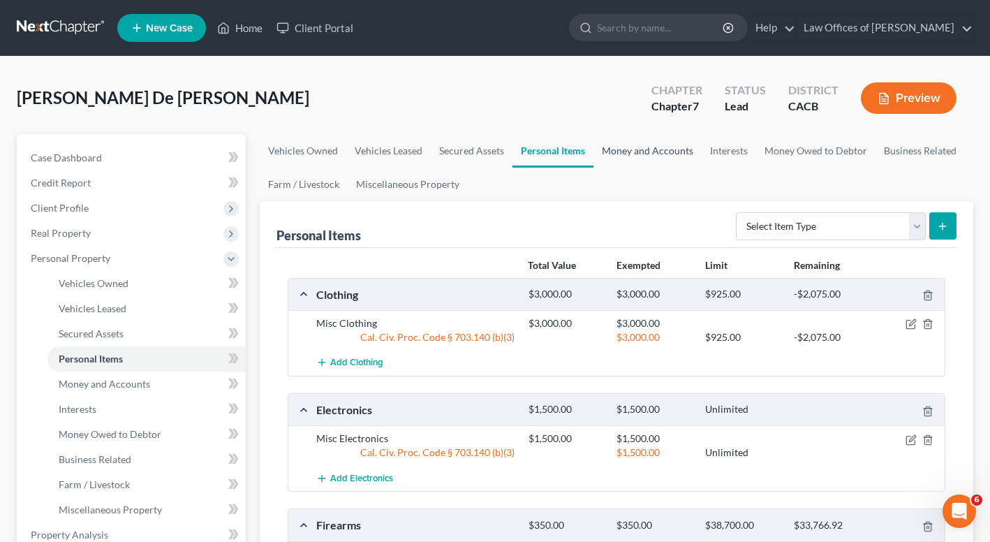
click at [631, 163] on link "Money and Accounts" at bounding box center [647, 151] width 108 height 34
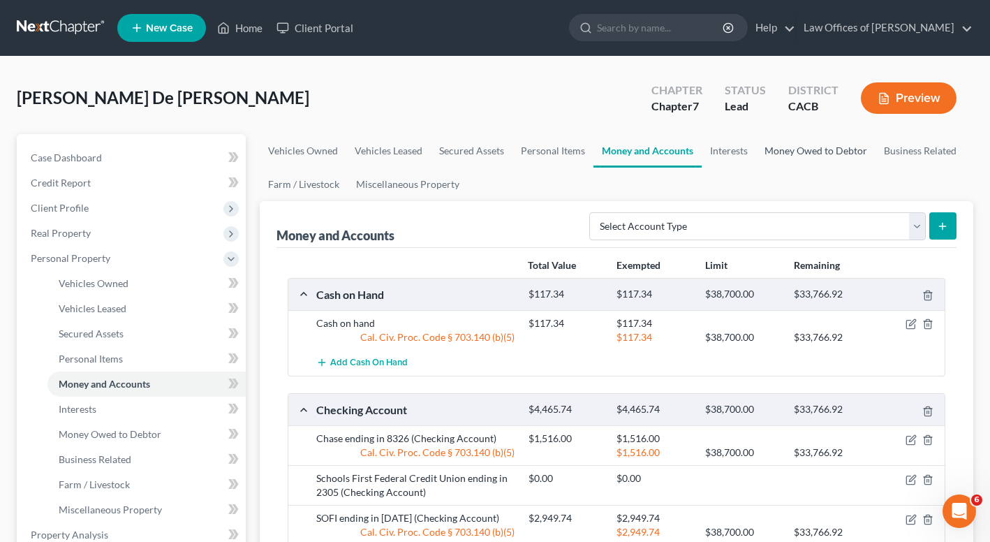
click at [809, 147] on link "Money Owed to Debtor" at bounding box center [815, 151] width 119 height 34
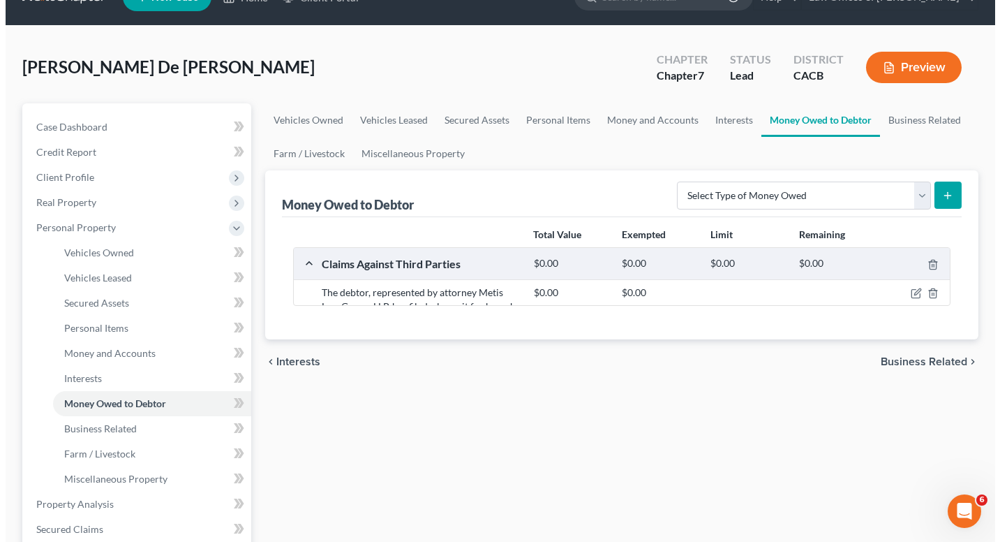
scroll to position [124, 0]
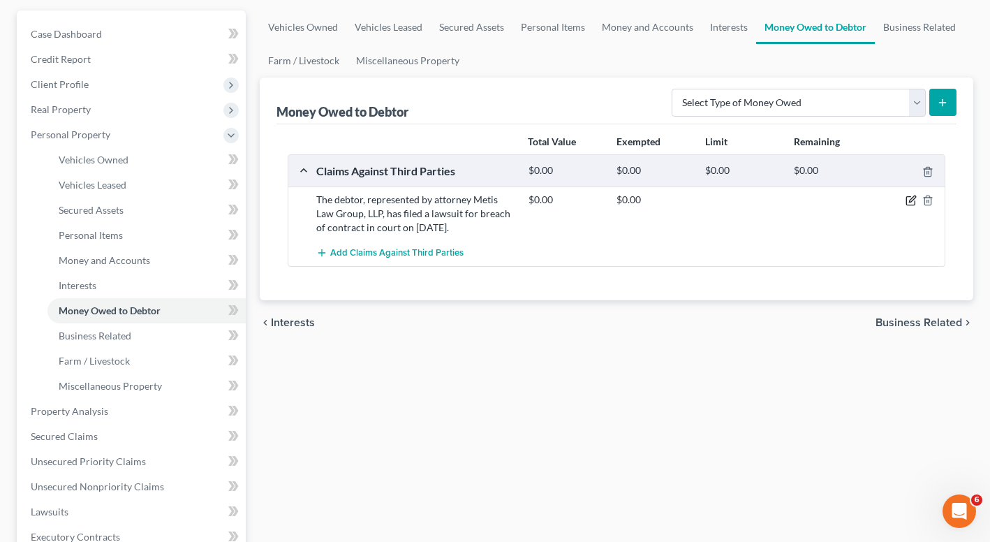
click at [914, 201] on icon "button" at bounding box center [910, 201] width 8 height 8
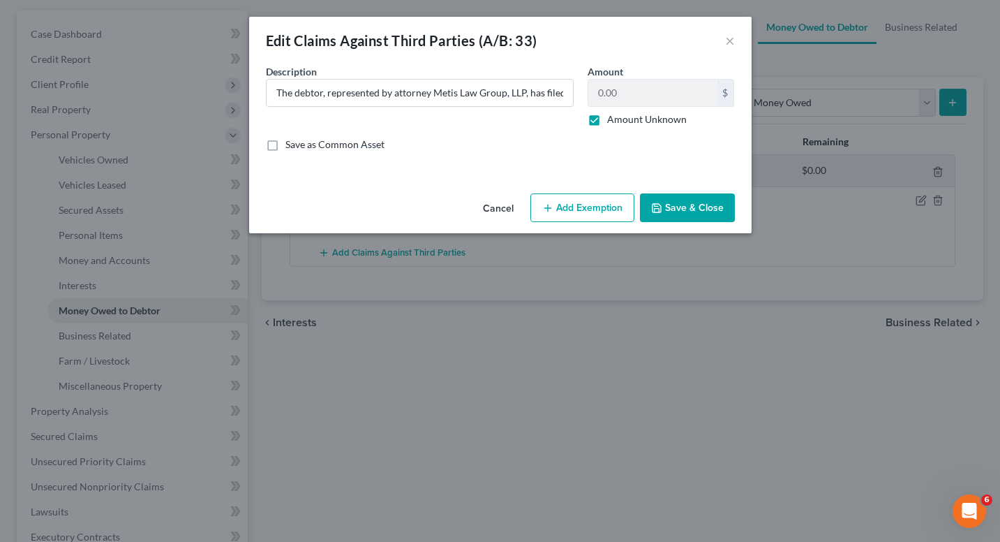
click at [542, 218] on button "Add Exemption" at bounding box center [582, 207] width 104 height 29
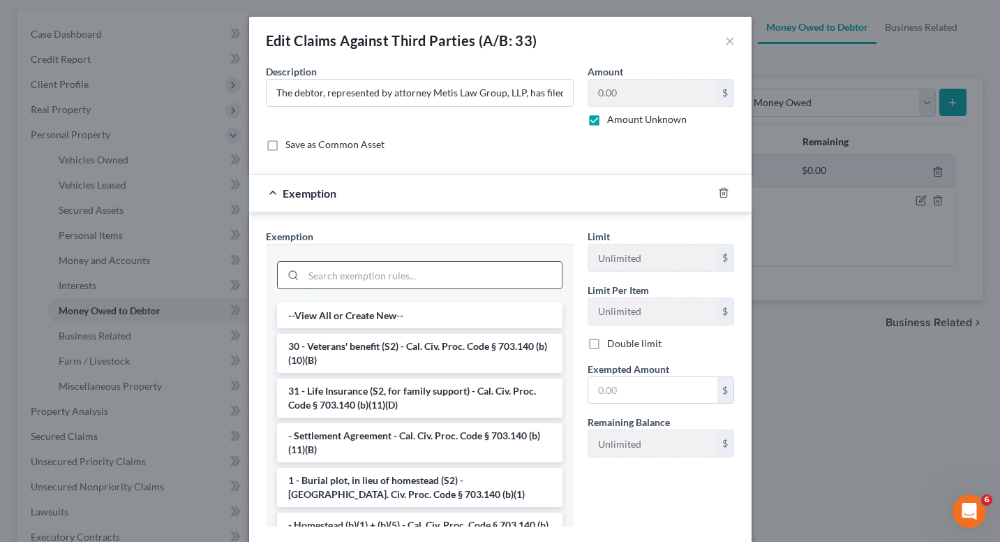
click at [357, 281] on input "search" at bounding box center [433, 275] width 258 height 27
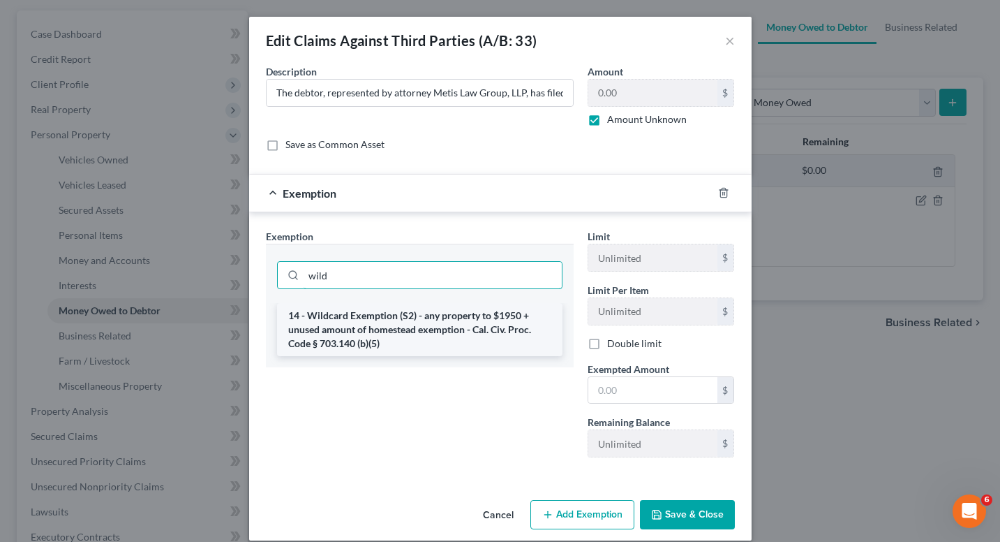
type input "wild"
click at [387, 318] on li "14 - Wildcard Exemption (S2) - any property to $1950 + unused amount of homeste…" at bounding box center [419, 329] width 285 height 53
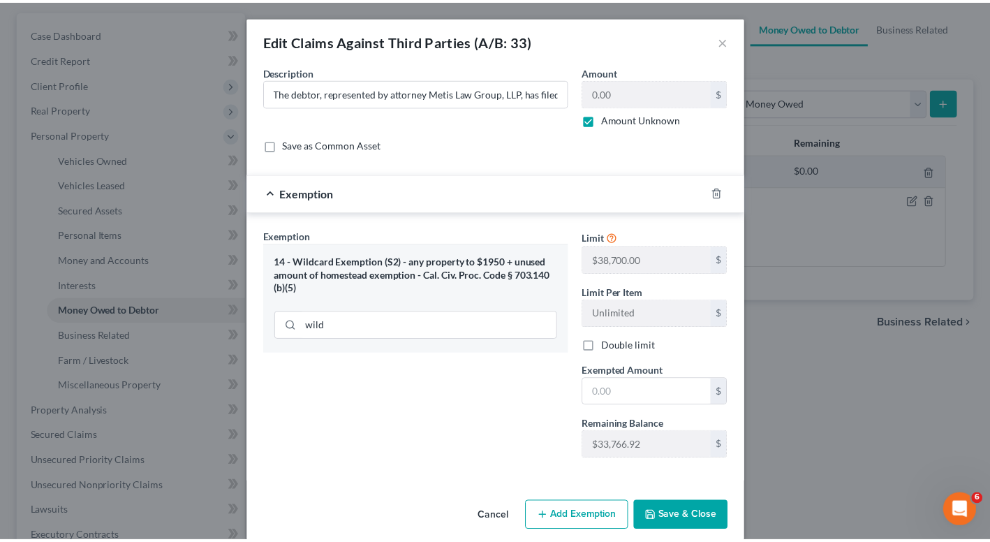
scroll to position [17, 0]
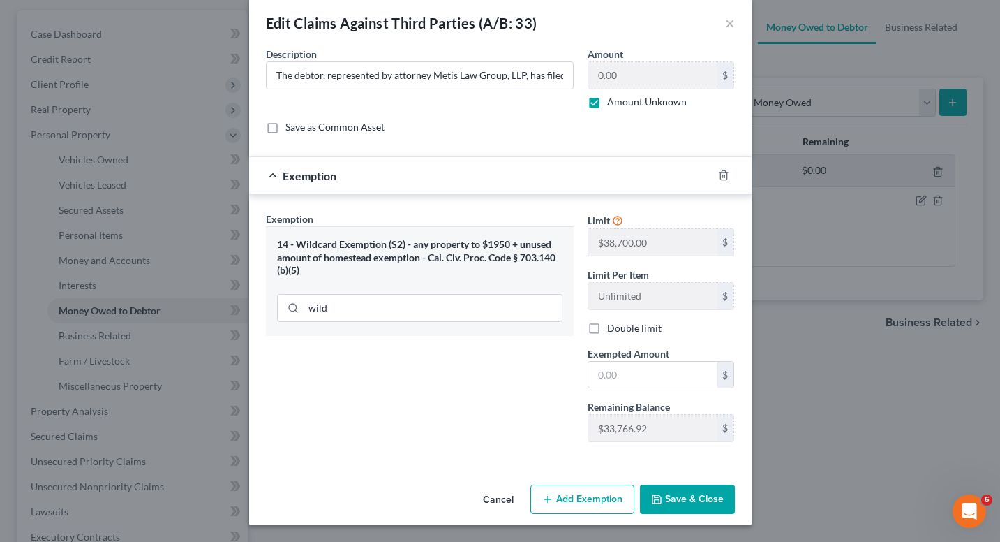
click at [625, 391] on div "Limit $38,700.00 $ Limit Per Item Unlimited $ Double limit Exempted Amount * $ …" at bounding box center [661, 331] width 161 height 241
click at [627, 375] on input "text" at bounding box center [652, 375] width 129 height 27
type input "33,733.92"
click at [717, 502] on button "Save & Close" at bounding box center [687, 498] width 95 height 29
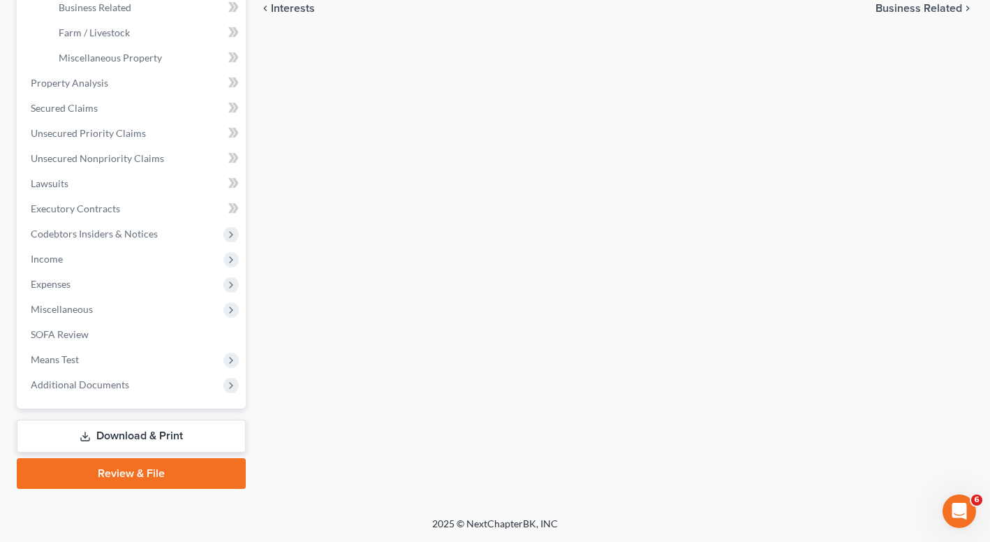
click at [113, 432] on link "Download & Print" at bounding box center [131, 435] width 229 height 33
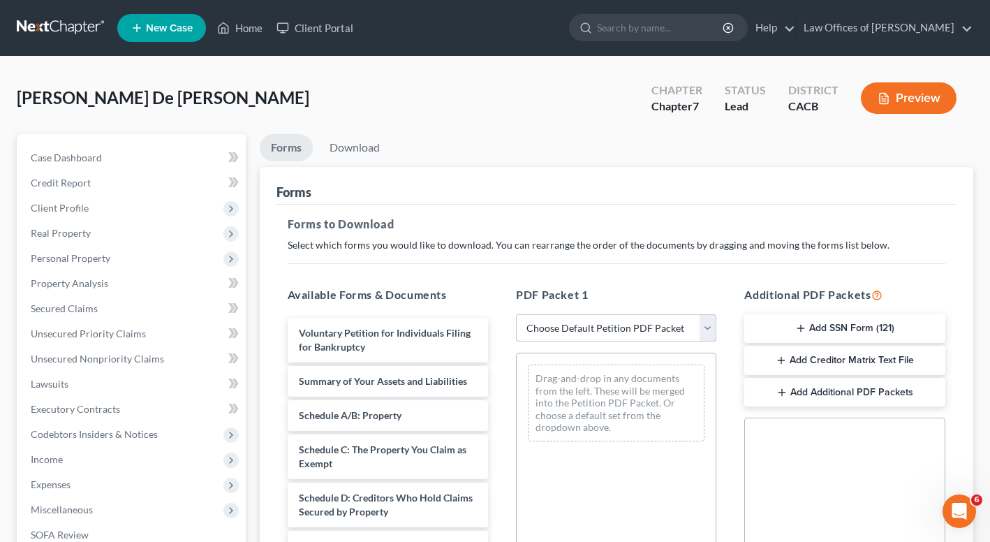
select select "0"
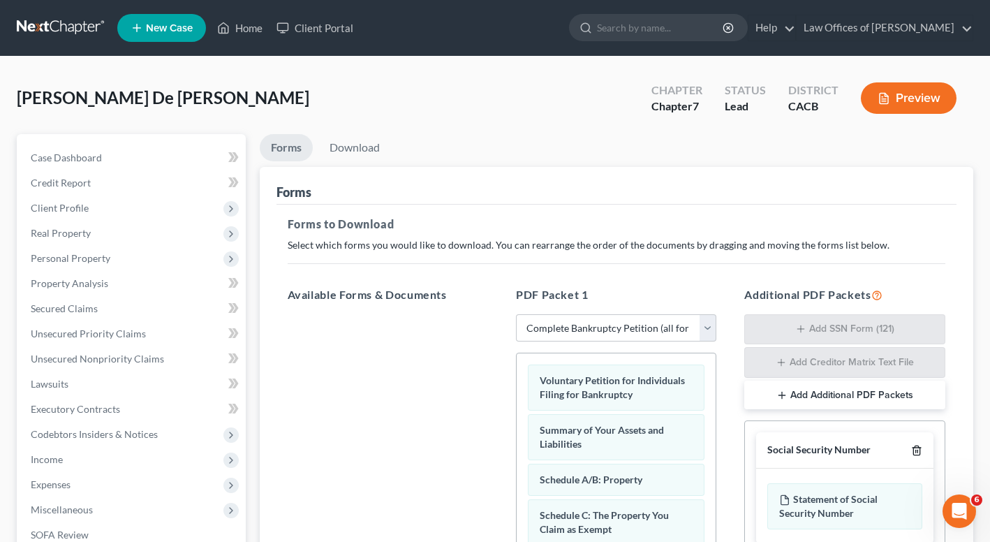
click at [916, 454] on icon "button" at bounding box center [916, 450] width 11 height 11
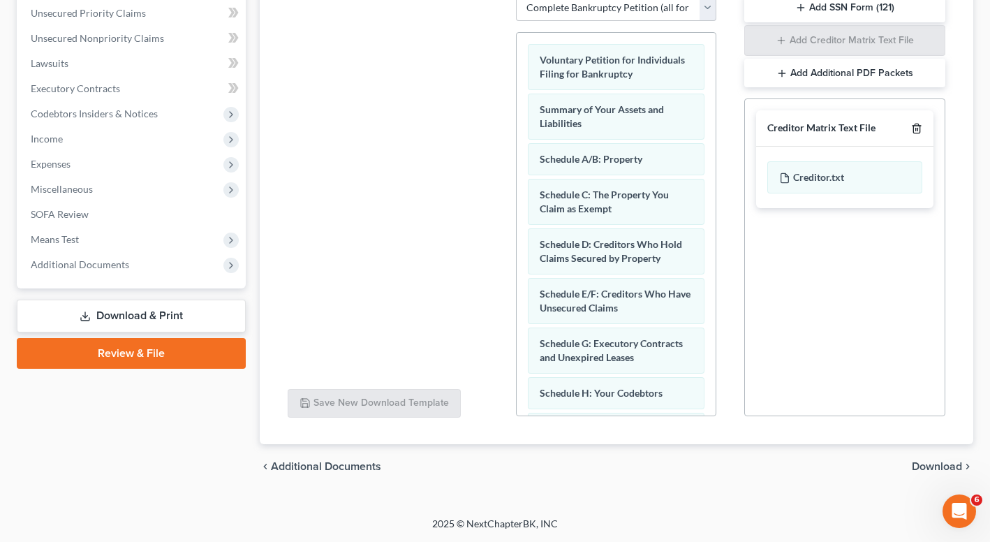
click at [919, 125] on icon "button" at bounding box center [916, 128] width 6 height 9
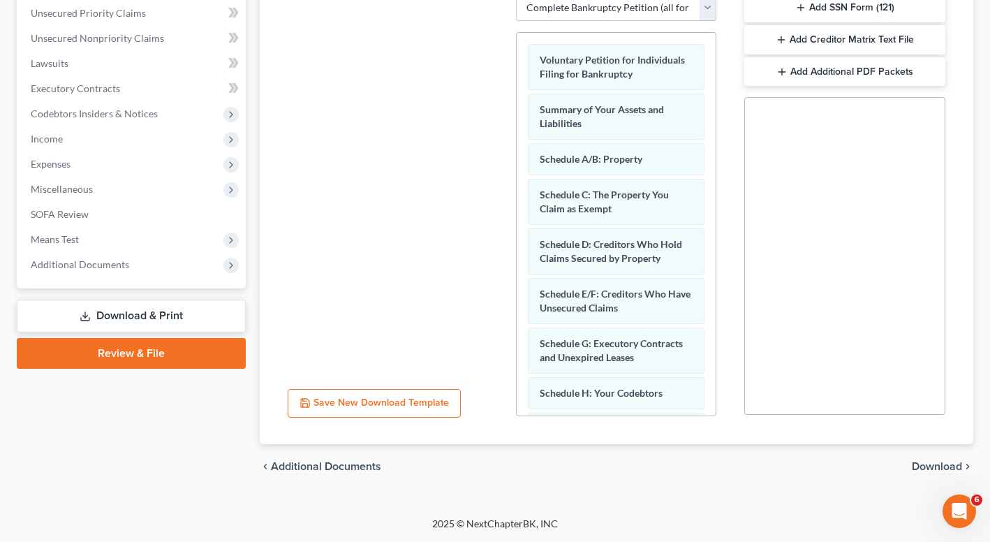
click at [937, 469] on span "Download" at bounding box center [937, 466] width 50 height 11
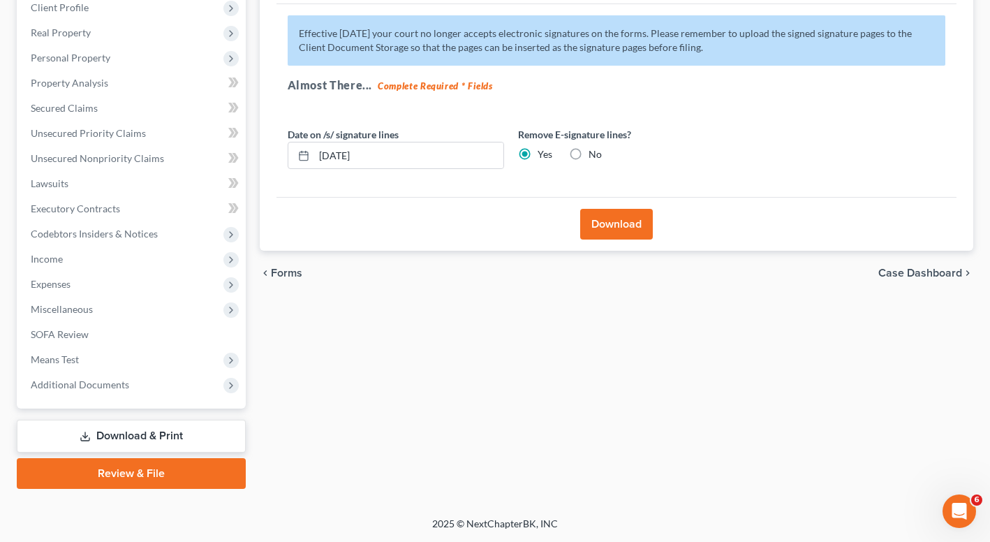
click at [620, 221] on button "Download" at bounding box center [616, 224] width 73 height 31
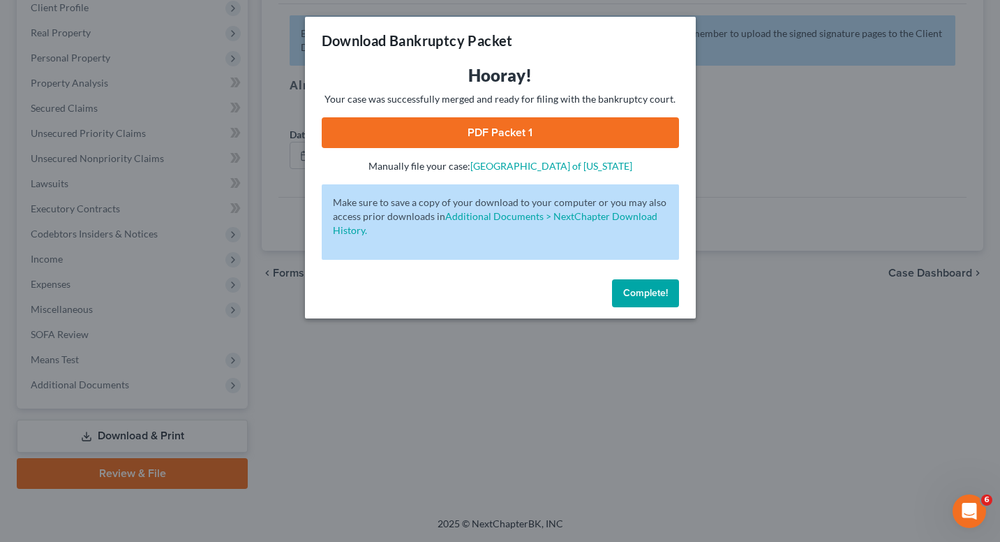
click at [468, 137] on link "PDF Packet 1" at bounding box center [500, 132] width 357 height 31
click at [620, 292] on button "Complete!" at bounding box center [645, 293] width 67 height 28
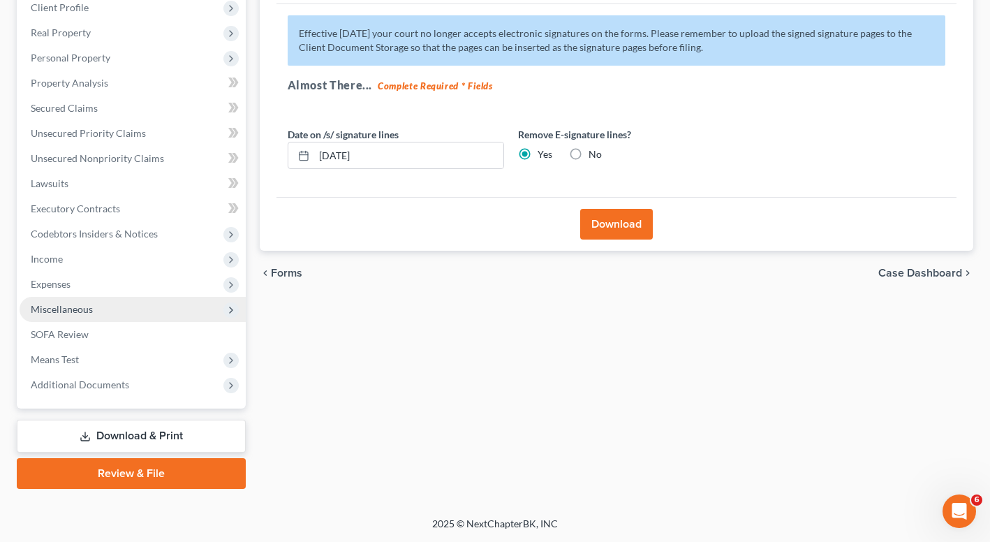
click at [71, 317] on span "Miscellaneous" at bounding box center [133, 309] width 226 height 25
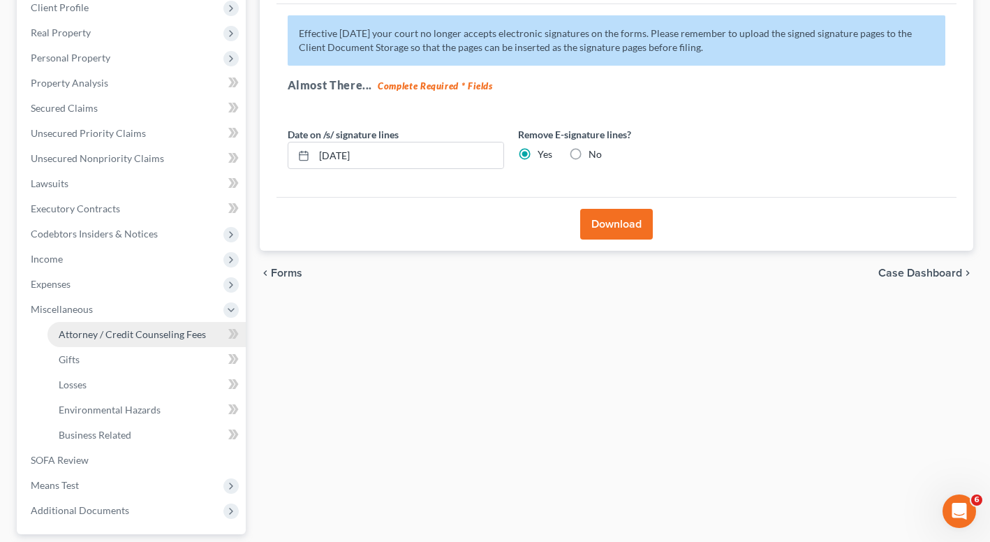
click at [91, 333] on span "Attorney / Credit Counseling Fees" at bounding box center [132, 334] width 147 height 12
select select "0"
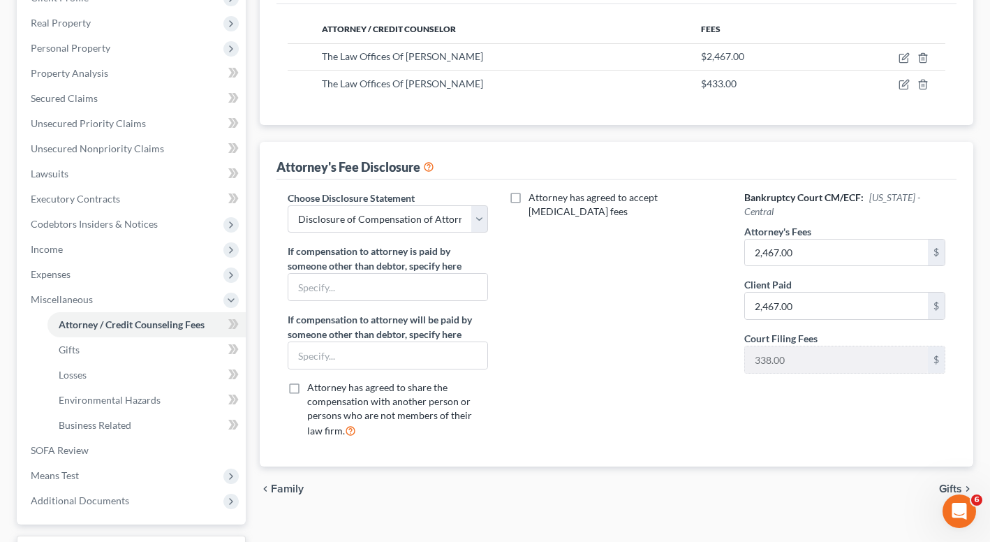
scroll to position [80, 0]
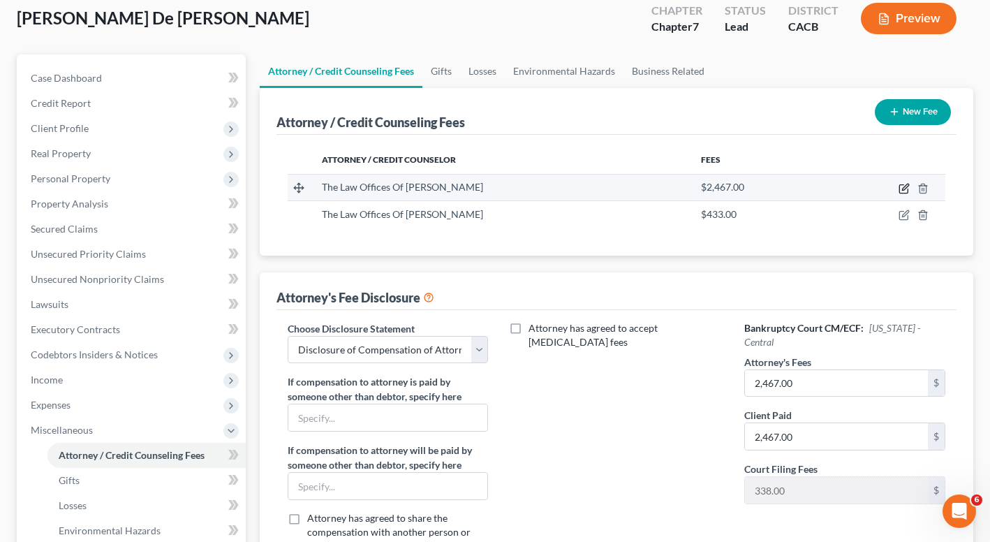
click at [901, 188] on icon "button" at bounding box center [903, 188] width 11 height 11
select select "4"
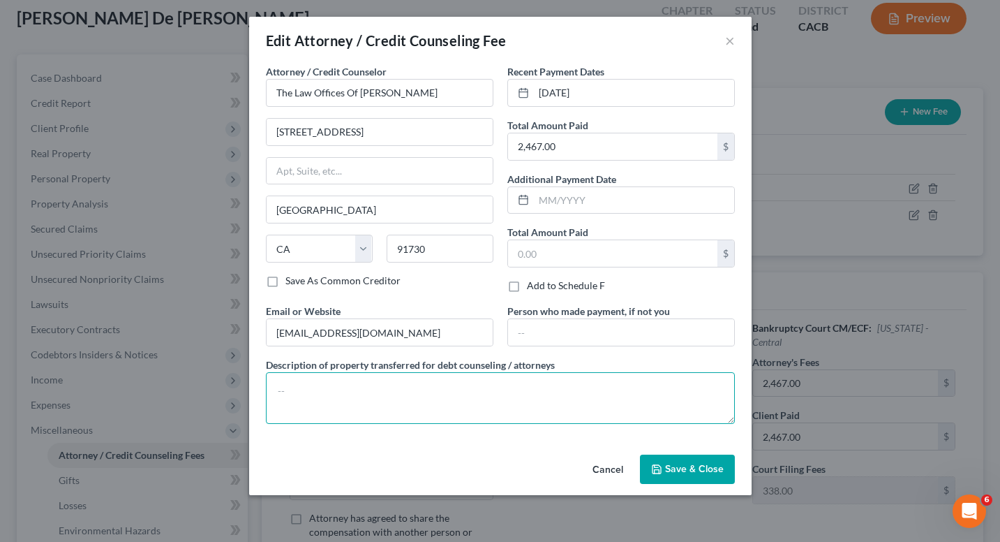
click at [345, 416] on textarea at bounding box center [500, 398] width 469 height 52
paste textarea "Filing Fees, Credit Counseling Courses and Credit Report"
type textarea "Filing Fees, Credit Counseling Courses and Credit Report"
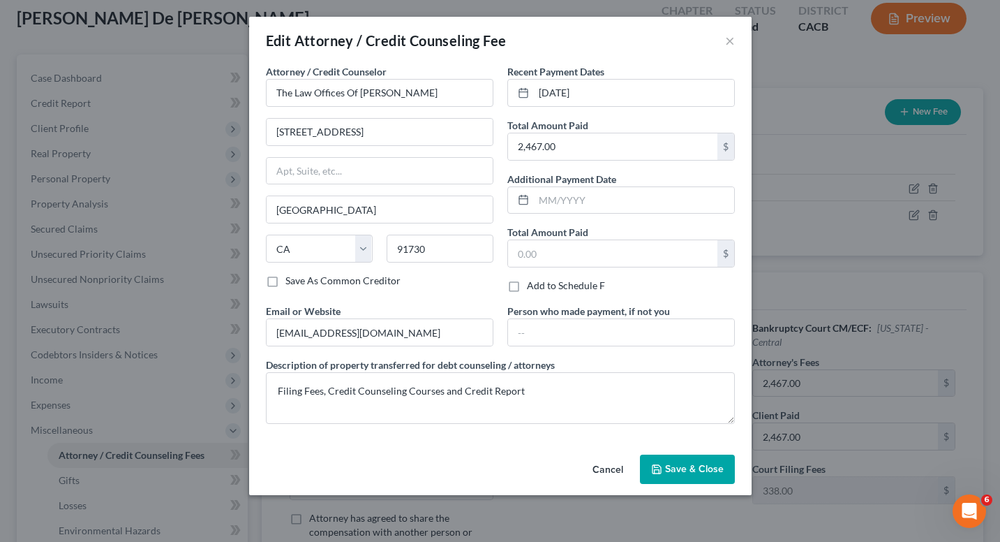
click at [669, 467] on span "Save & Close" at bounding box center [694, 469] width 59 height 12
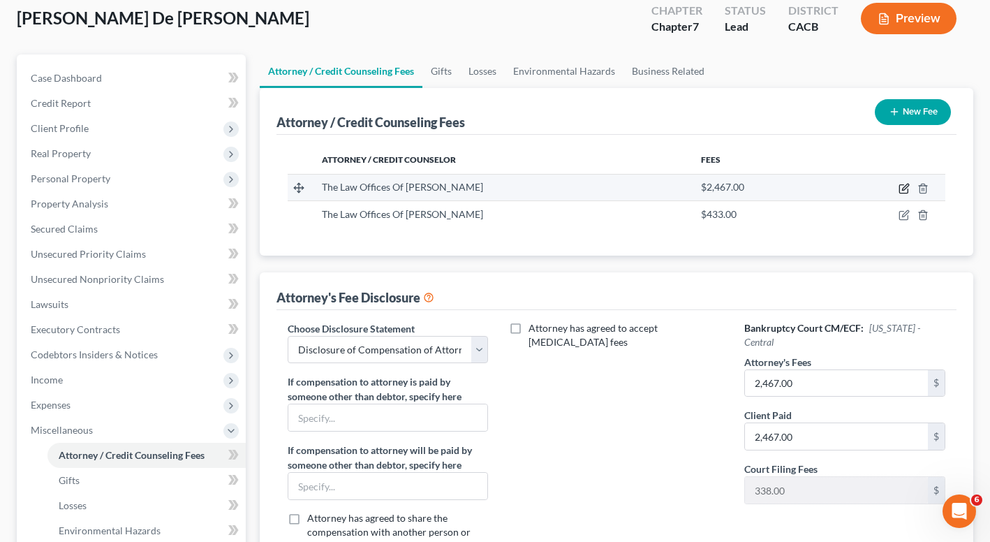
click at [902, 188] on icon "button" at bounding box center [903, 188] width 11 height 11
select select "4"
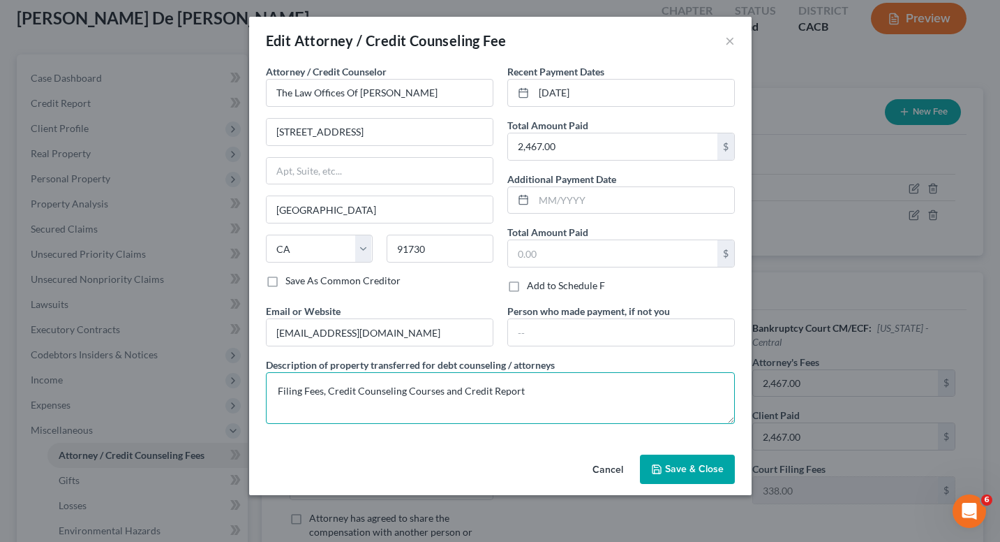
click at [535, 395] on textarea "Filing Fees, Credit Counseling Courses and Credit Report" at bounding box center [500, 398] width 469 height 52
drag, startPoint x: 486, startPoint y: 398, endPoint x: 239, endPoint y: 391, distance: 247.9
click at [239, 391] on div "Edit Attorney / Credit Counseling Fee × Attorney / Credit Counselor * The Law O…" at bounding box center [500, 271] width 1000 height 542
type textarea "Attorneys fees"
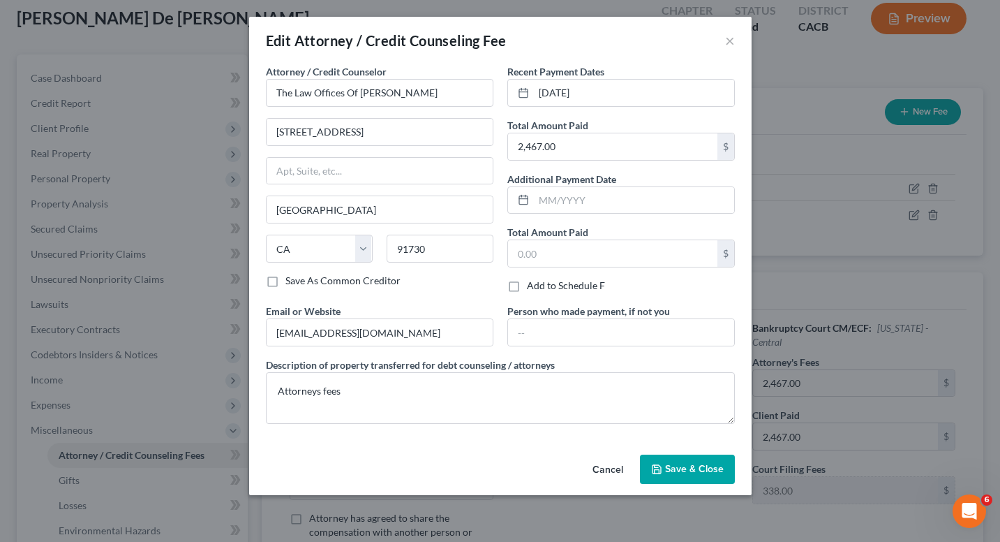
click at [717, 482] on button "Save & Close" at bounding box center [687, 468] width 95 height 29
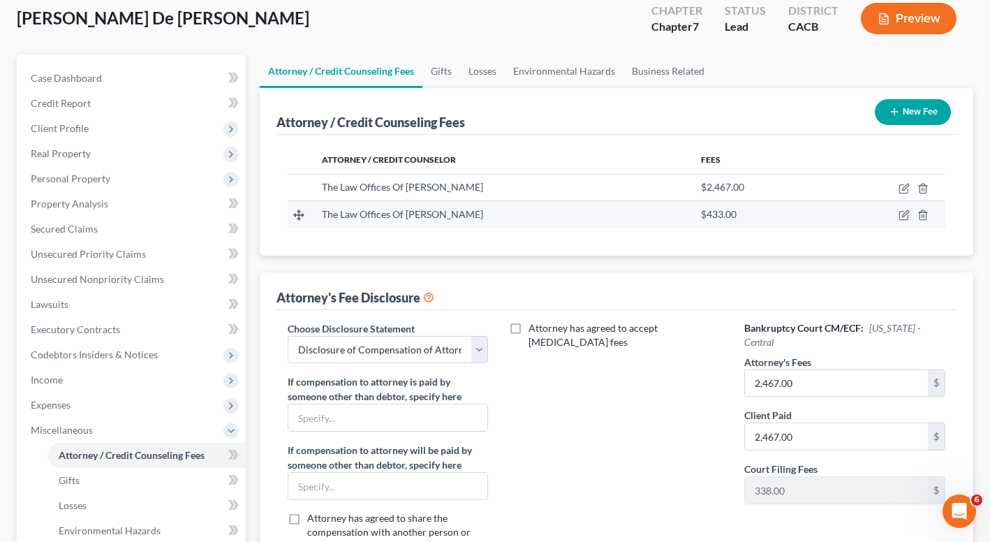
click at [905, 221] on td at bounding box center [885, 214] width 120 height 27
click at [904, 216] on icon "button" at bounding box center [903, 214] width 11 height 11
select select "4"
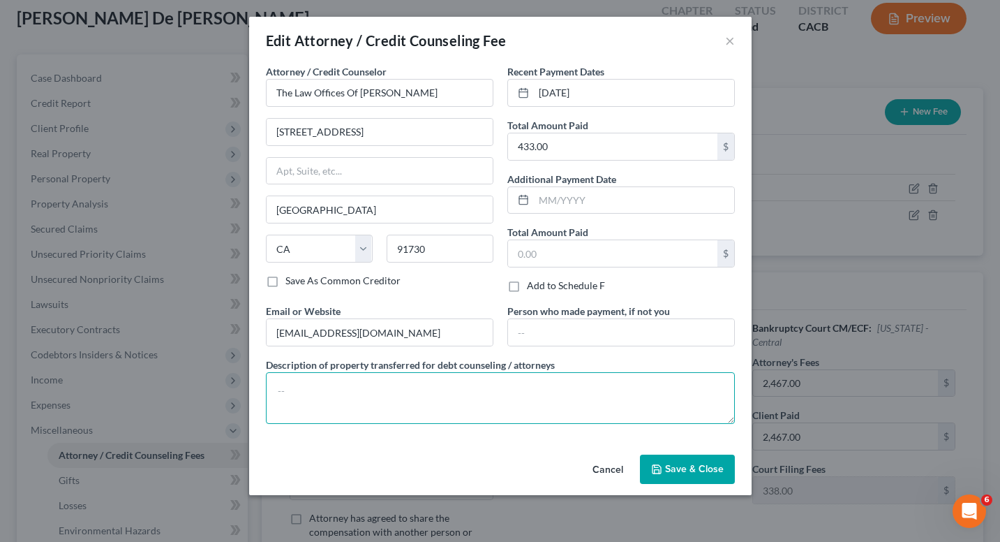
click at [419, 392] on textarea at bounding box center [500, 398] width 469 height 52
paste textarea "Filing Fees, Credit Counseling Courses and Credit Report"
type textarea "Filing Fees, Credit Counseling Courses and Credit Report"
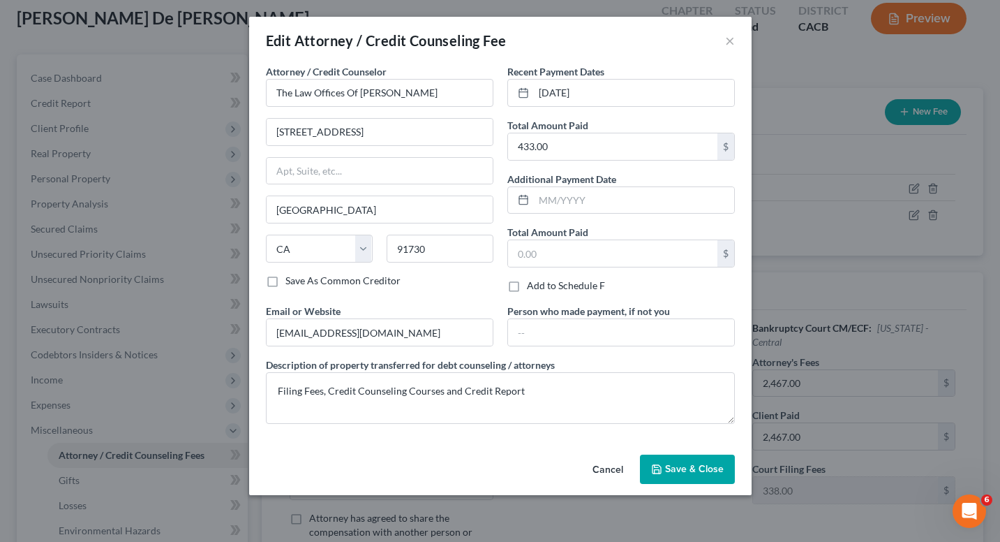
click at [713, 459] on button "Save & Close" at bounding box center [687, 468] width 95 height 29
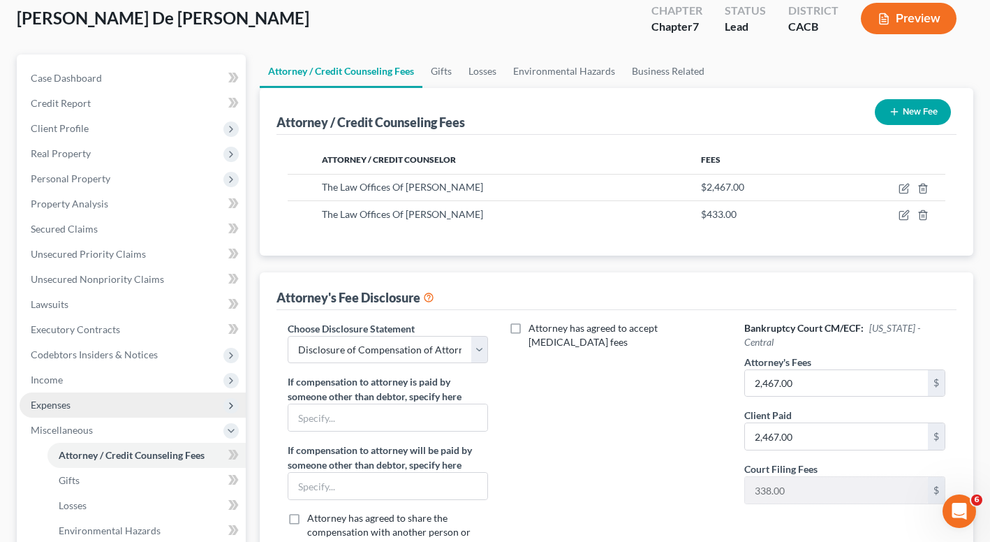
scroll to position [326, 0]
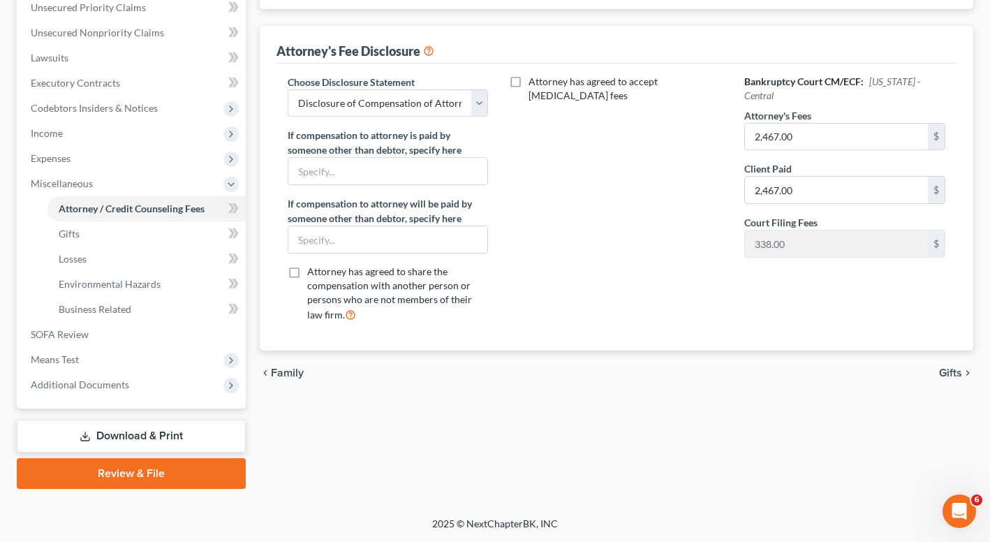
click at [103, 440] on link "Download & Print" at bounding box center [131, 435] width 229 height 33
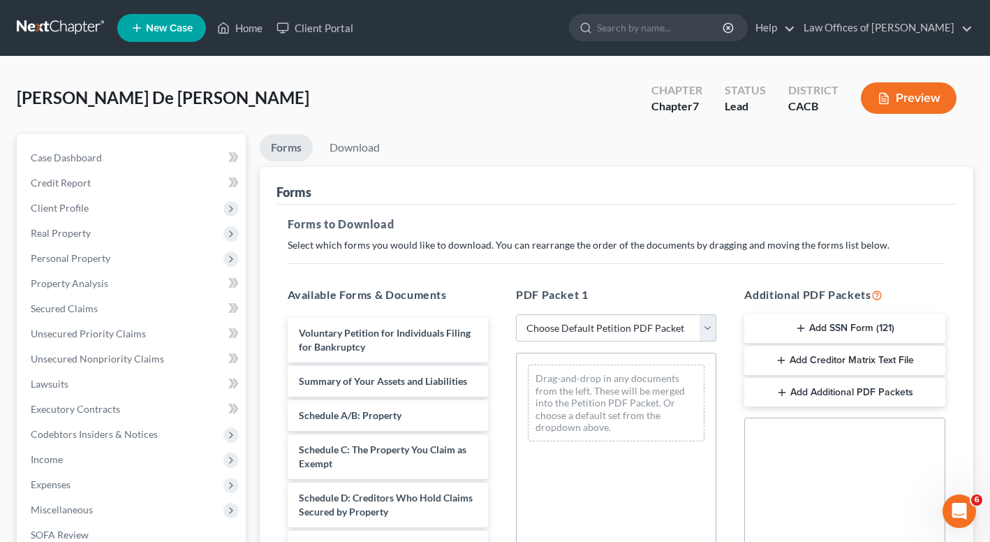
select select "0"
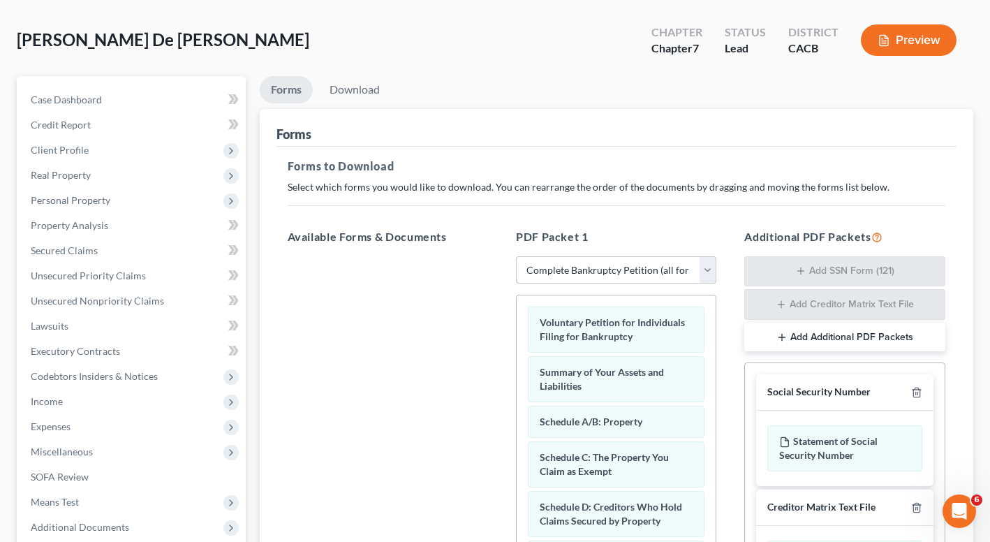
scroll to position [189, 0]
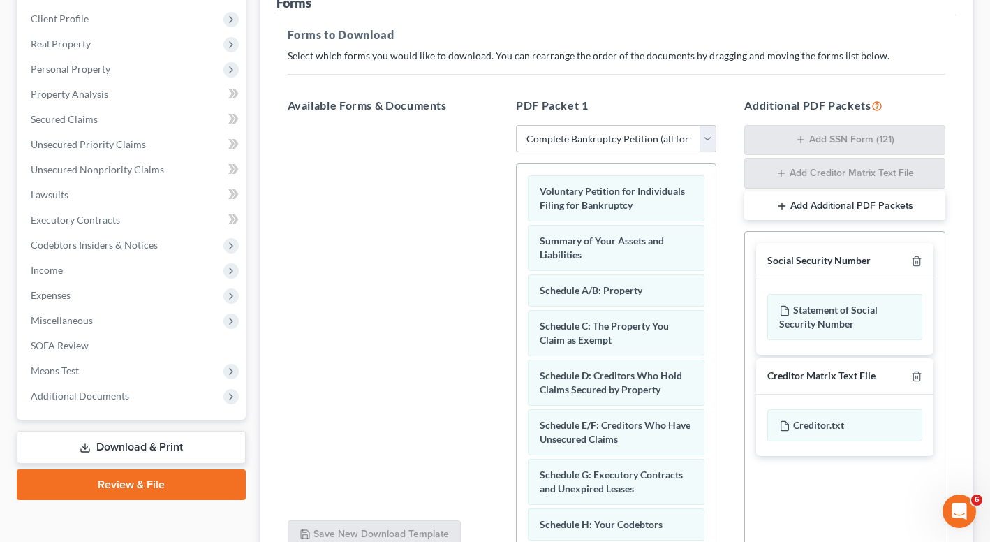
click at [923, 249] on div "Social Security Number" at bounding box center [844, 261] width 177 height 36
click at [921, 262] on icon "button" at bounding box center [916, 260] width 11 height 11
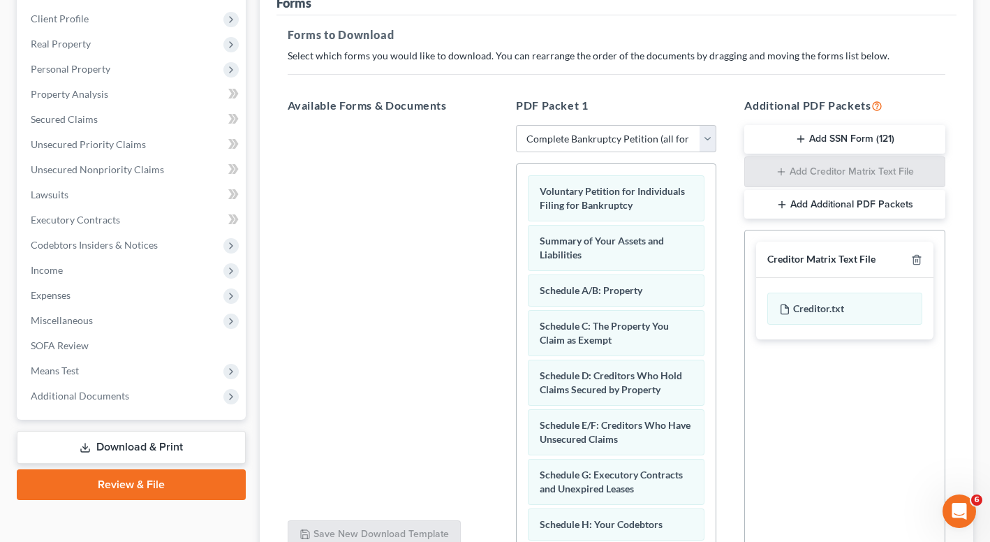
click at [918, 260] on icon "button" at bounding box center [916, 259] width 11 height 11
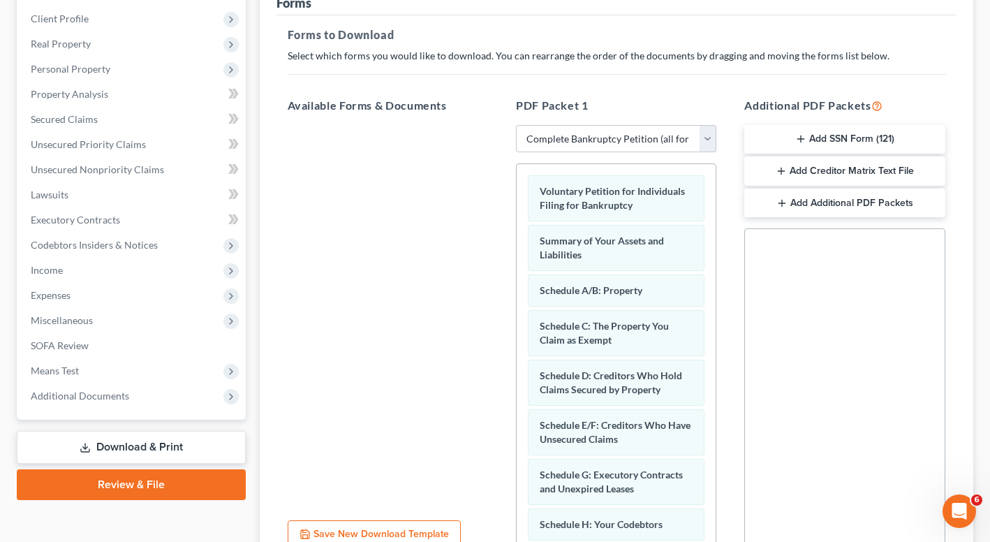
scroll to position [320, 0]
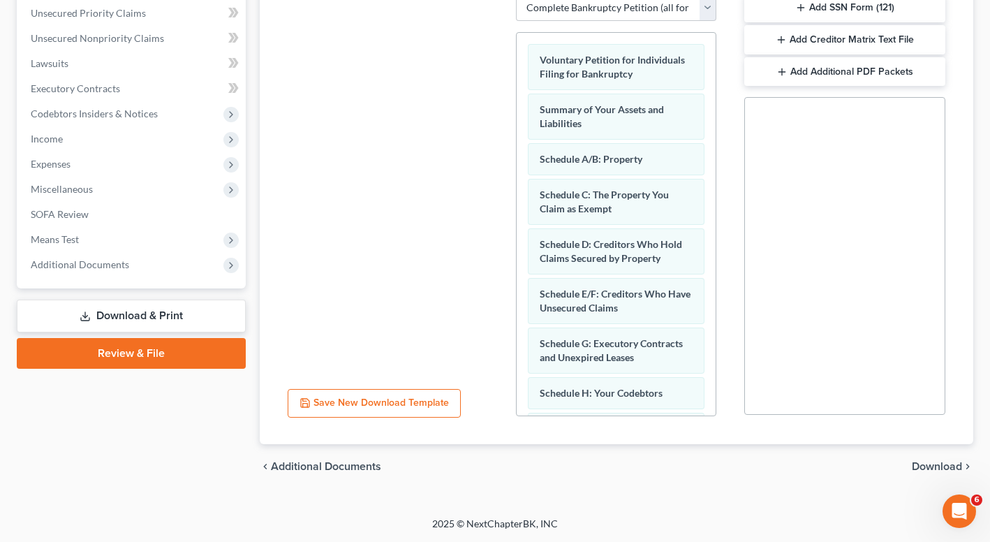
click at [925, 455] on div "chevron_left Additional Documents Download chevron_right" at bounding box center [617, 466] width 714 height 45
click at [928, 463] on span "Download" at bounding box center [937, 466] width 50 height 11
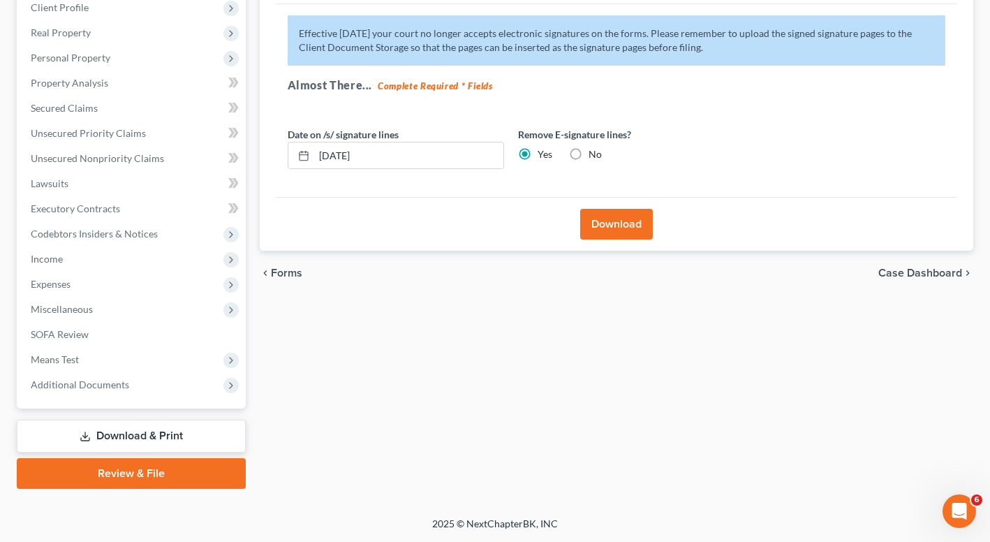
click at [588, 153] on label "No" at bounding box center [594, 154] width 13 height 14
click at [594, 153] on input "No" at bounding box center [598, 151] width 9 height 9
radio input "true"
radio input "false"
click at [636, 228] on button "Download" at bounding box center [616, 224] width 73 height 31
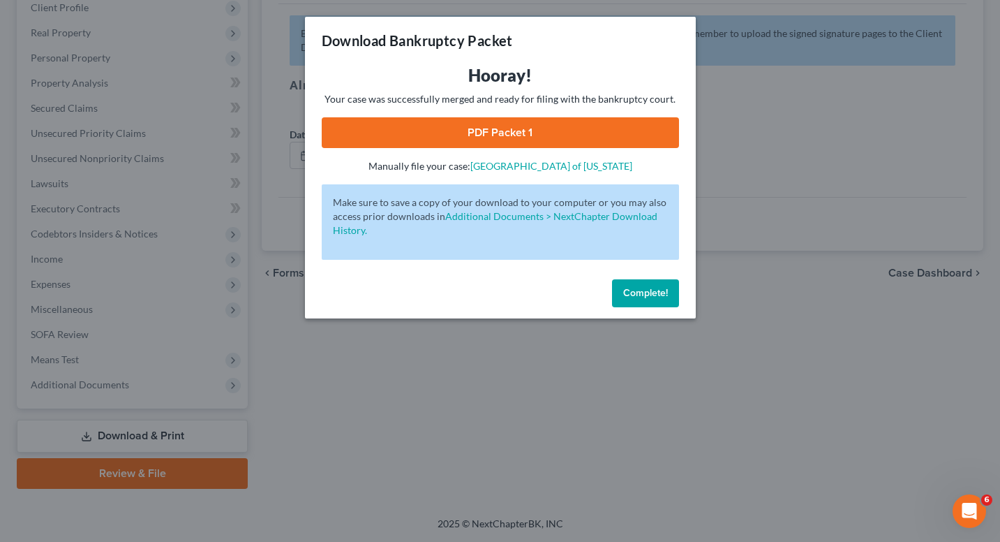
click at [553, 123] on link "PDF Packet 1" at bounding box center [500, 132] width 357 height 31
click at [671, 297] on button "Complete!" at bounding box center [645, 293] width 67 height 28
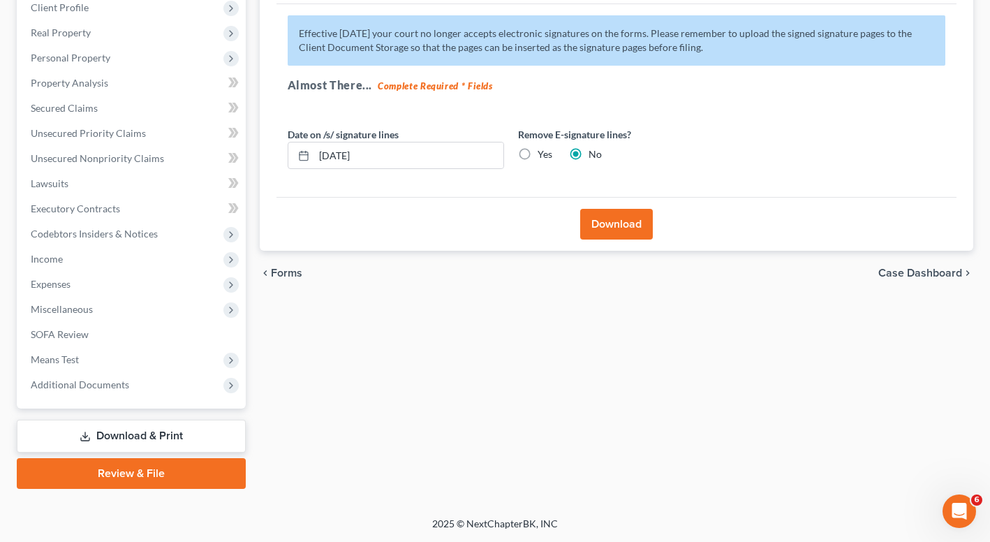
click at [114, 443] on link "Download & Print" at bounding box center [131, 435] width 229 height 33
click at [155, 297] on span "Miscellaneous" at bounding box center [133, 309] width 226 height 25
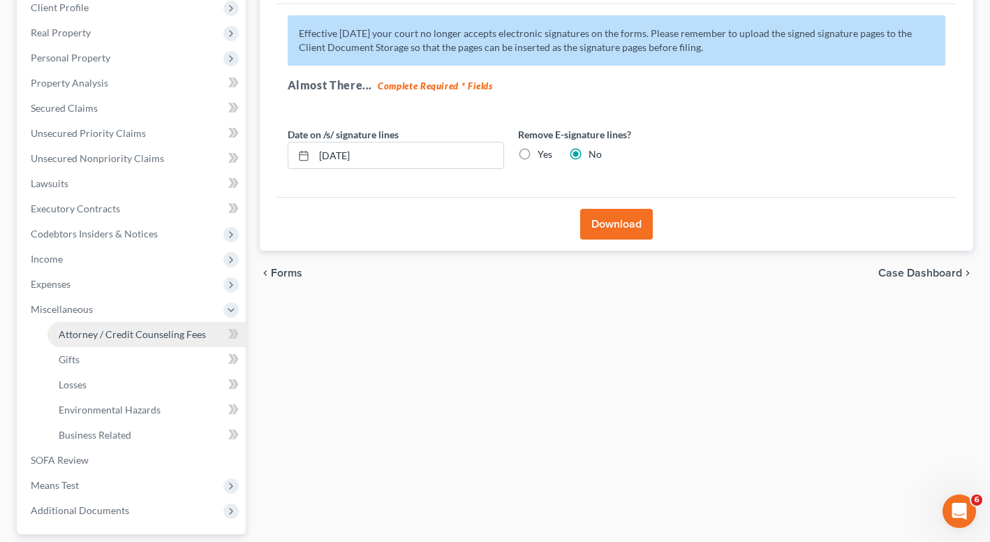
click at [133, 325] on link "Attorney / Credit Counseling Fees" at bounding box center [146, 334] width 198 height 25
select select "0"
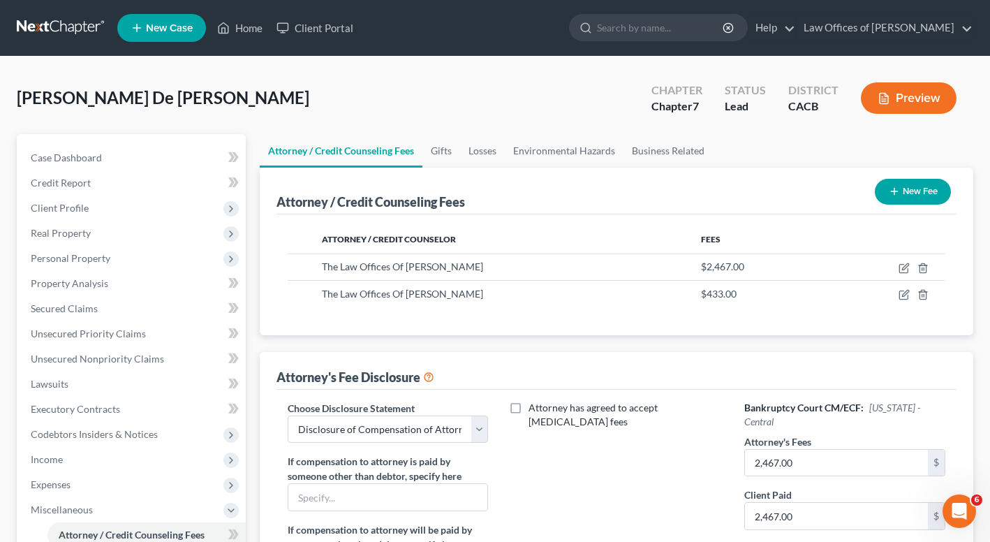
scroll to position [326, 0]
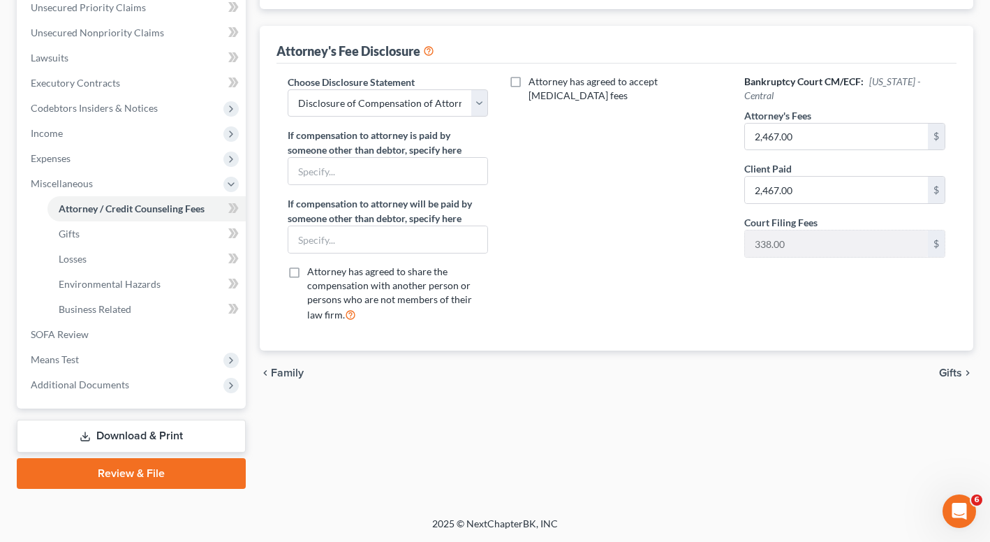
click at [106, 426] on link "Download & Print" at bounding box center [131, 435] width 229 height 33
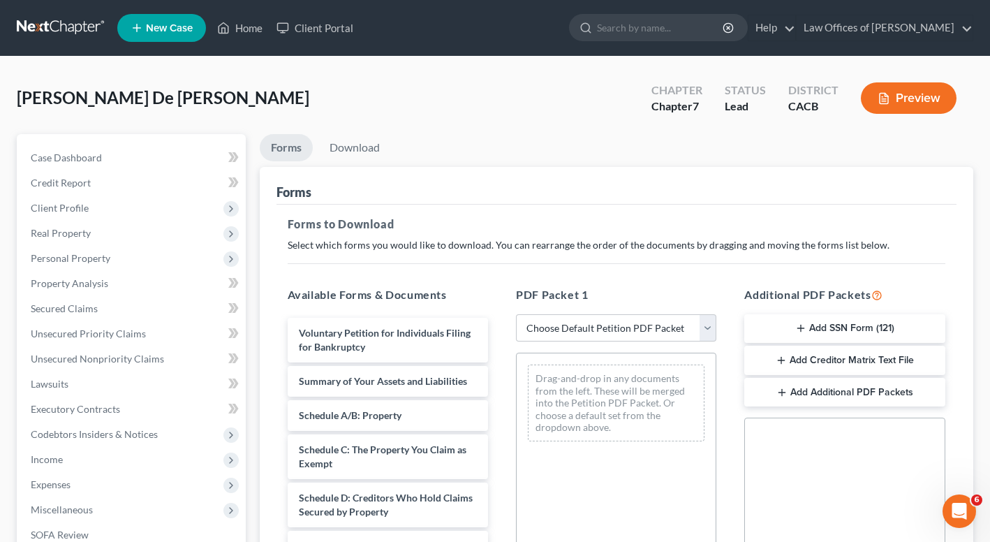
scroll to position [279, 0]
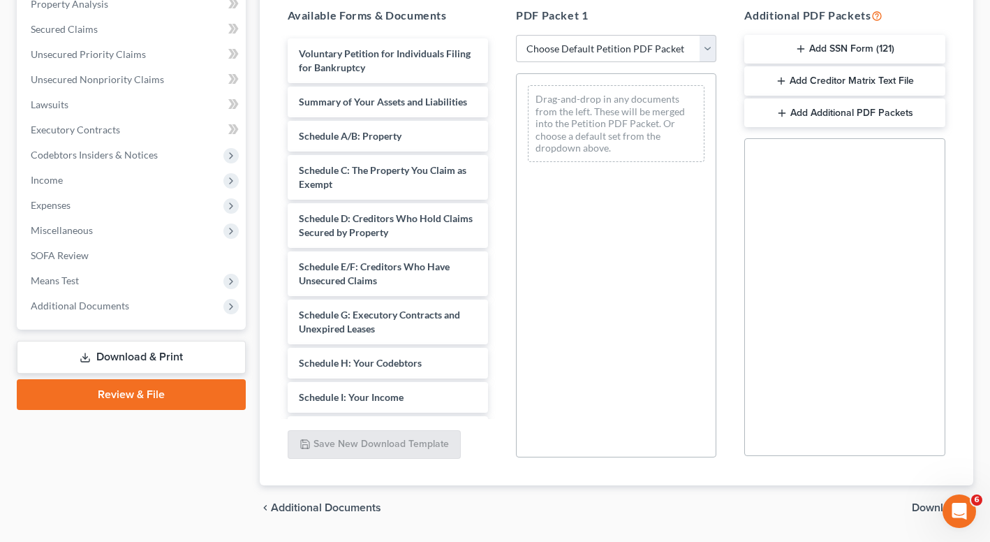
click at [553, 31] on div "PDF Packet 1 Choose Default Petition PDF Packet Complete Bankruptcy Petition (a…" at bounding box center [616, 232] width 228 height 473
select select "3"
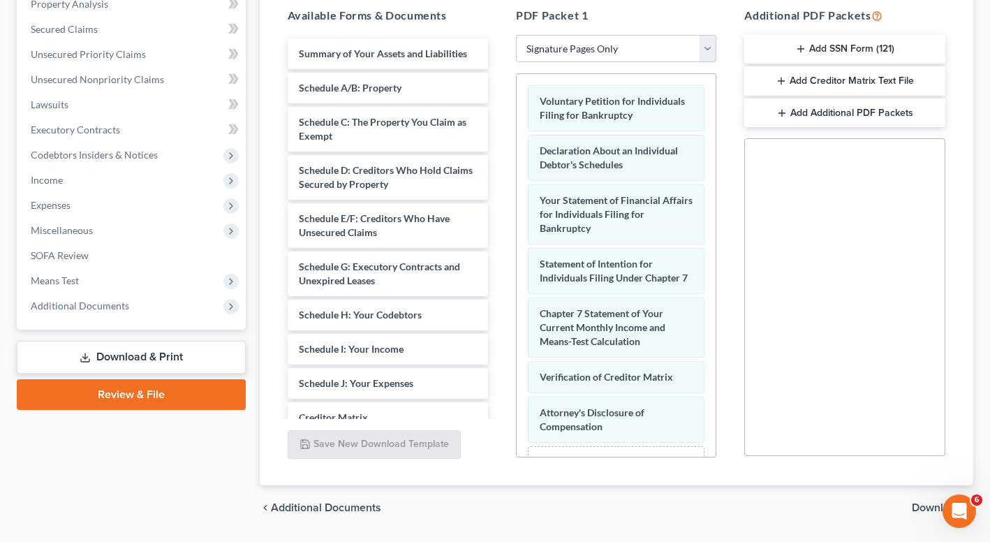
click at [808, 43] on button "Add SSN Form (121)" at bounding box center [844, 49] width 200 height 29
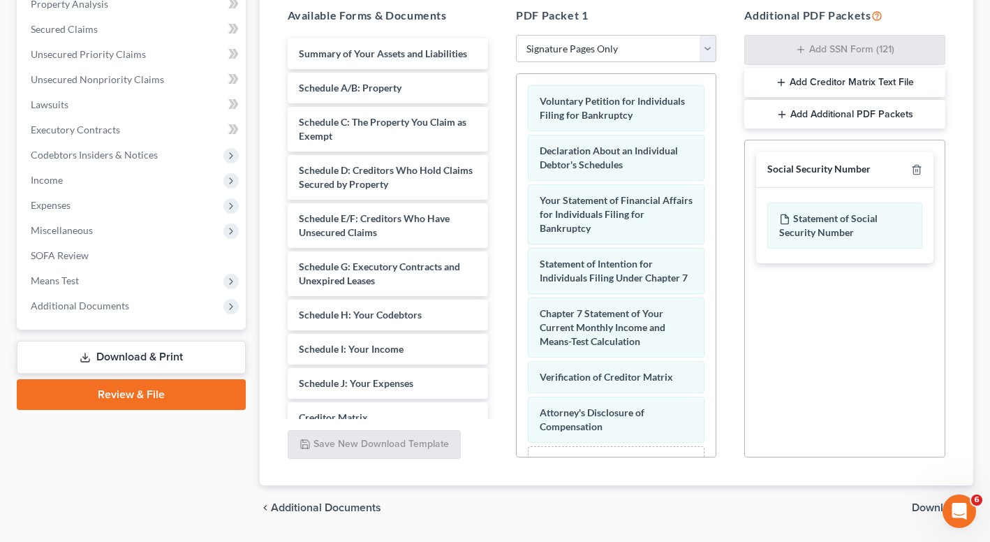
scroll to position [320, 0]
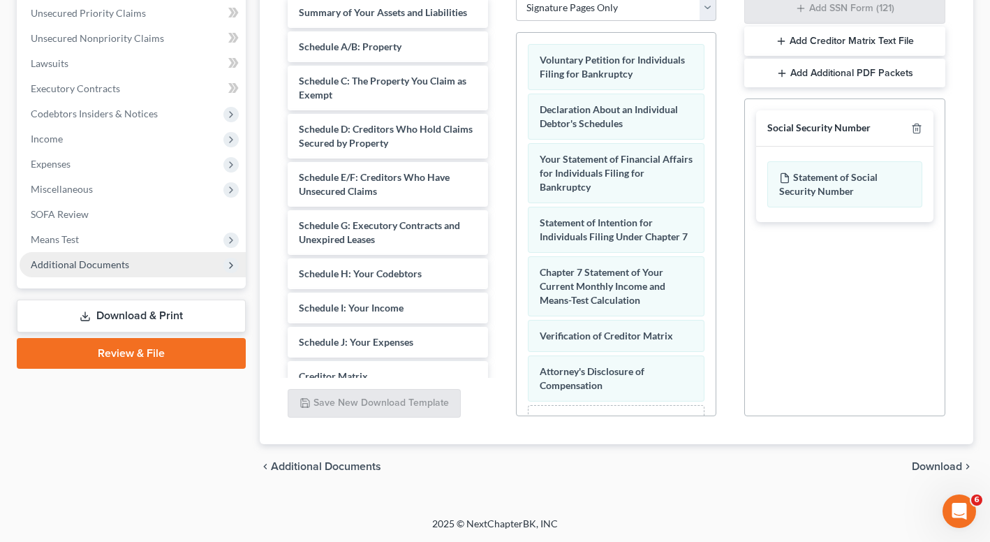
click at [91, 271] on span "Additional Documents" at bounding box center [133, 264] width 226 height 25
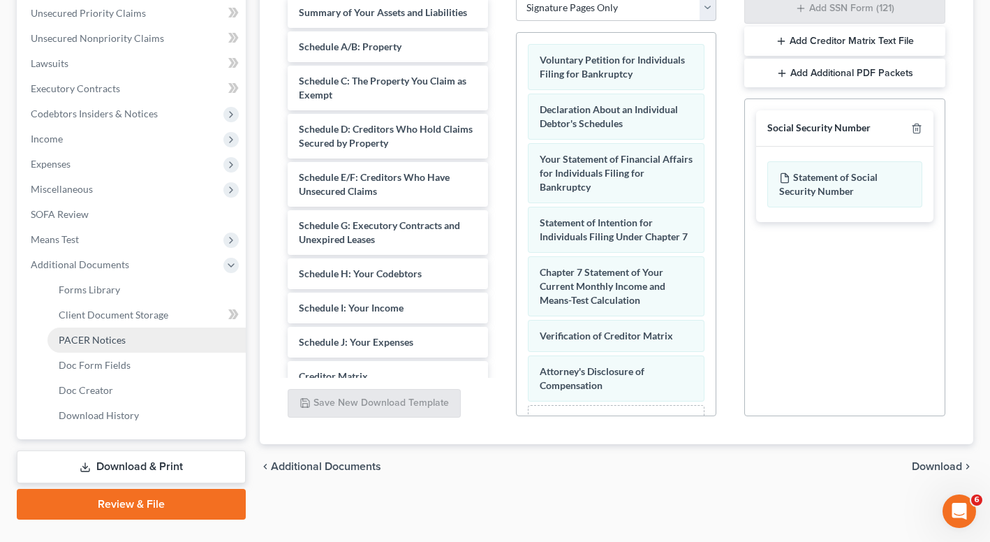
scroll to position [323, 0]
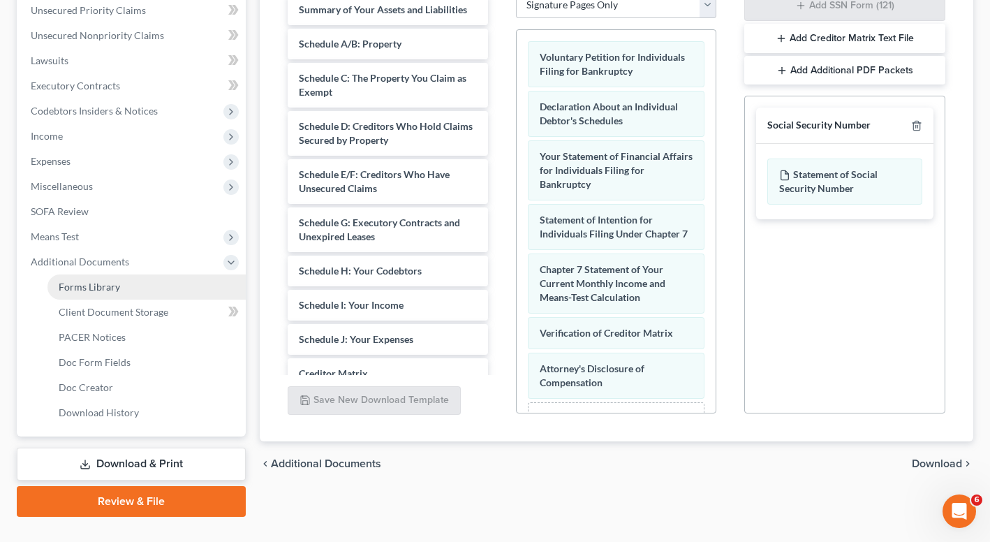
click at [85, 290] on span "Forms Library" at bounding box center [89, 287] width 61 height 12
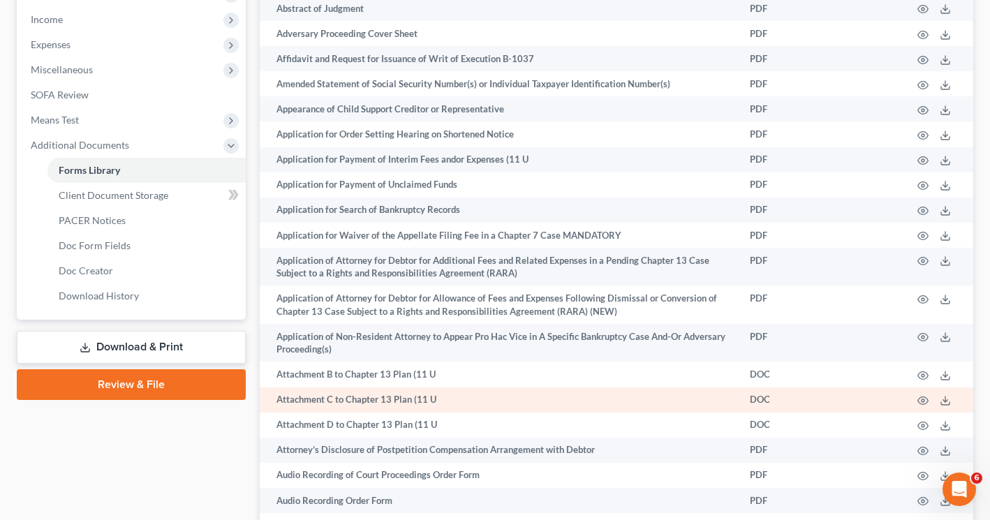
scroll to position [7758, 0]
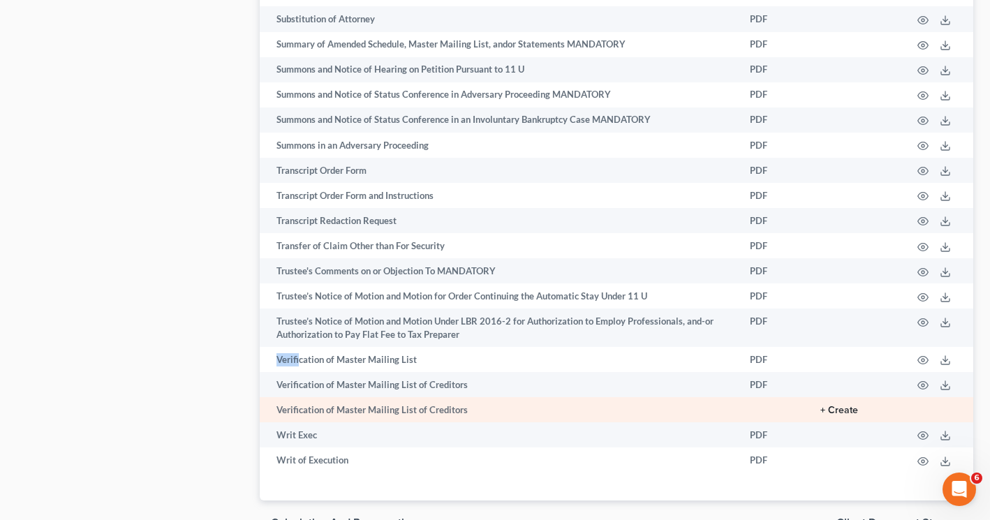
click at [835, 406] on button "+ Create" at bounding box center [839, 411] width 38 height 10
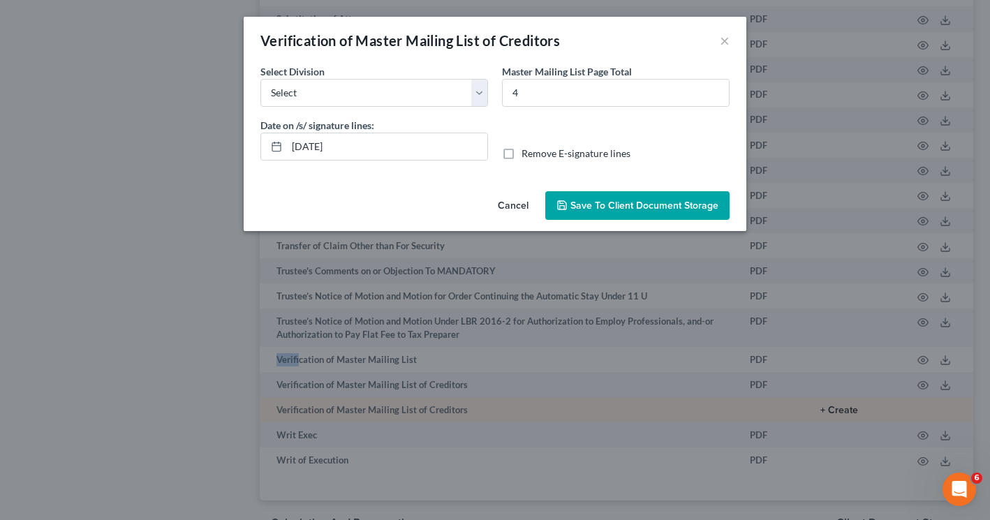
scroll to position [7733, 0]
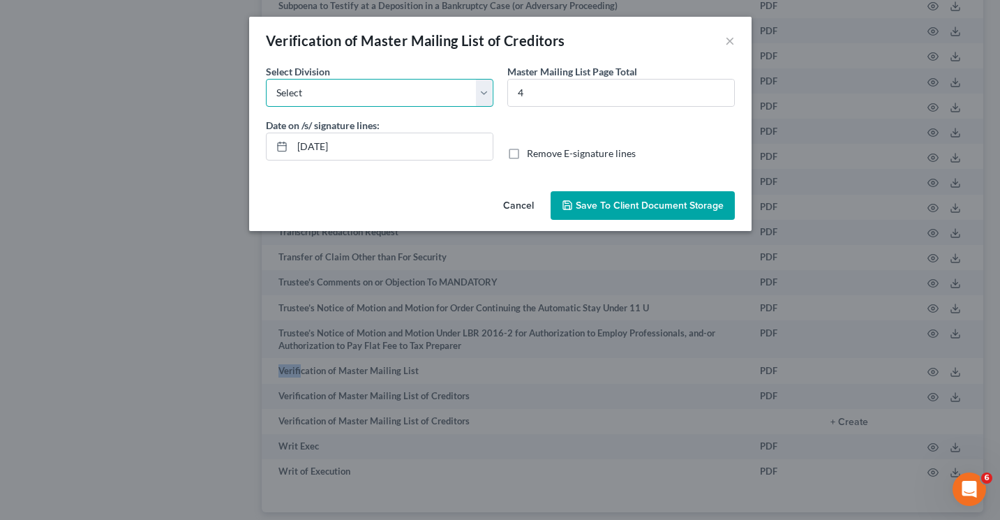
select select "1"
click at [527, 156] on label "Remove E-signature lines" at bounding box center [581, 154] width 109 height 14
click at [533, 156] on input "Remove E-signature lines" at bounding box center [537, 151] width 9 height 9
checkbox input "true"
click at [606, 211] on button "Save to Client Document Storage" at bounding box center [643, 205] width 184 height 29
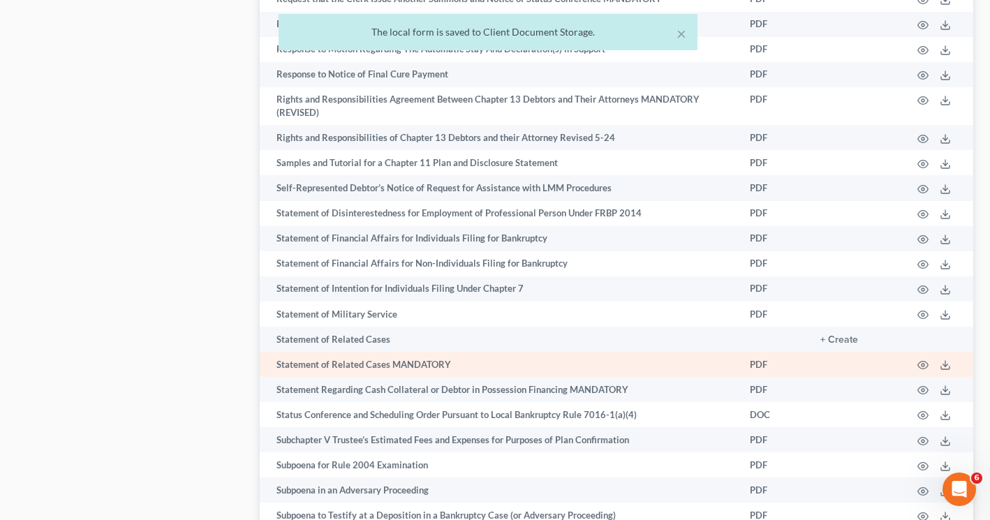
scroll to position [7106, 0]
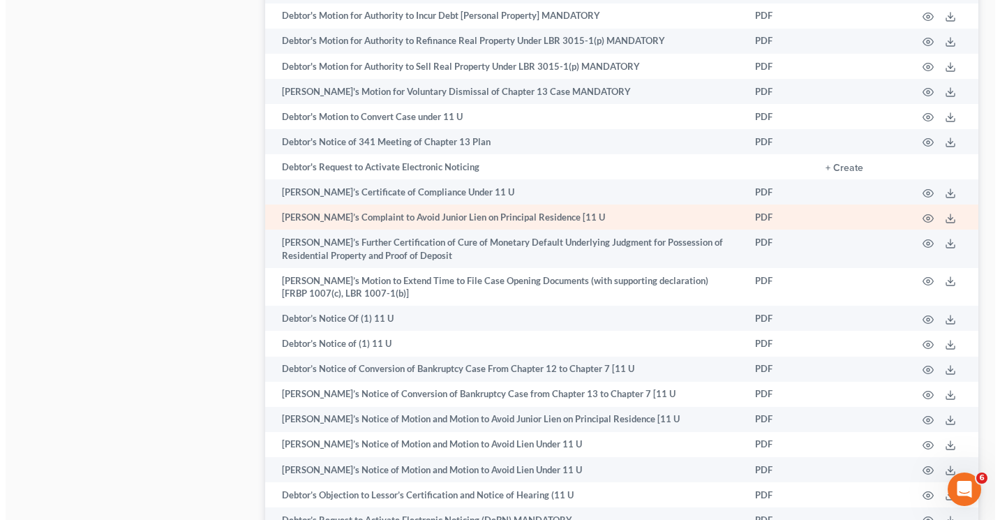
scroll to position [2184, 0]
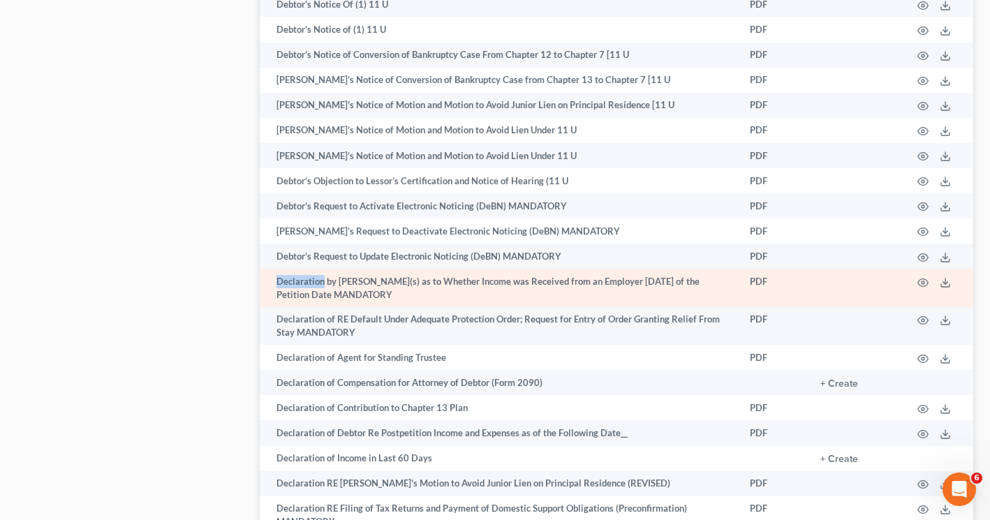
click at [867, 269] on td at bounding box center [854, 288] width 91 height 38
click at [924, 281] on circle "button" at bounding box center [922, 282] width 3 height 3
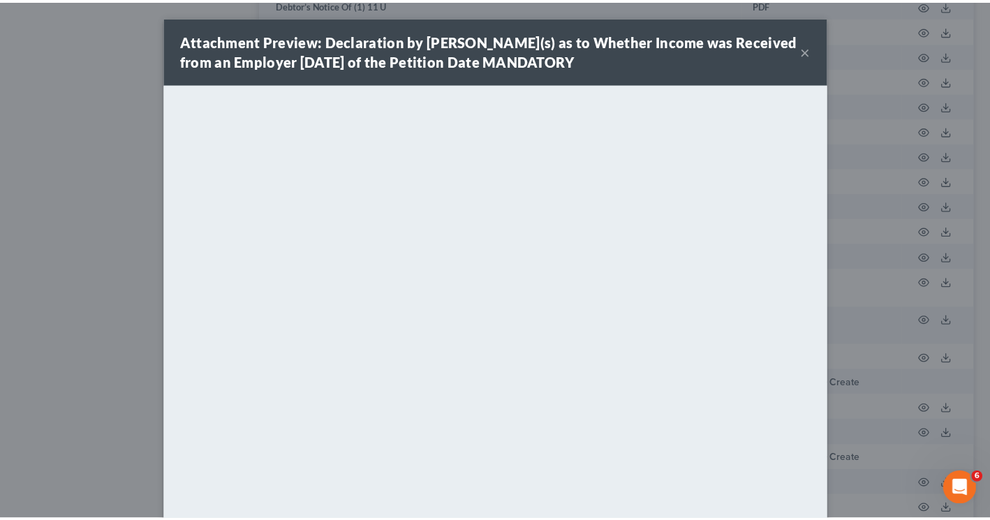
scroll to position [19, 0]
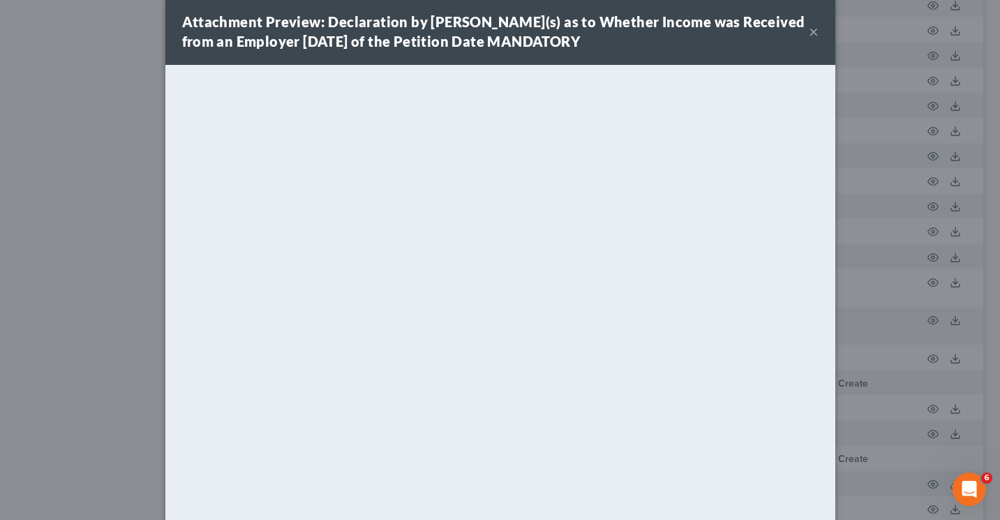
click at [809, 28] on button "×" at bounding box center [814, 31] width 10 height 17
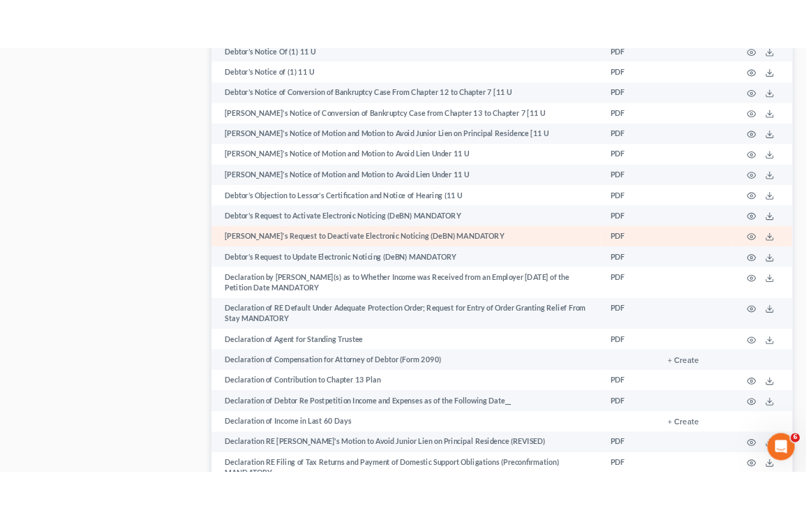
scroll to position [2187, 0]
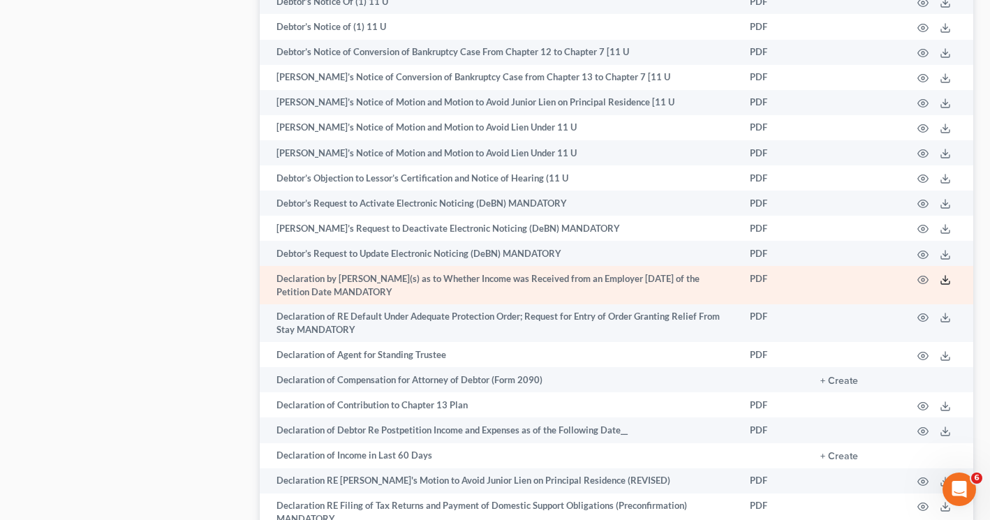
click at [946, 278] on polyline at bounding box center [945, 279] width 5 height 2
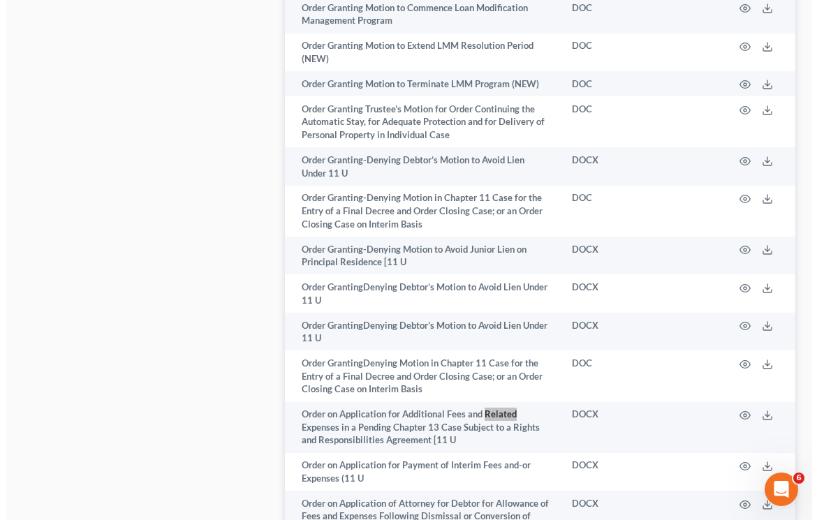
scroll to position [9290, 0]
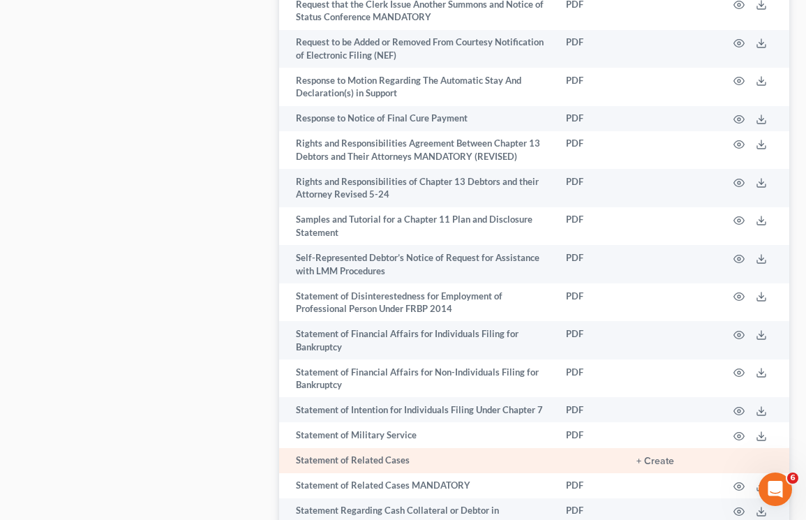
click at [677, 448] on td "+ Create" at bounding box center [670, 460] width 91 height 25
click at [665, 456] on button "+ Create" at bounding box center [656, 461] width 38 height 10
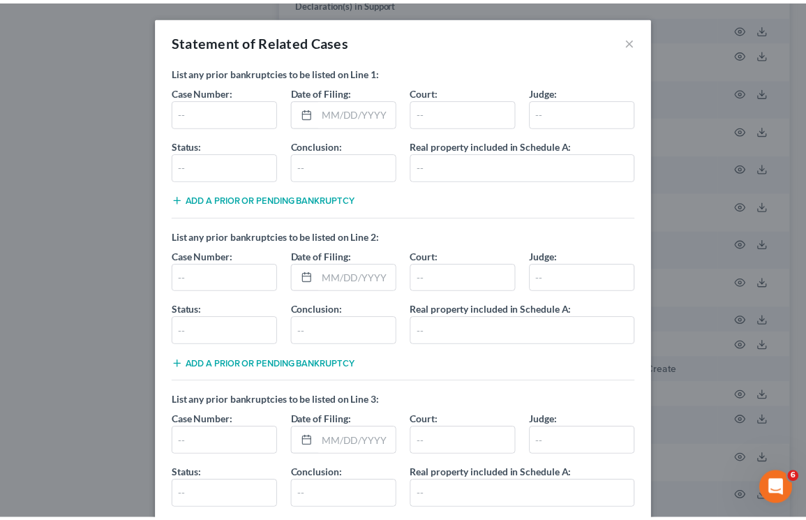
scroll to position [385, 0]
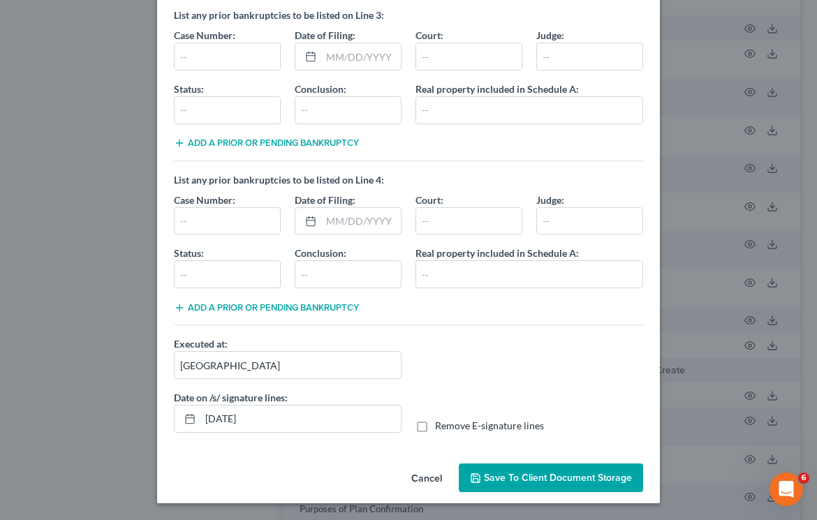
click at [435, 426] on label "Remove E-signature lines" at bounding box center [489, 426] width 109 height 14
click at [440, 426] on input "Remove E-signature lines" at bounding box center [444, 423] width 9 height 9
checkbox input "true"
click at [533, 467] on button "Save to Client Document Storage" at bounding box center [551, 477] width 184 height 29
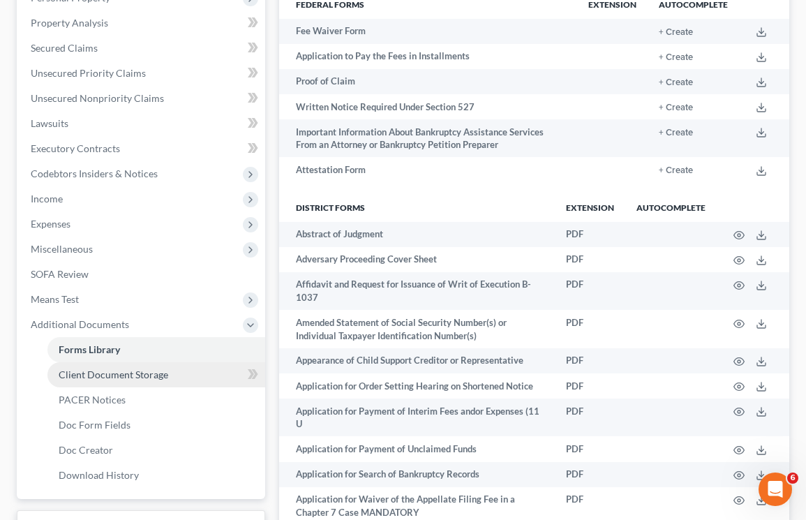
scroll to position [376, 0]
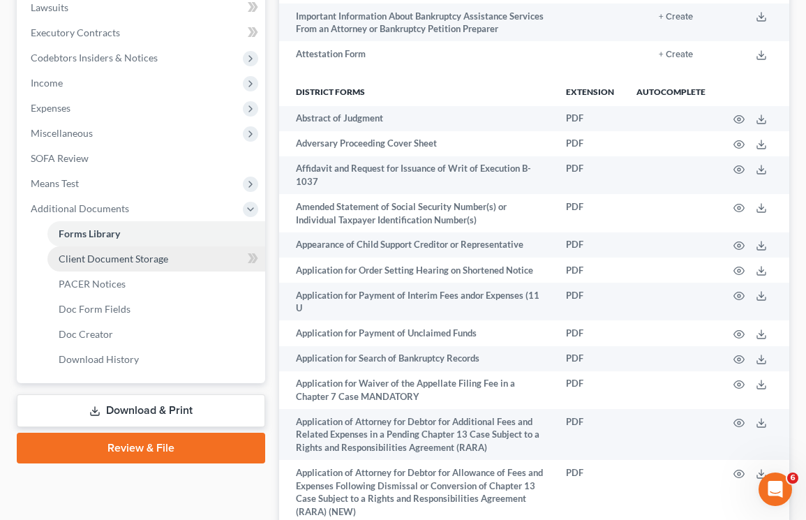
click at [124, 258] on span "Client Document Storage" at bounding box center [114, 259] width 110 height 12
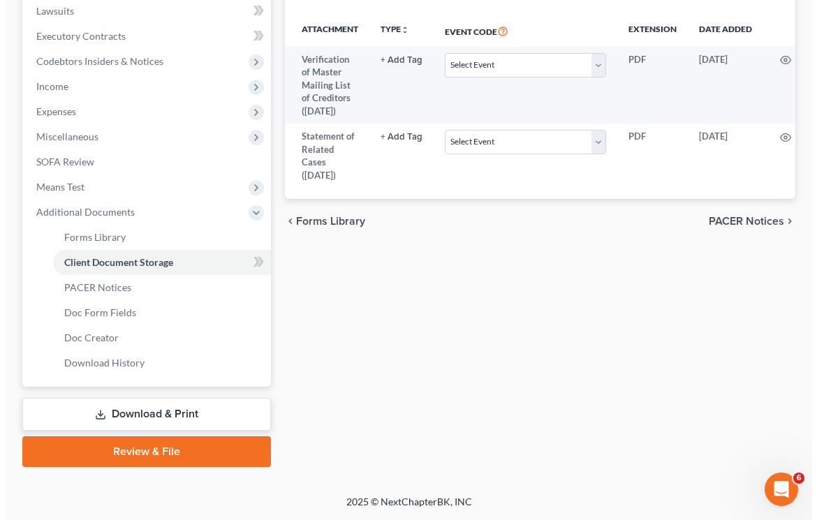
scroll to position [248, 0]
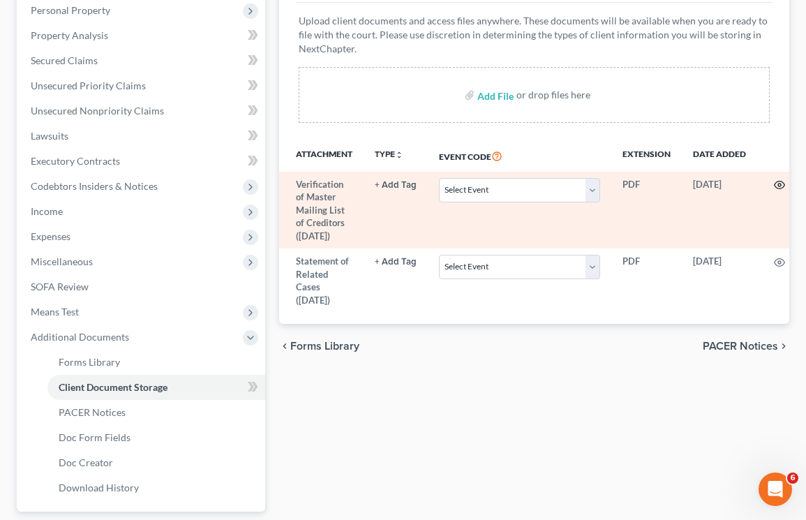
click at [774, 184] on icon "button" at bounding box center [779, 185] width 10 height 8
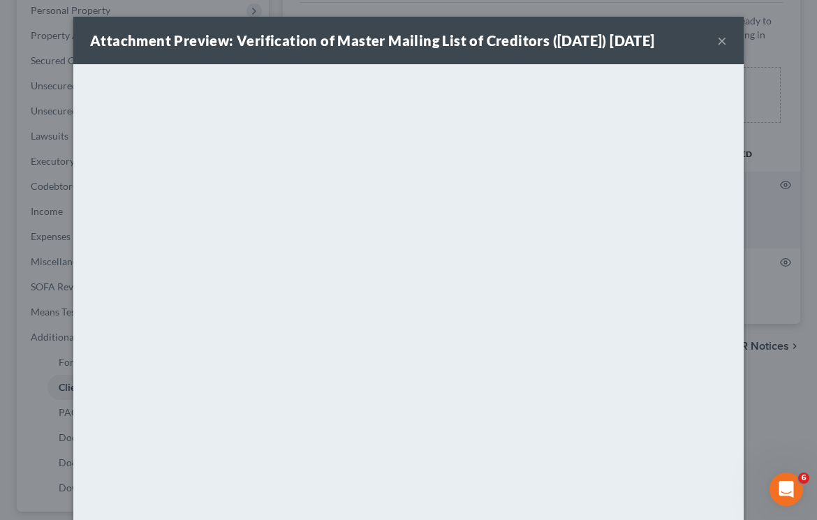
scroll to position [64, 0]
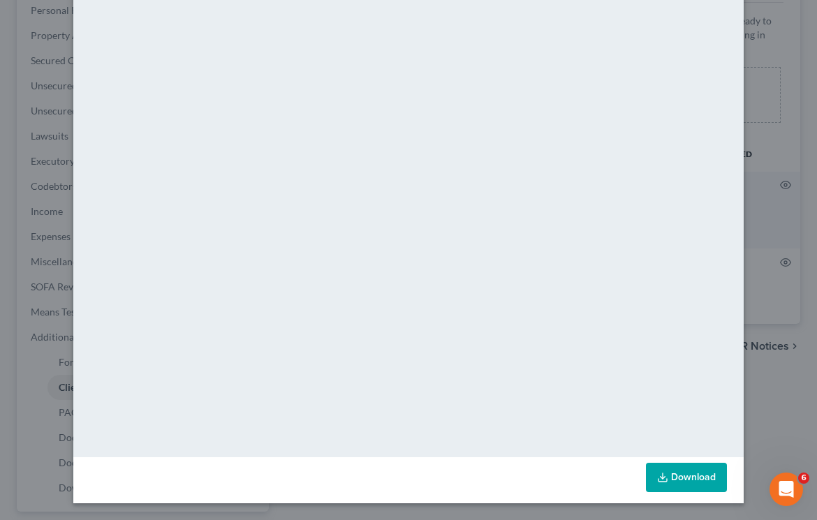
click at [657, 480] on icon at bounding box center [662, 477] width 11 height 11
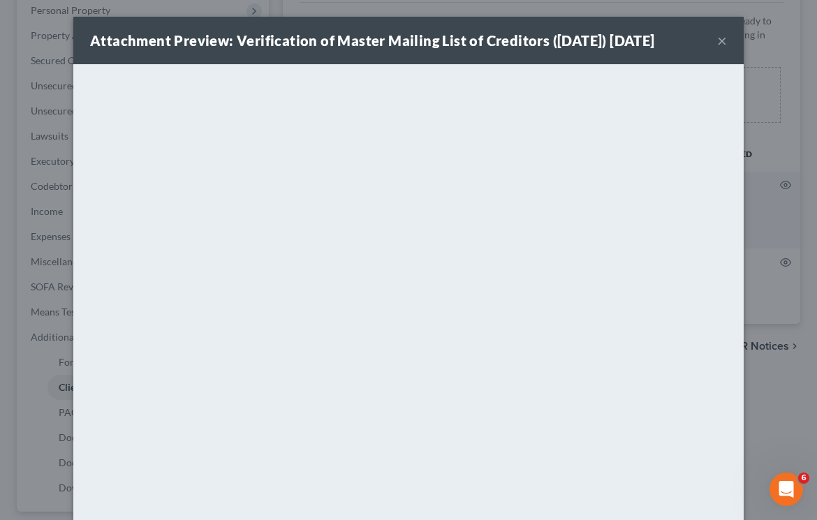
click at [717, 47] on button "×" at bounding box center [722, 40] width 10 height 17
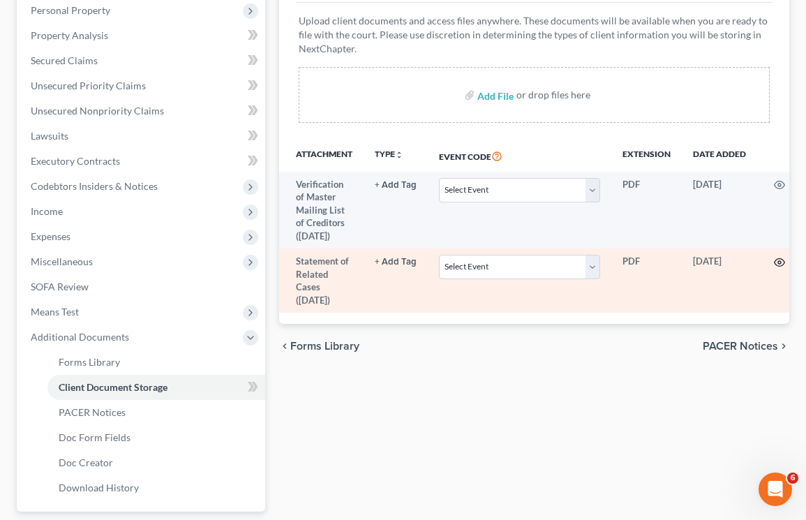
click at [775, 260] on icon "button" at bounding box center [779, 262] width 11 height 11
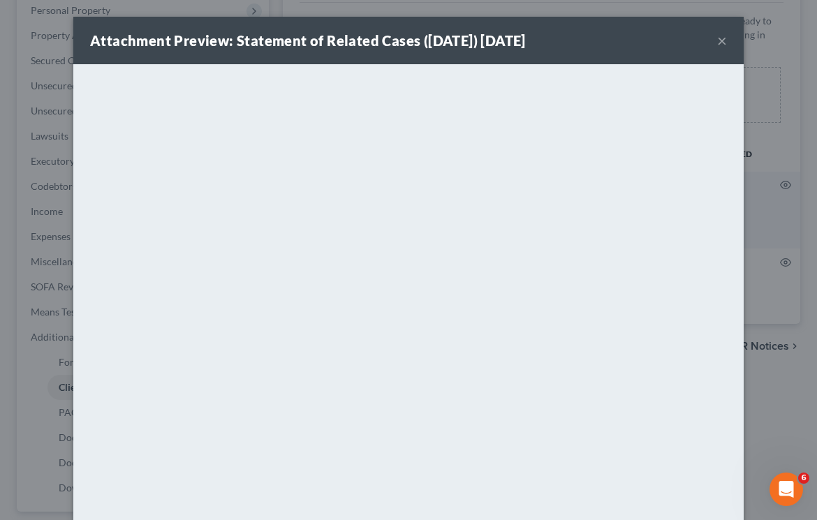
click at [717, 39] on button "×" at bounding box center [722, 40] width 10 height 17
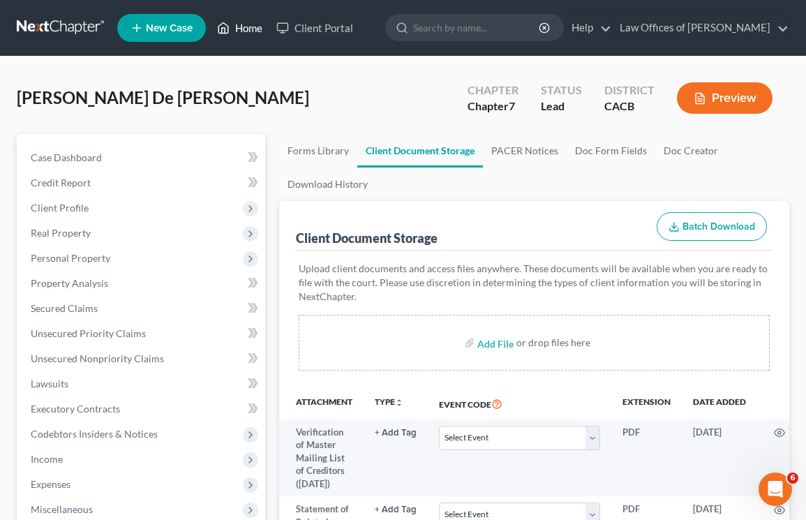
click at [244, 29] on link "Home" at bounding box center [239, 27] width 59 height 25
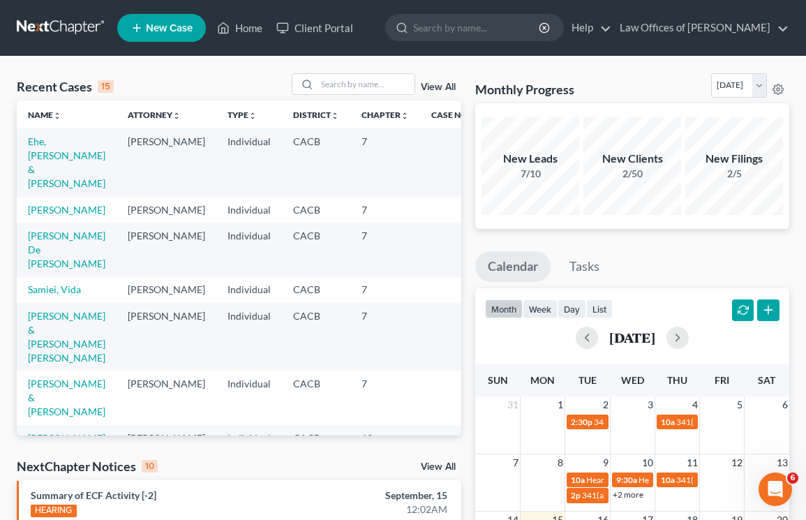
scroll to position [3, 0]
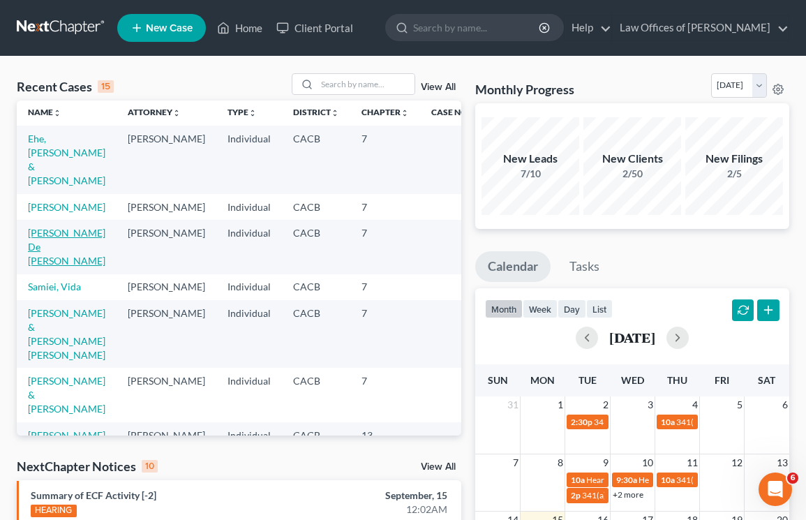
click at [57, 227] on link "[PERSON_NAME] De [PERSON_NAME]" at bounding box center [66, 247] width 77 height 40
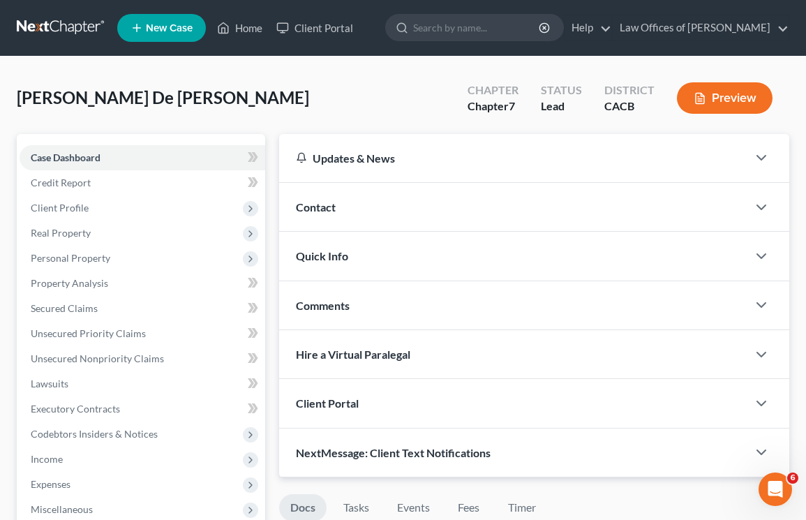
click at [56, 218] on span "Client Profile" at bounding box center [143, 207] width 246 height 25
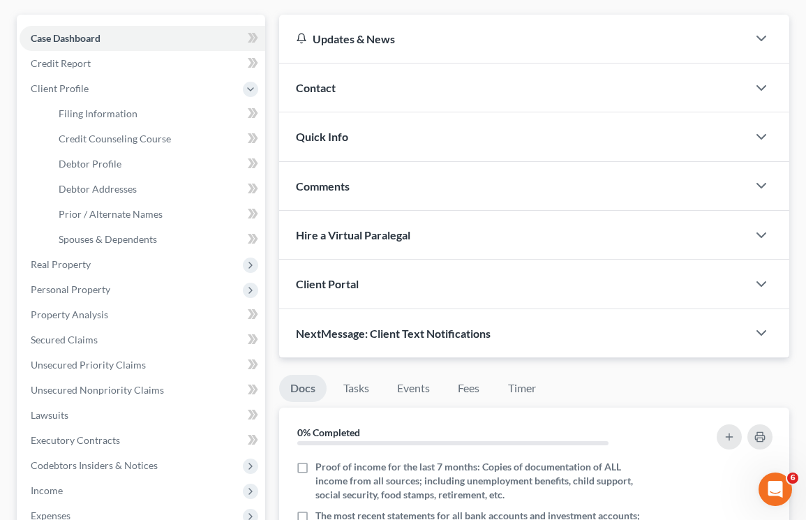
scroll to position [547, 0]
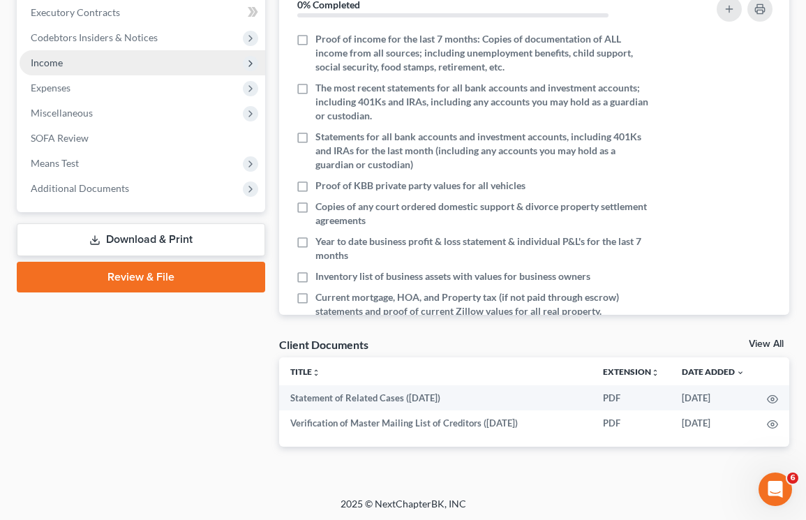
click at [123, 244] on link "Download & Print" at bounding box center [141, 239] width 248 height 33
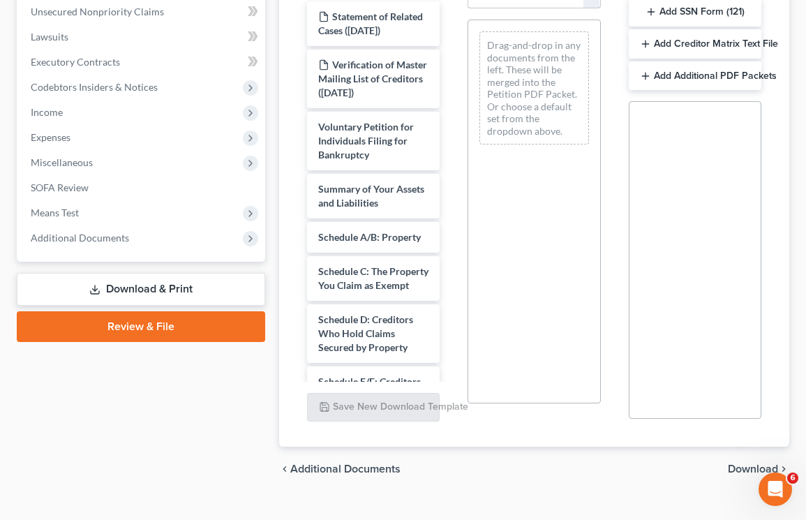
scroll to position [198, 0]
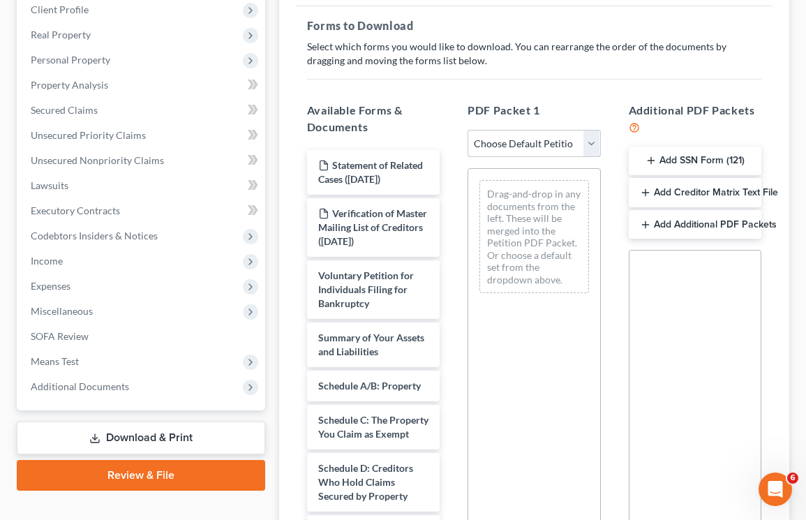
select select "3"
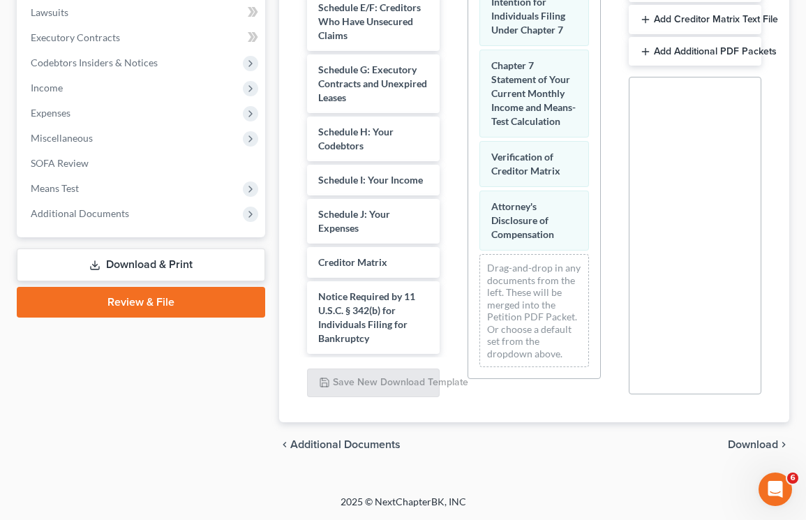
scroll to position [240, 0]
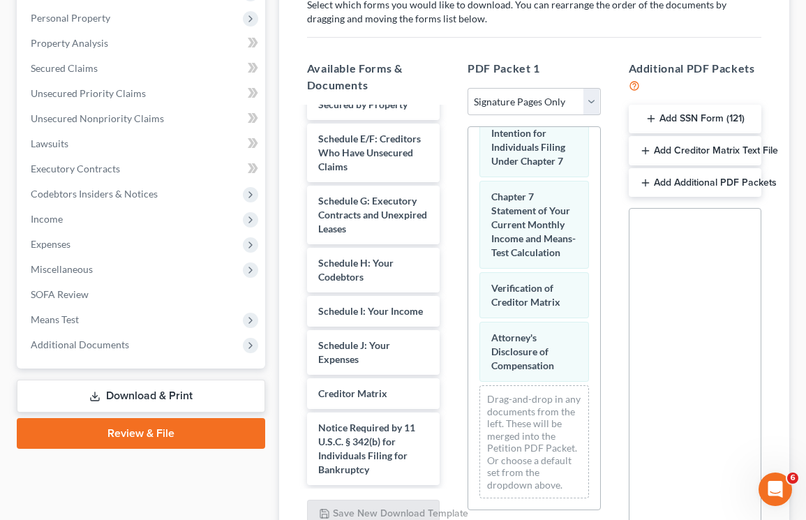
click at [692, 116] on button "Add SSN Form (121)" at bounding box center [695, 119] width 133 height 29
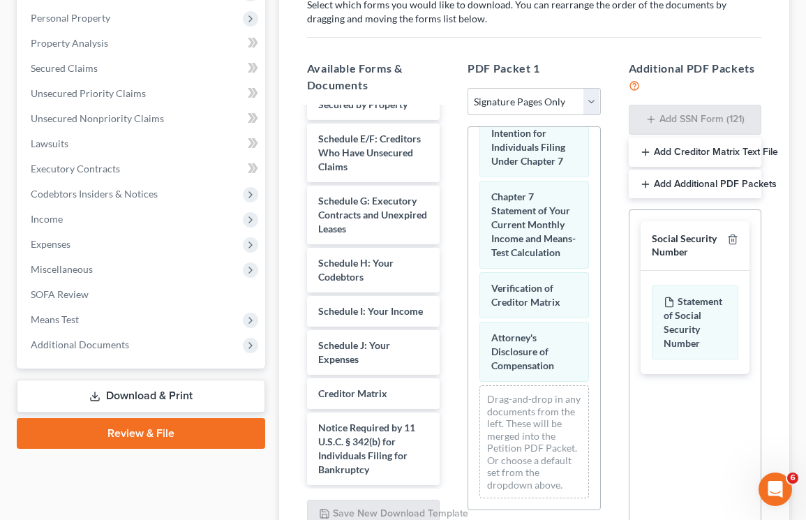
scroll to position [373, 0]
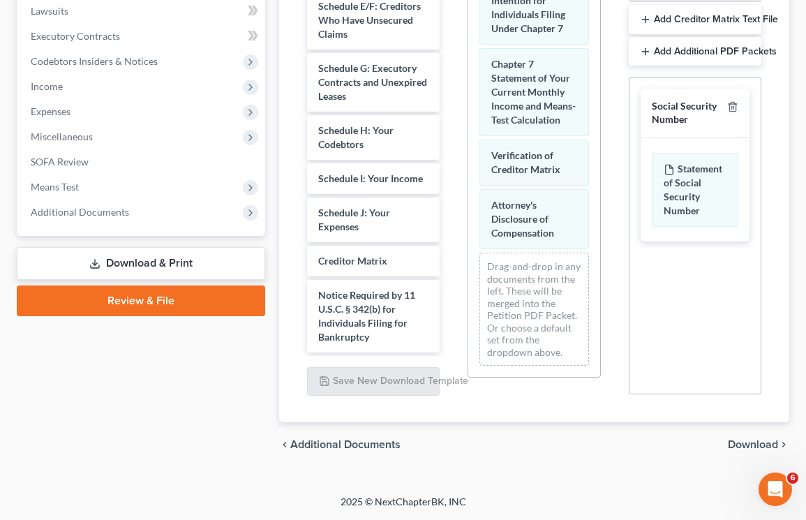
click at [743, 433] on div "chevron_left Additional Documents Download chevron_right" at bounding box center [534, 444] width 510 height 45
click at [743, 440] on span "Download" at bounding box center [753, 444] width 50 height 11
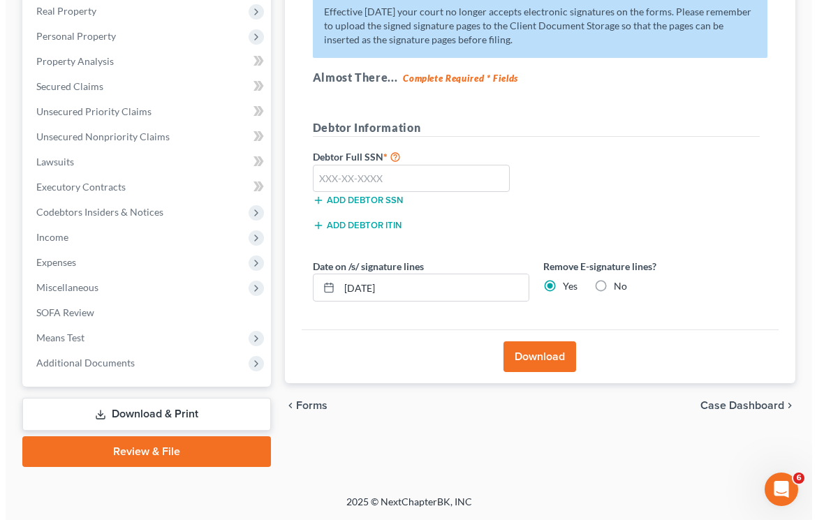
scroll to position [222, 0]
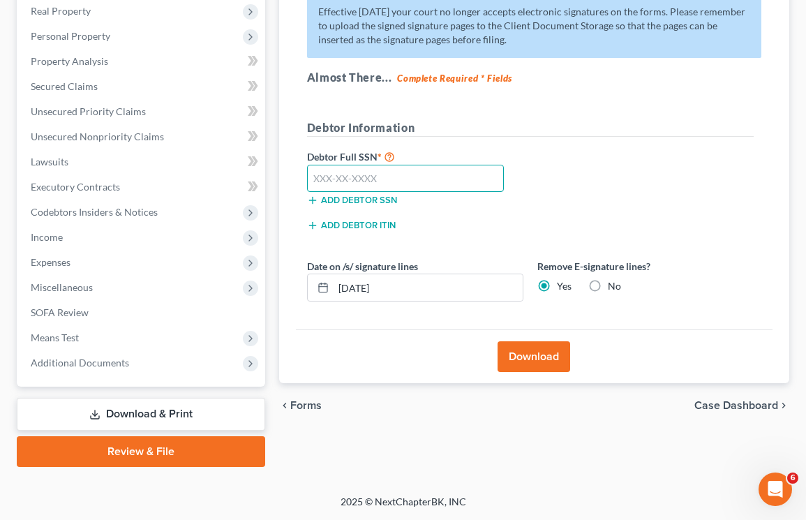
click at [334, 176] on input "text" at bounding box center [406, 179] width 198 height 28
type input "626-40-9943"
click at [518, 362] on button "Download" at bounding box center [534, 356] width 73 height 31
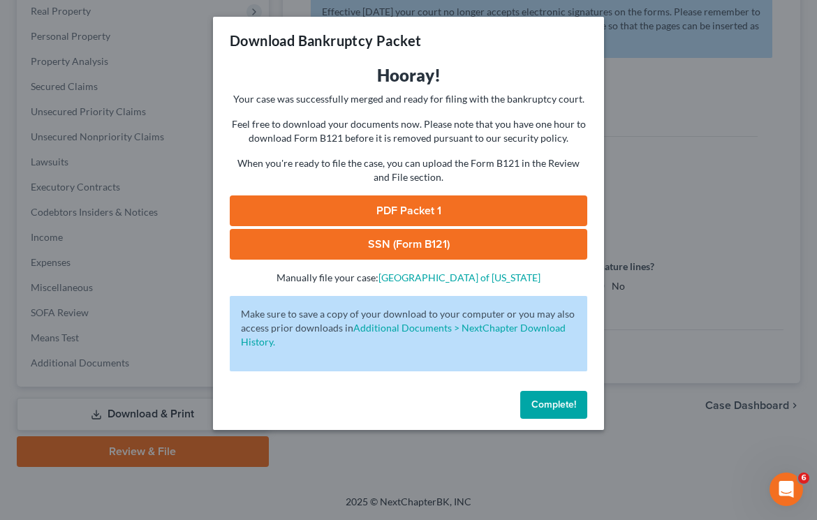
click at [417, 221] on link "PDF Packet 1" at bounding box center [408, 210] width 357 height 31
click at [312, 241] on link "SSN (Form B121)" at bounding box center [408, 244] width 357 height 31
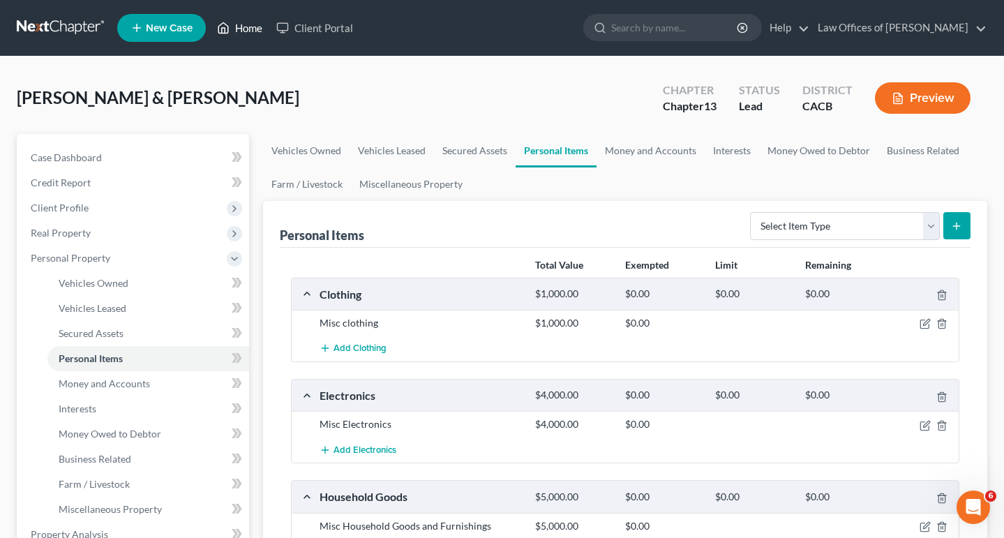
click at [246, 27] on link "Home" at bounding box center [239, 27] width 59 height 25
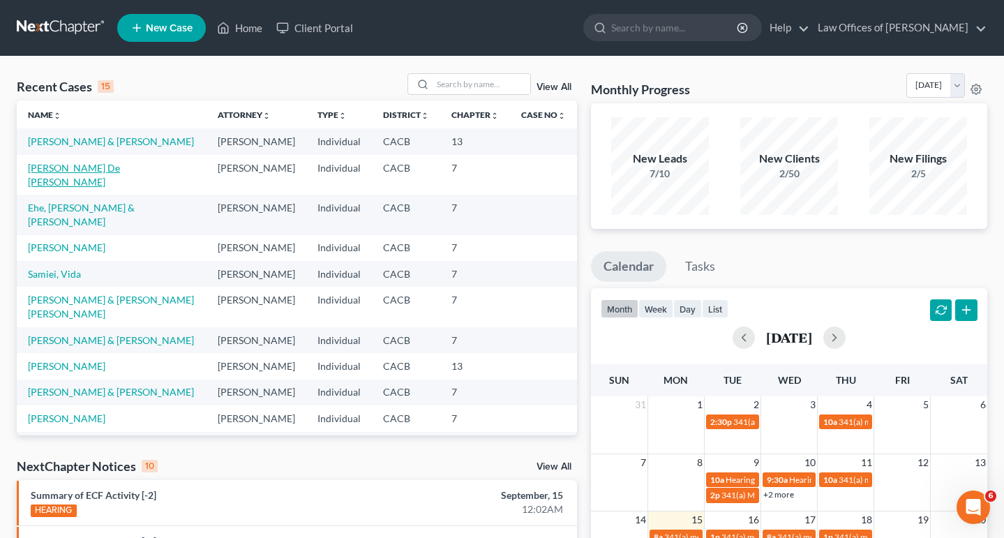
click at [57, 181] on link "[PERSON_NAME] De [PERSON_NAME]" at bounding box center [74, 175] width 92 height 26
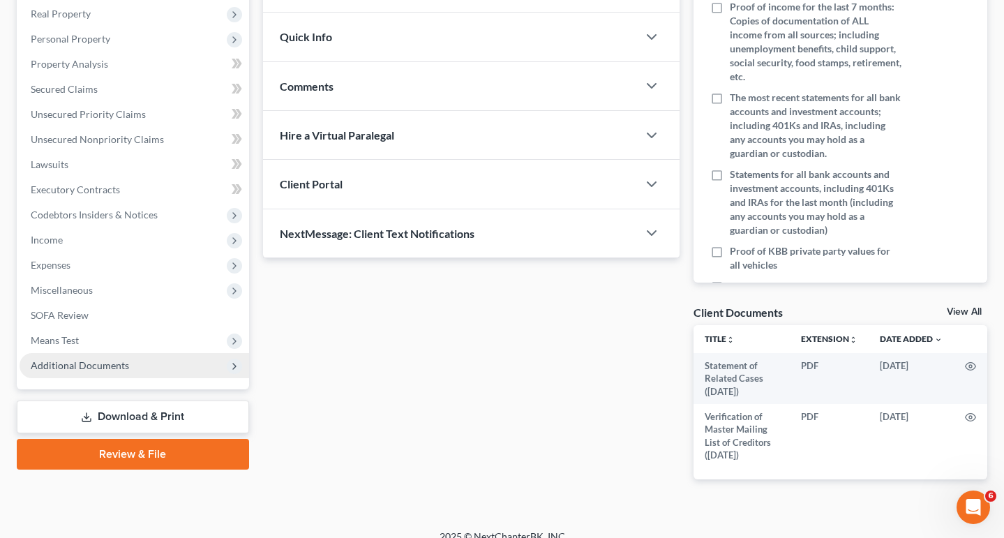
scroll to position [232, 0]
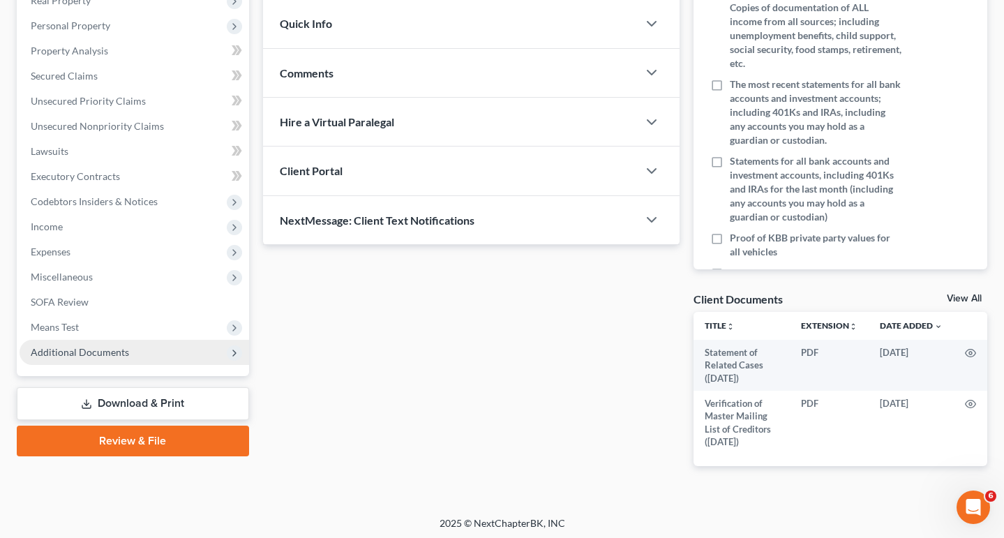
click at [93, 345] on span "Additional Documents" at bounding box center [135, 352] width 230 height 25
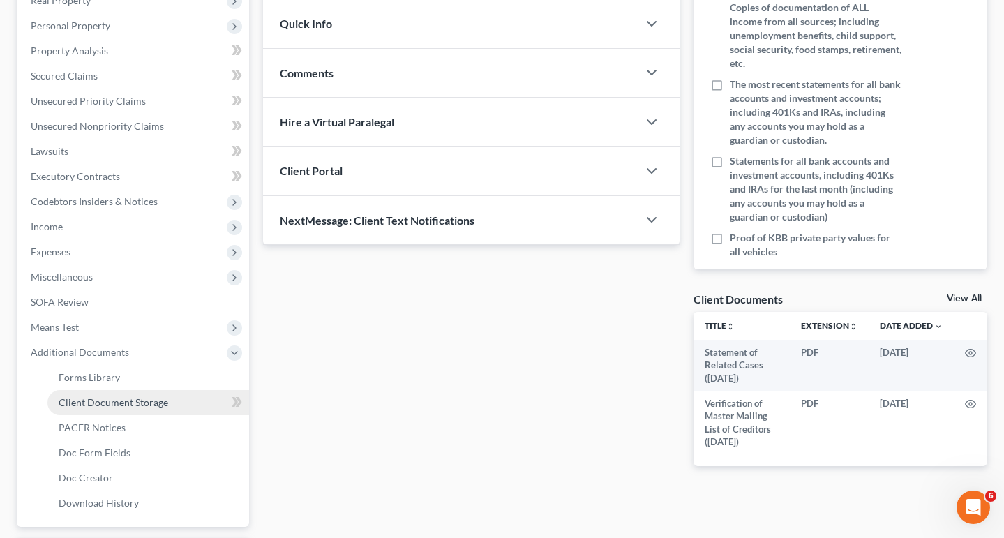
scroll to position [235, 0]
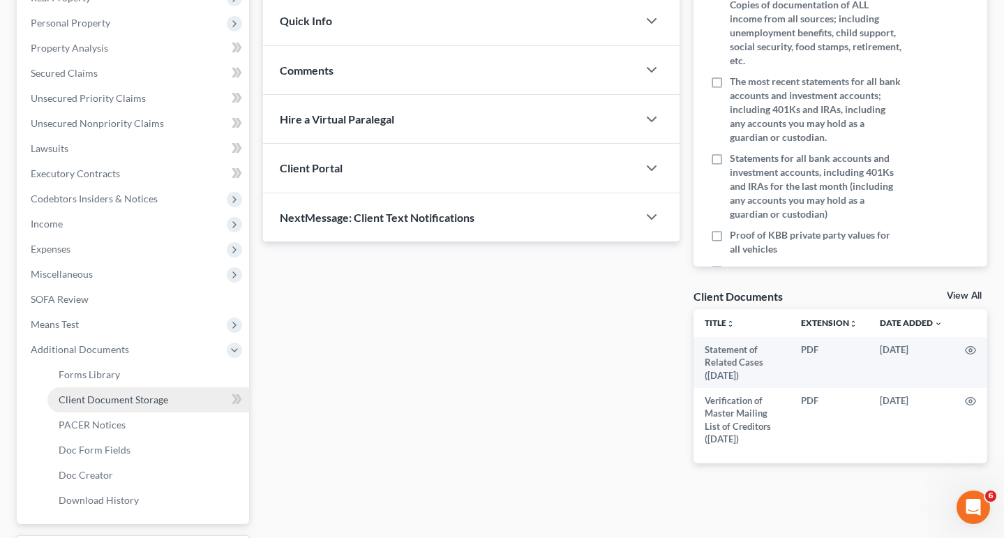
click at [116, 396] on span "Client Document Storage" at bounding box center [114, 400] width 110 height 12
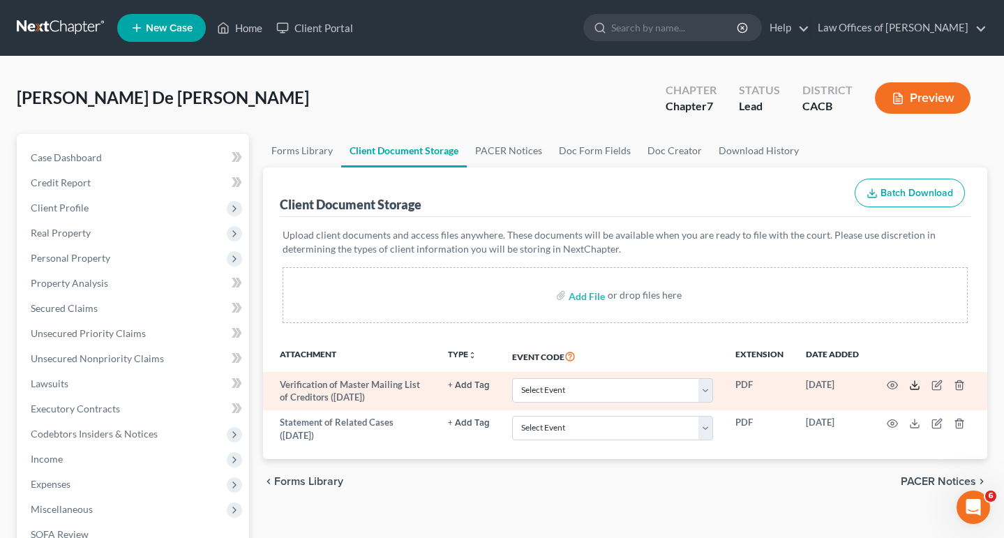
click at [916, 387] on icon at bounding box center [914, 385] width 11 height 11
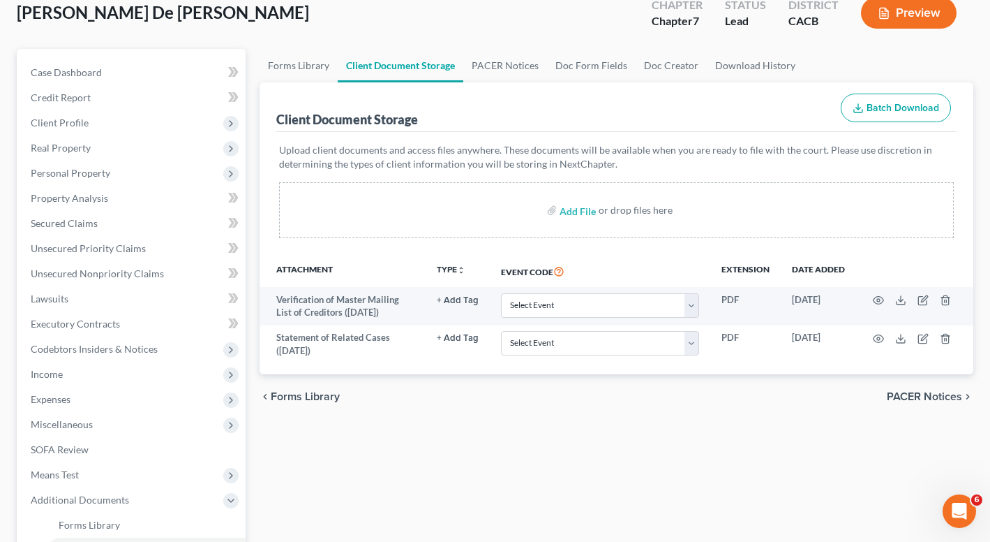
scroll to position [351, 0]
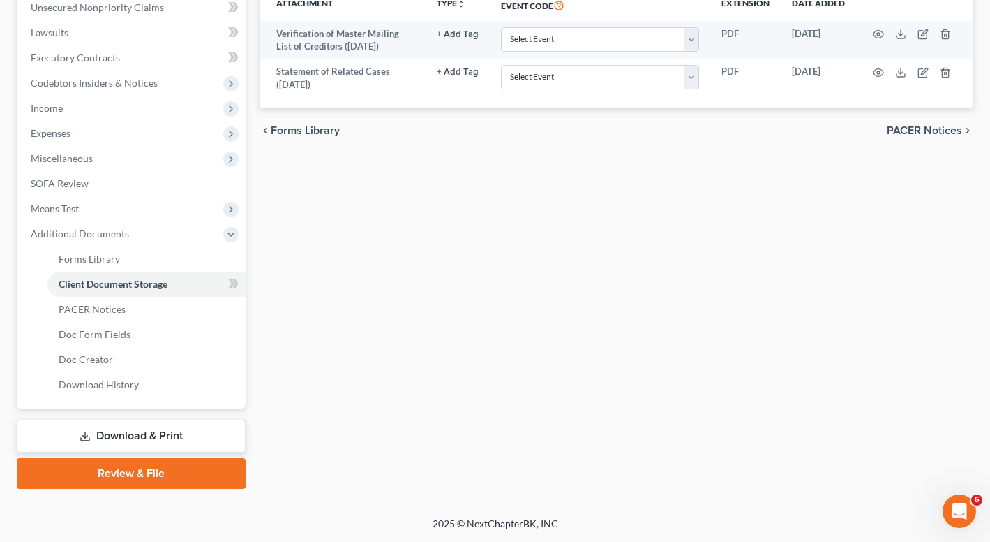
click at [117, 449] on link "Download & Print" at bounding box center [131, 435] width 229 height 33
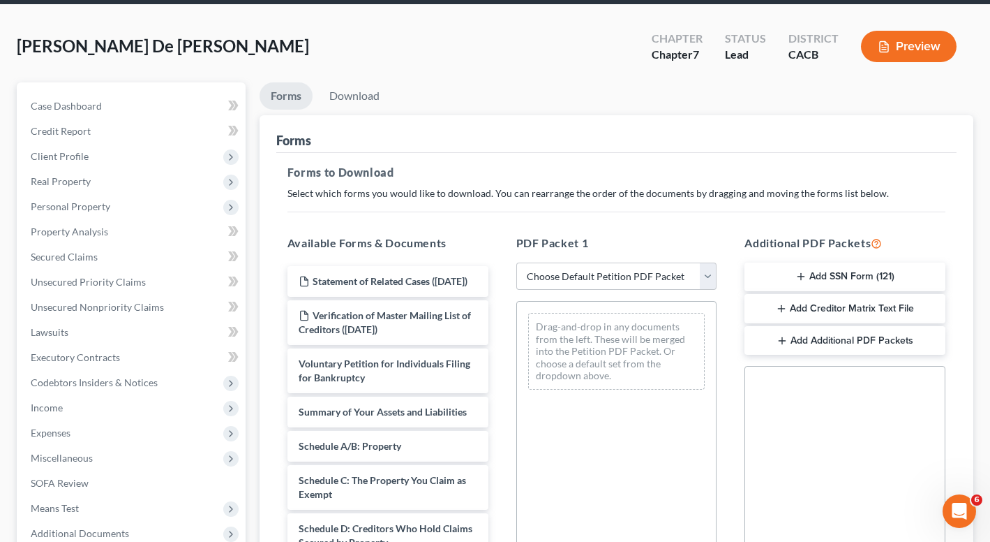
scroll to position [143, 0]
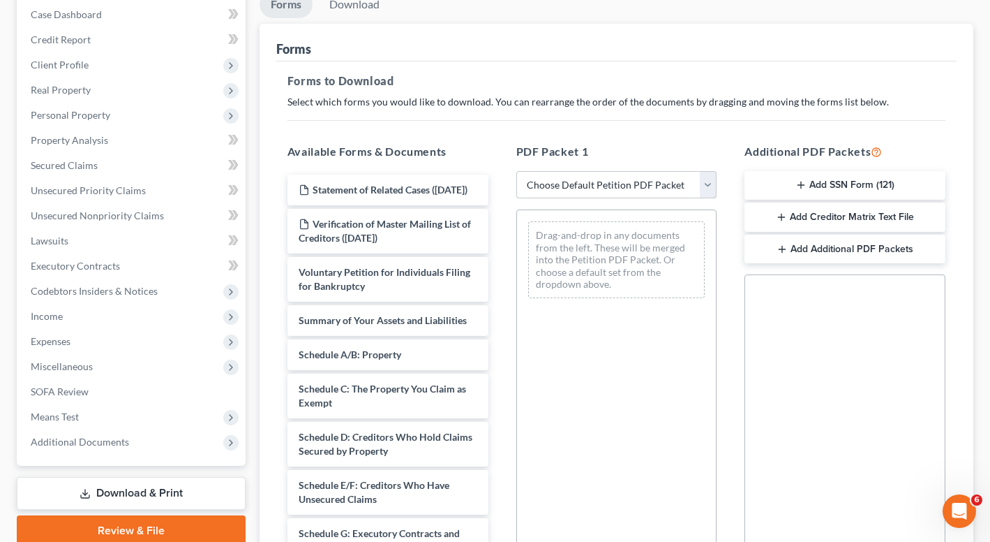
select select "0"
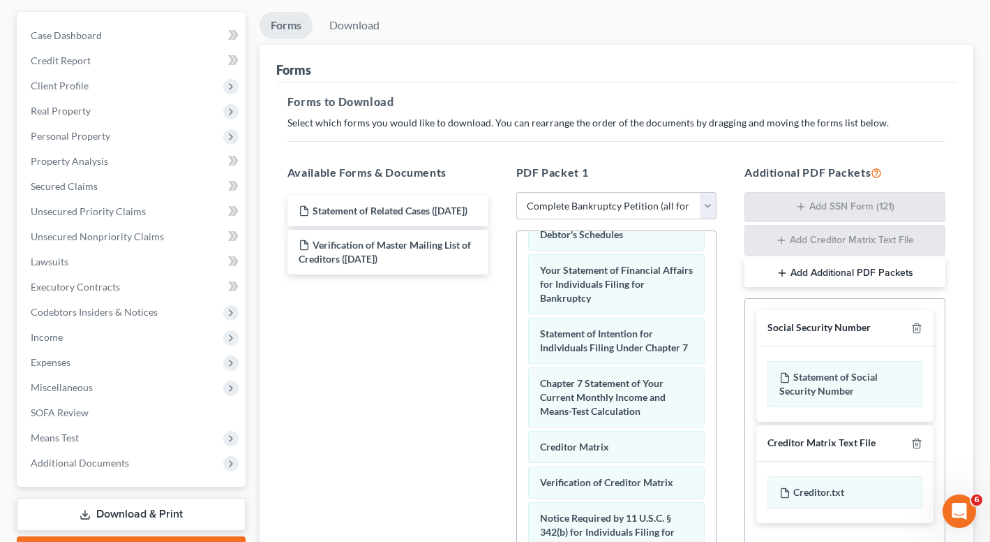
scroll to position [0, 0]
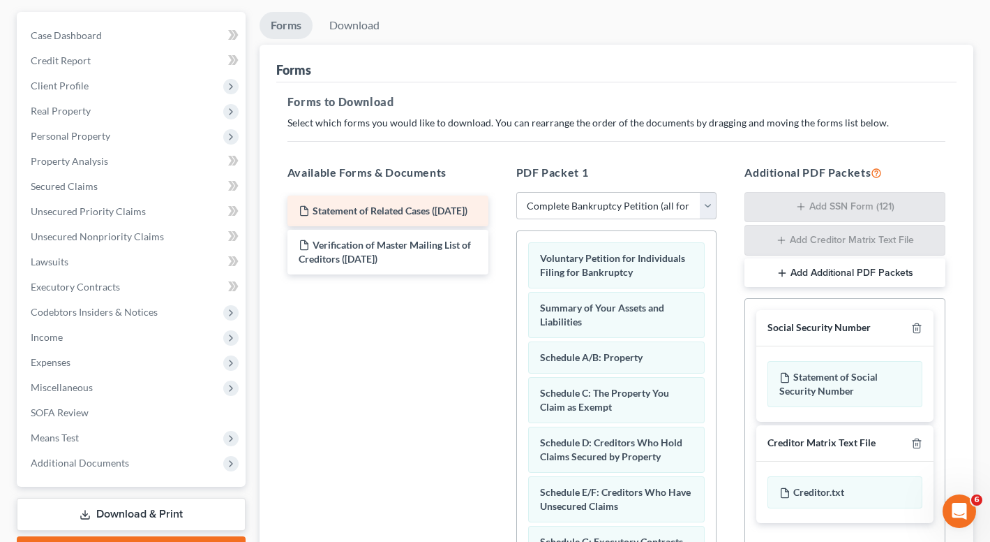
click at [482, 274] on div "Statement of Related Cases ([DATE]) Verification of Master Mailing List of Cred…" at bounding box center [387, 234] width 223 height 79
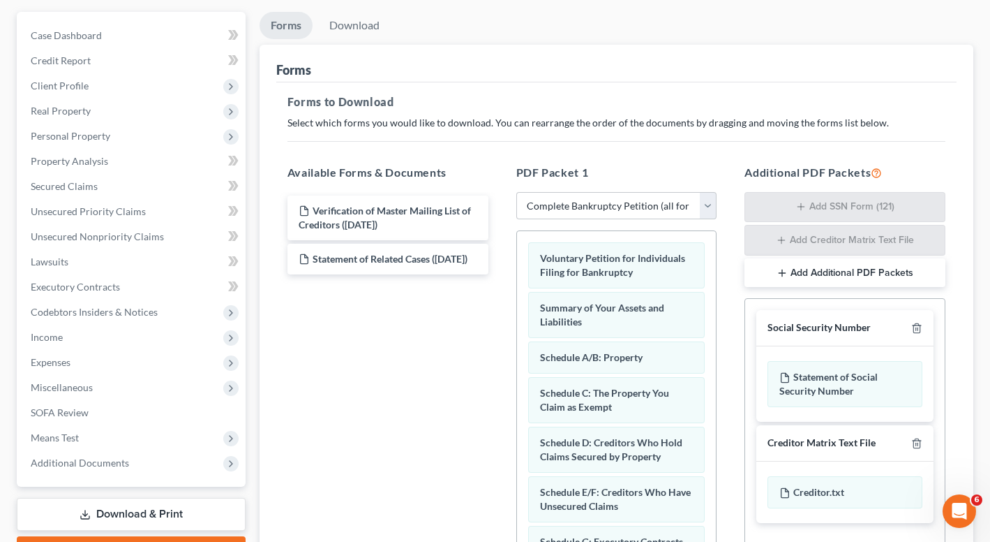
drag, startPoint x: 361, startPoint y: 218, endPoint x: 472, endPoint y: 288, distance: 131.1
drag, startPoint x: 348, startPoint y: 401, endPoint x: 349, endPoint y: 355, distance: 46.8
click at [348, 401] on div "Verification of Master Mailing List of Creditors ([DATE]) Statement of Related …" at bounding box center [387, 384] width 223 height 384
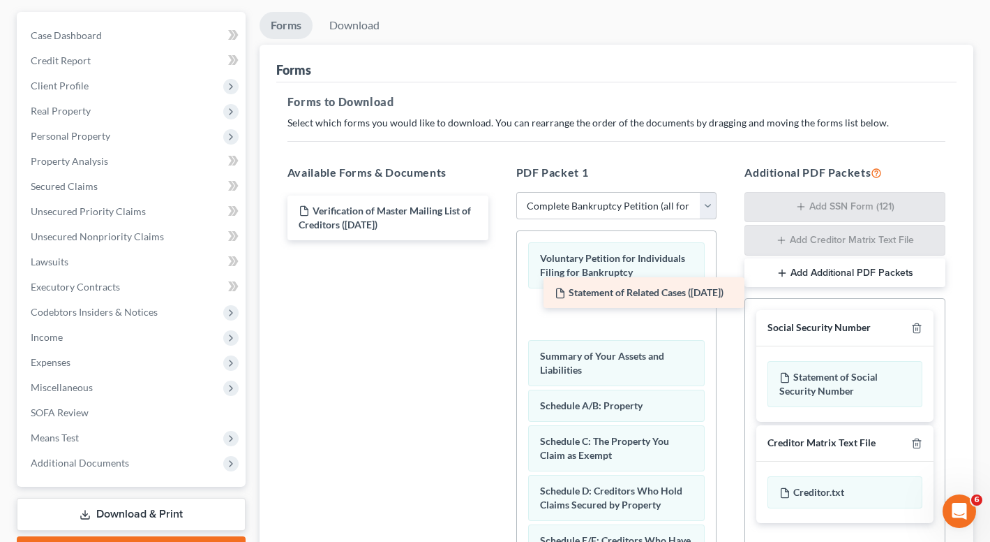
drag, startPoint x: 373, startPoint y: 267, endPoint x: 607, endPoint y: 301, distance: 237.0
click at [500, 240] on div "Statement of Related Cases ([DATE]) Verification of Master Mailing List of Cred…" at bounding box center [387, 217] width 223 height 45
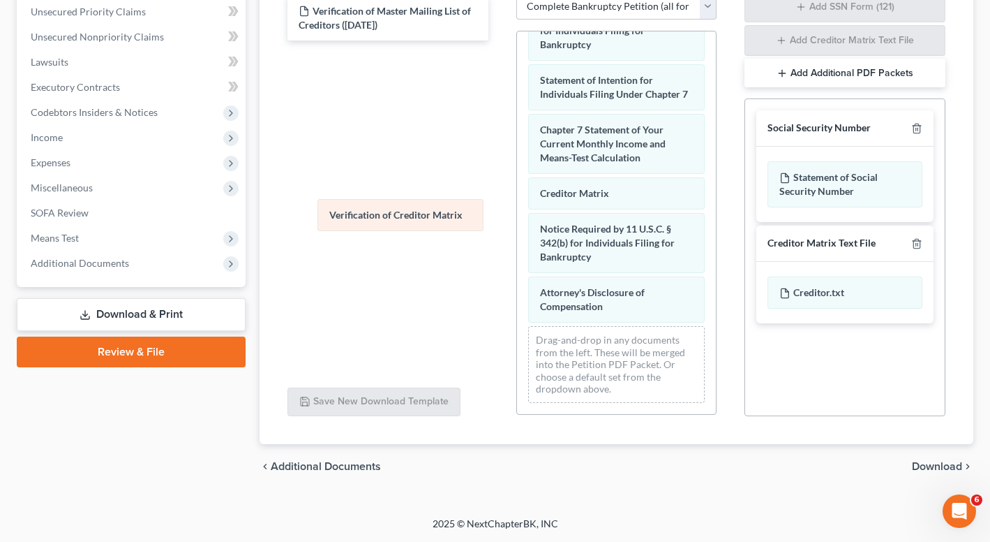
scroll to position [593, 0]
drag, startPoint x: 601, startPoint y: 218, endPoint x: 310, endPoint y: 214, distance: 291.1
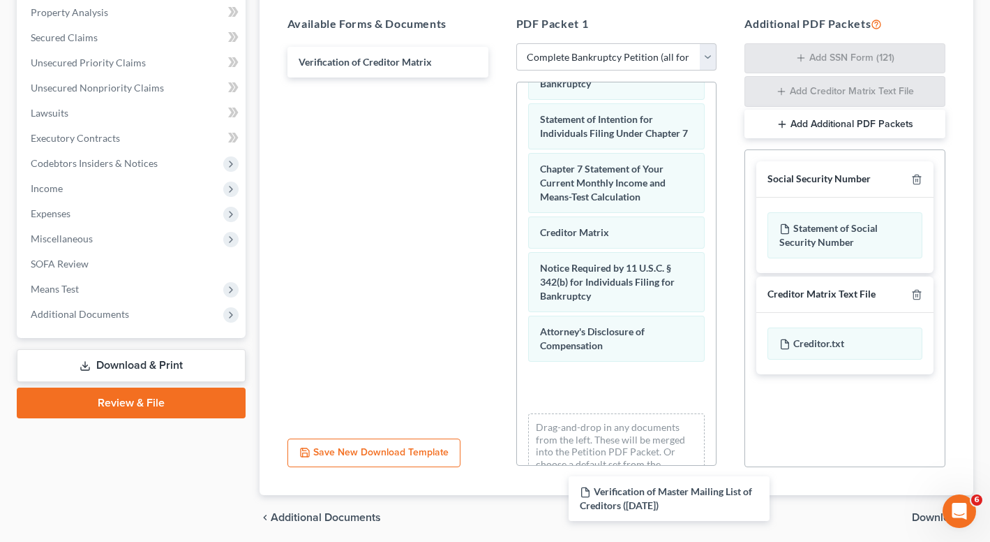
scroll to position [322, 0]
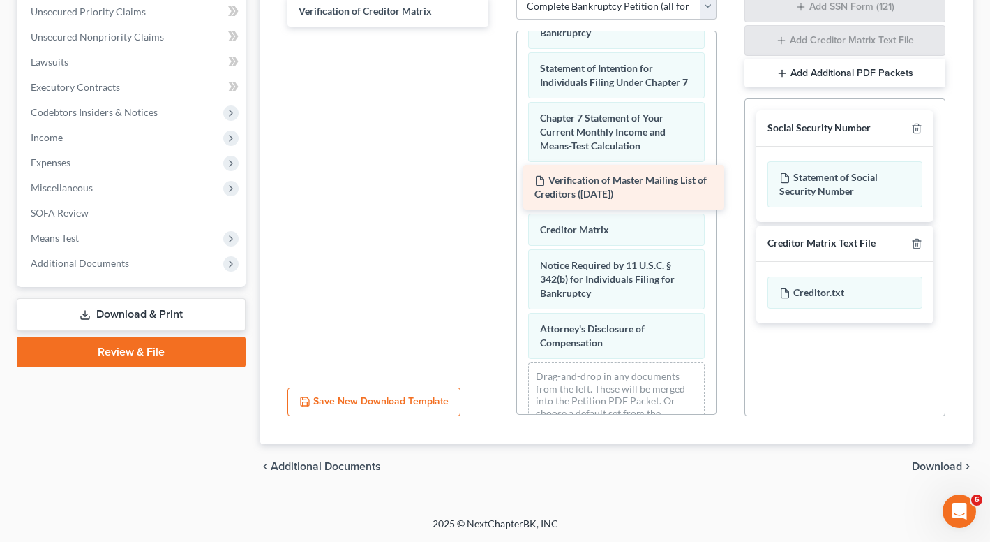
drag, startPoint x: 362, startPoint y: 115, endPoint x: 598, endPoint y: 202, distance: 251.5
click at [500, 27] on div "Verification of Master Mailing List of Creditors ([DATE]) Verification of Maste…" at bounding box center [387, 11] width 223 height 31
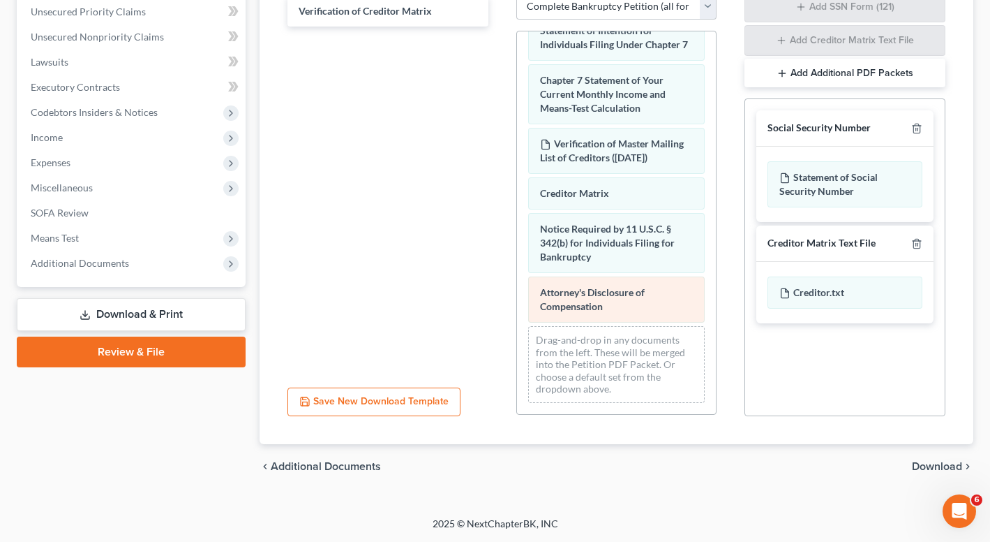
scroll to position [656, 0]
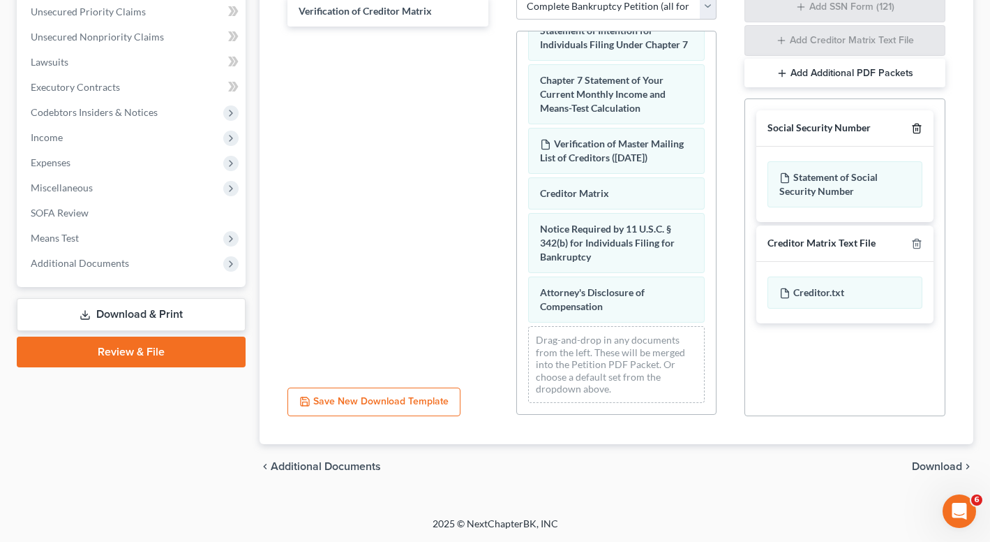
click at [919, 123] on icon "button" at bounding box center [917, 128] width 11 height 11
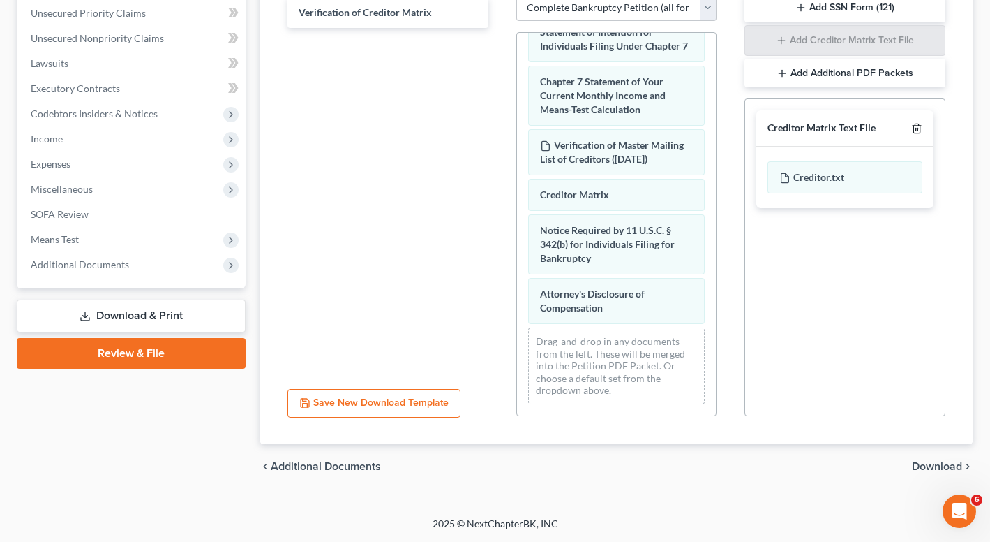
click at [916, 133] on icon "button" at bounding box center [917, 128] width 11 height 11
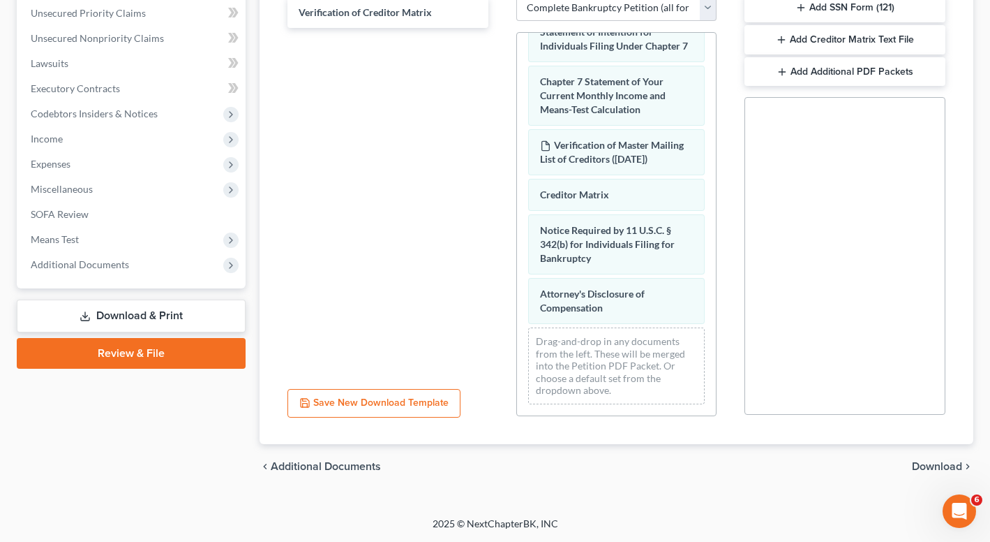
click at [951, 475] on div "chevron_left Additional Documents Download chevron_right" at bounding box center [617, 466] width 714 height 45
click at [946, 466] on span "Download" at bounding box center [937, 466] width 50 height 11
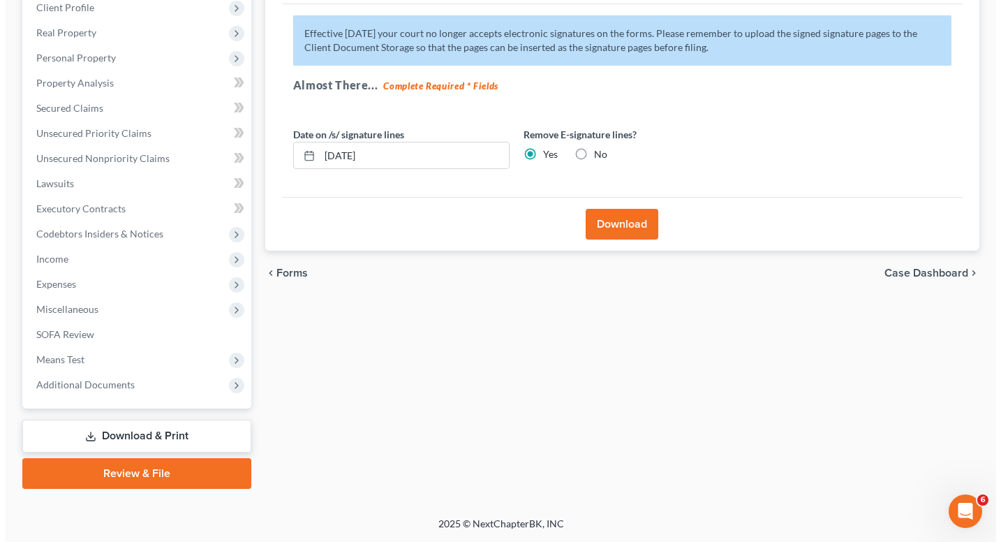
scroll to position [200, 0]
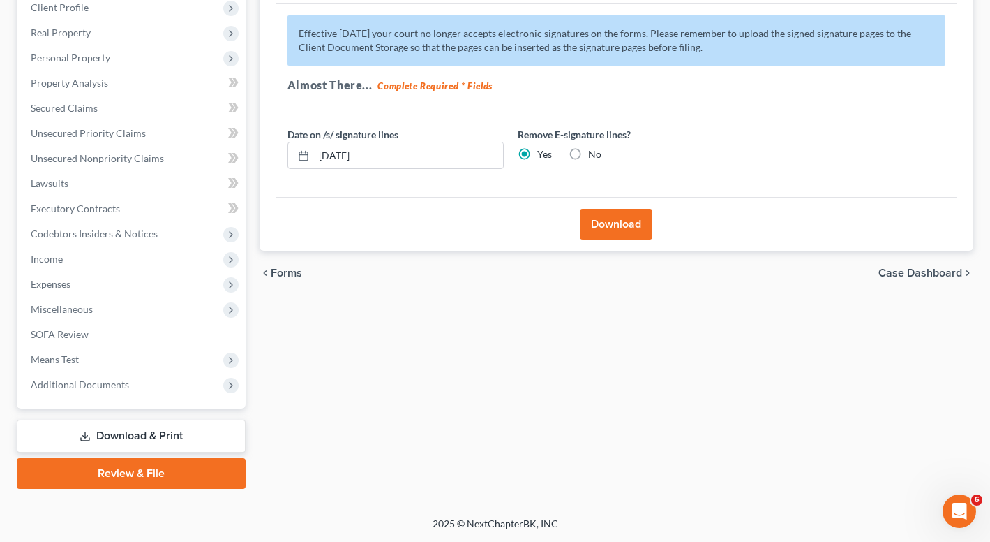
click at [588, 153] on label "No" at bounding box center [594, 154] width 13 height 14
click at [594, 153] on input "No" at bounding box center [598, 151] width 9 height 9
radio input "true"
radio input "false"
click at [626, 233] on button "Download" at bounding box center [616, 224] width 73 height 31
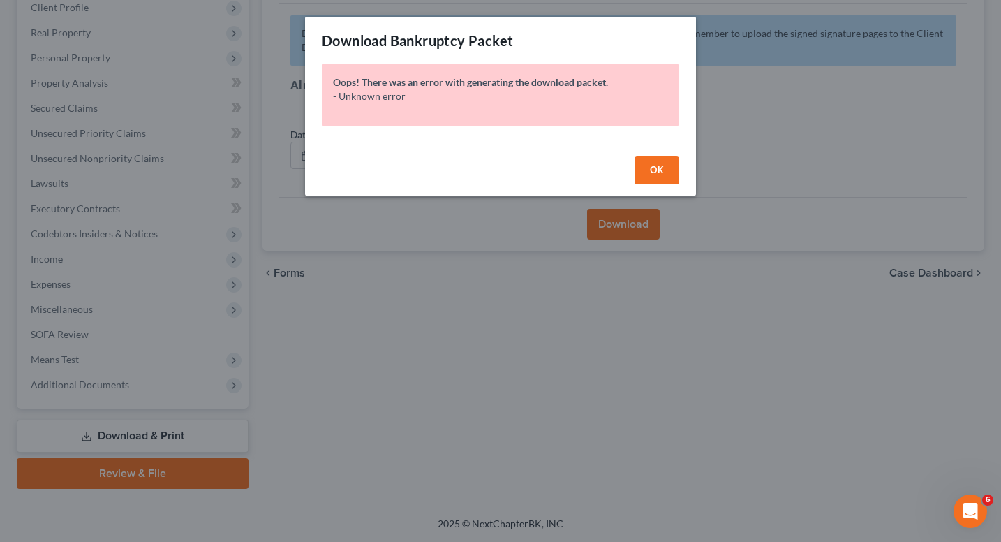
click at [654, 173] on span "OK" at bounding box center [657, 170] width 14 height 12
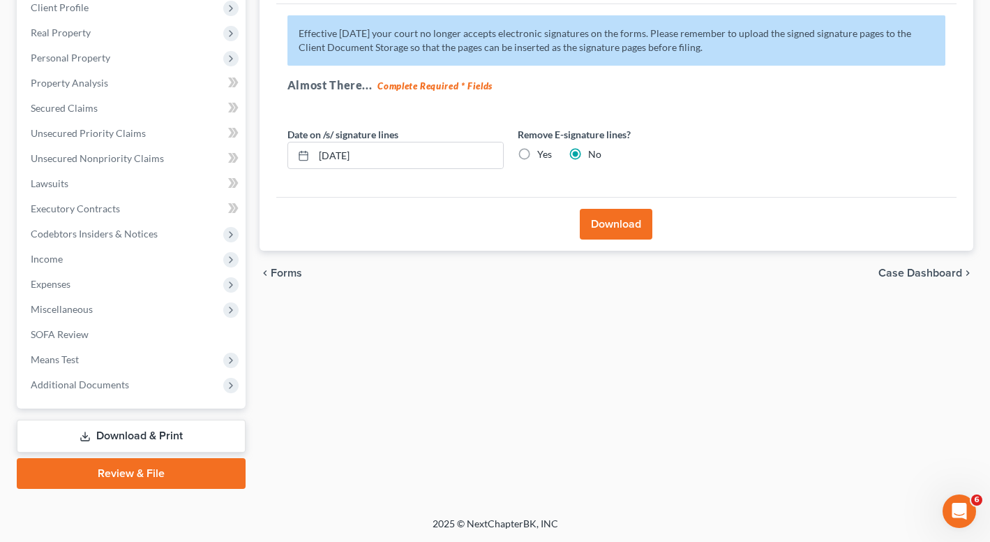
click at [601, 224] on button "Download" at bounding box center [616, 224] width 73 height 31
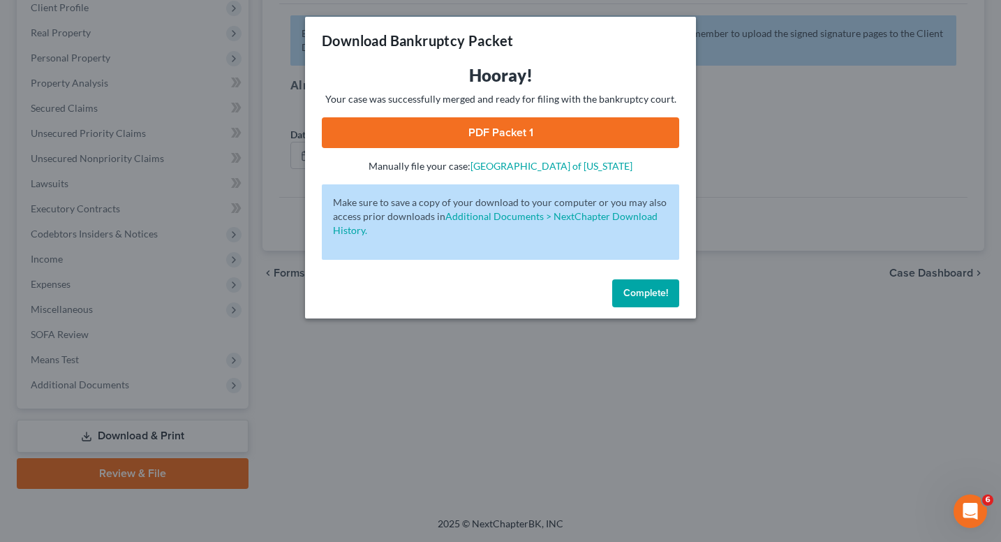
click at [545, 126] on link "PDF Packet 1" at bounding box center [500, 132] width 357 height 31
